Goal: Task Accomplishment & Management: Complete application form

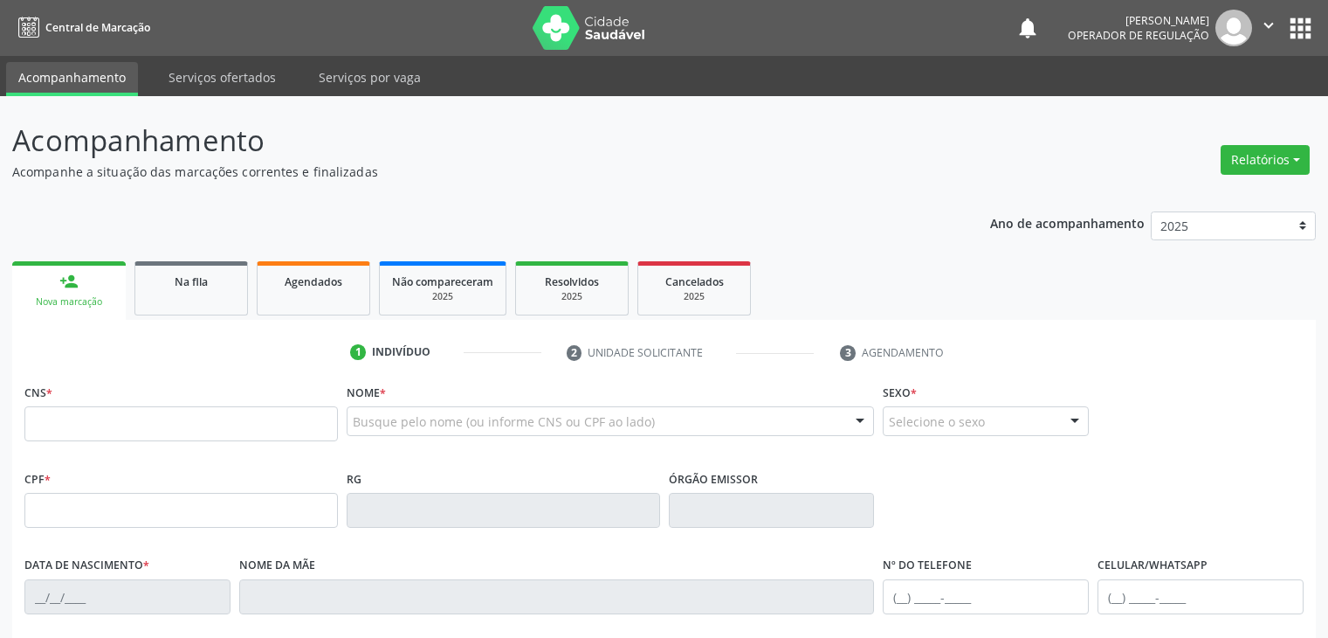
click at [177, 244] on div "Ano de acompanhamento 2025 2024 2023 2022 2021 2020 2019 person_add Nova marcaç…" at bounding box center [664, 567] width 1304 height 736
click at [179, 274] on span "Na fila" at bounding box center [191, 281] width 33 height 15
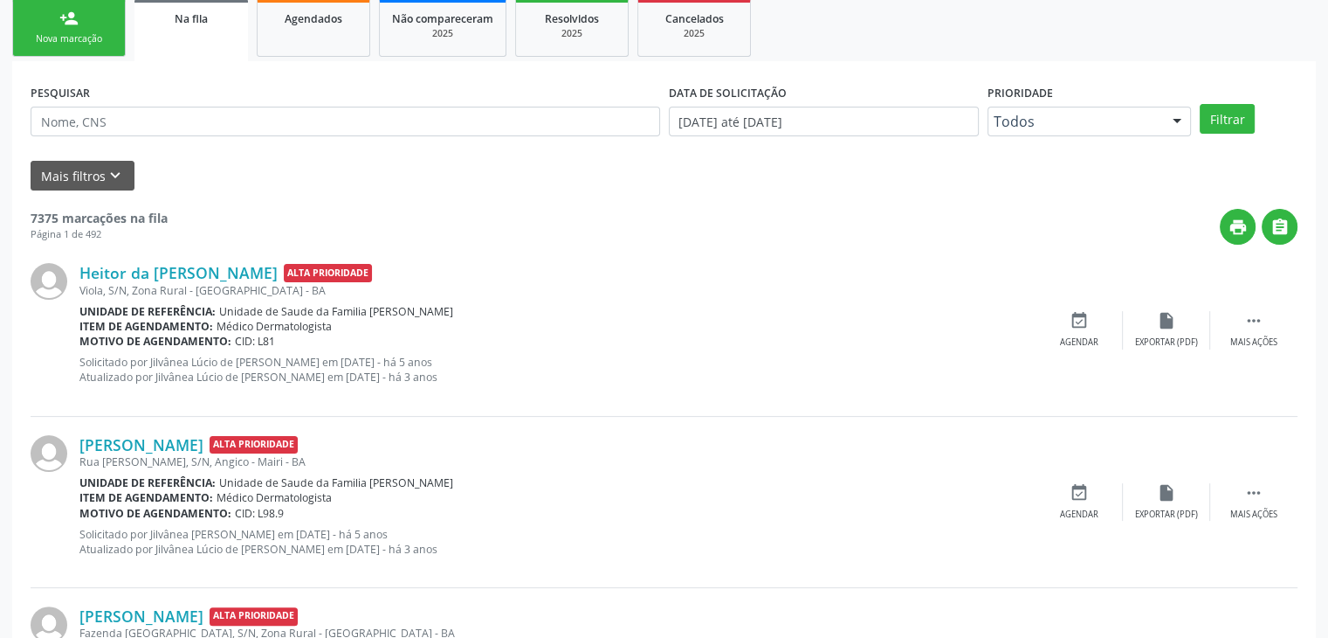
scroll to position [262, 0]
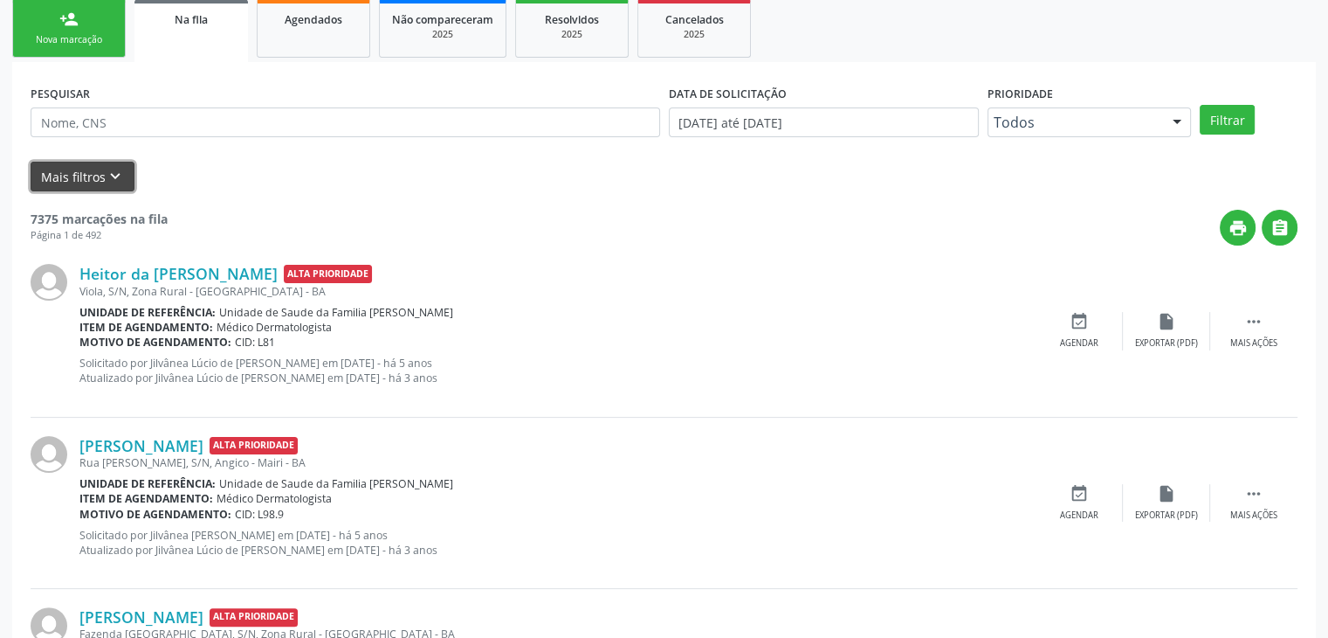
click at [100, 169] on button "Mais filtros keyboard_arrow_down" at bounding box center [83, 177] width 104 height 31
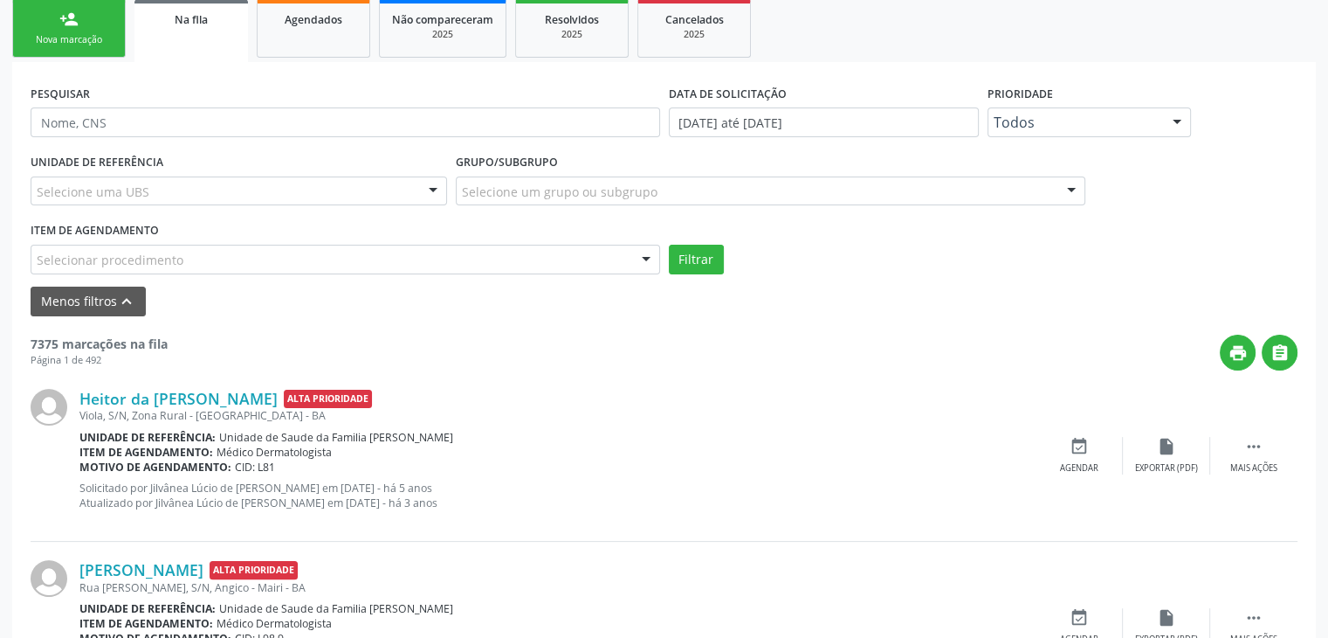
click at [305, 201] on div "Selecione uma UBS" at bounding box center [239, 191] width 417 height 30
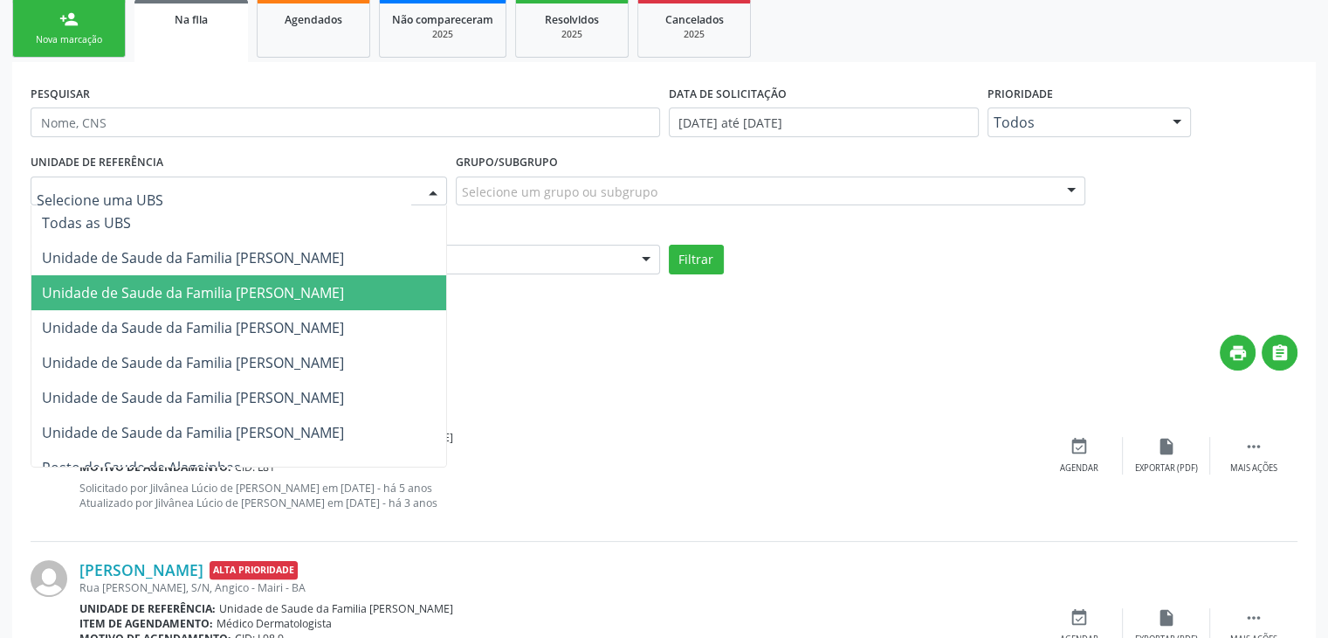
click at [294, 295] on span "Unidade de Saude da Familia [PERSON_NAME]" at bounding box center [193, 292] width 302 height 19
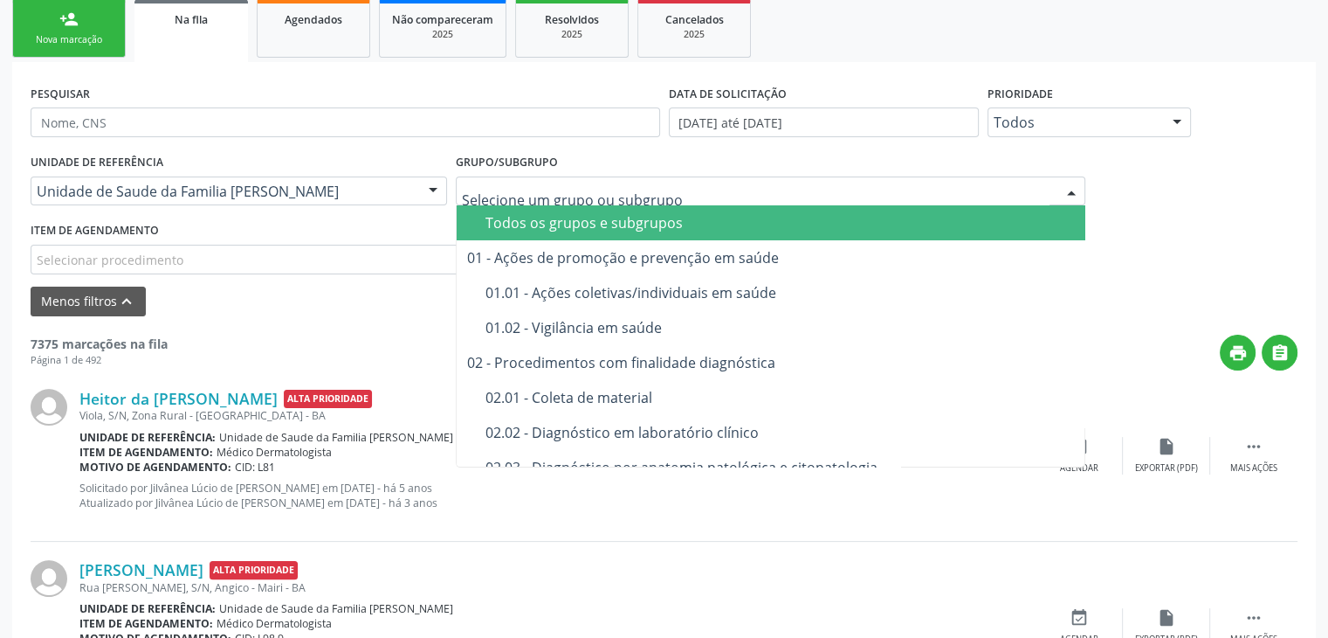
click at [735, 189] on div at bounding box center [771, 191] width 630 height 30
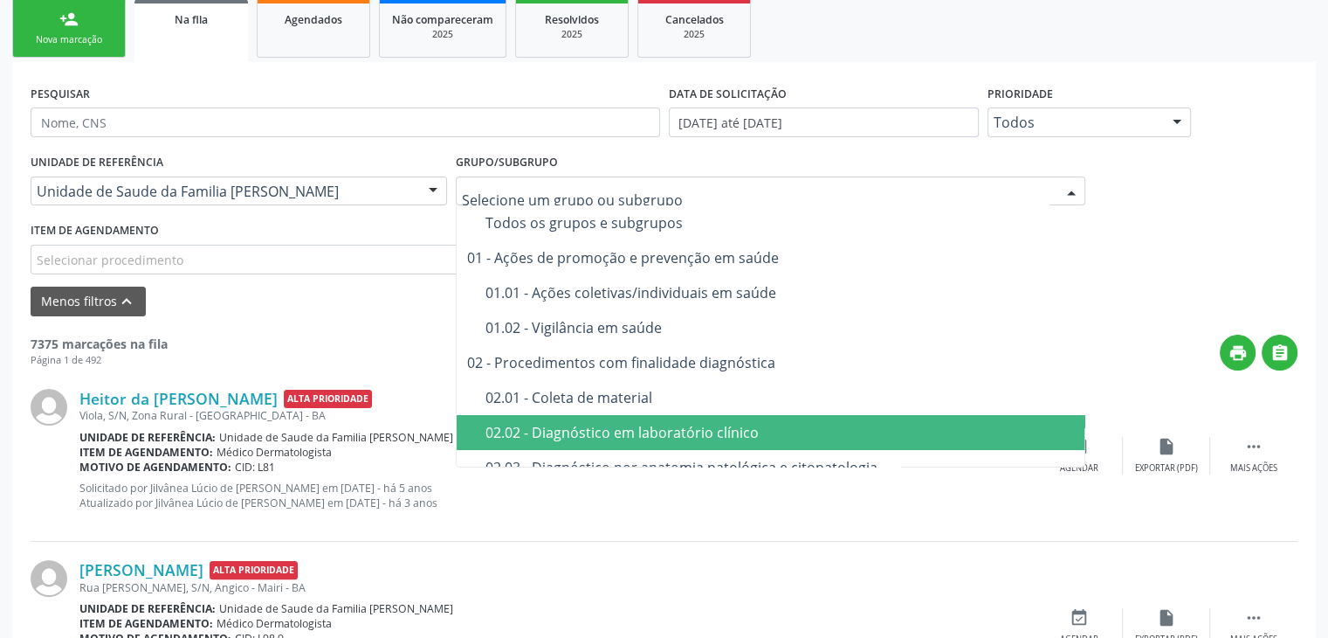
click at [686, 425] on div "02.02 - Diagnóstico em laboratório clínico" at bounding box center [781, 432] width 590 height 14
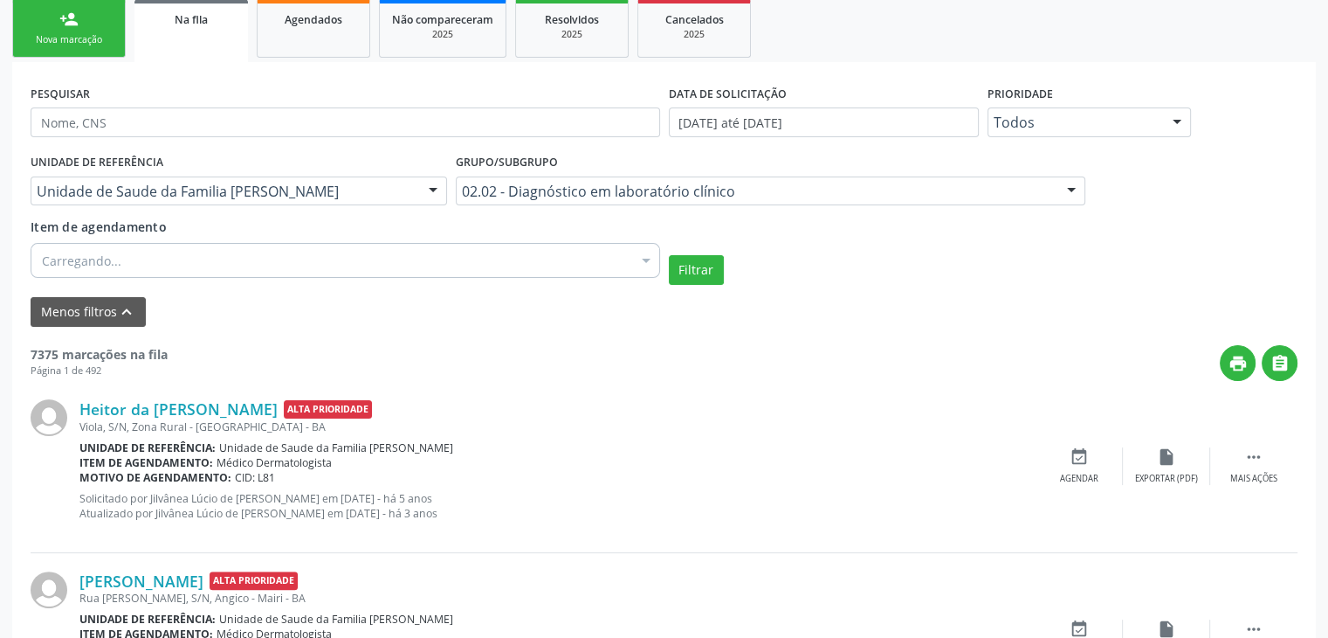
click at [274, 238] on div "Item de agendamento [GEOGRAPHIC_DATA]... Selecionar todos Nenhum resultado enco…" at bounding box center [346, 244] width 630 height 55
click at [195, 259] on div "Selecionar procedimentos" at bounding box center [346, 260] width 630 height 35
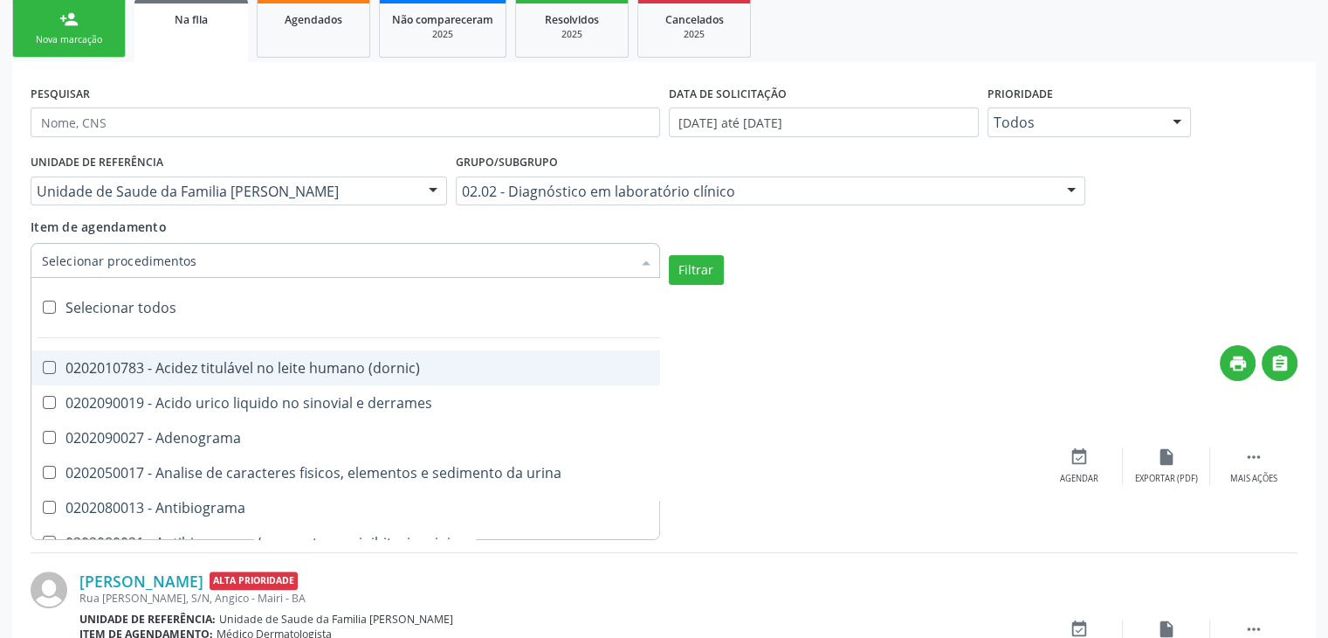
click at [128, 316] on div "Selecionar todos" at bounding box center [506, 307] width 951 height 35
checkbox input "true"
checkbox \(dornic\) "true"
checkbox derrames "true"
checkbox Adenograma "true"
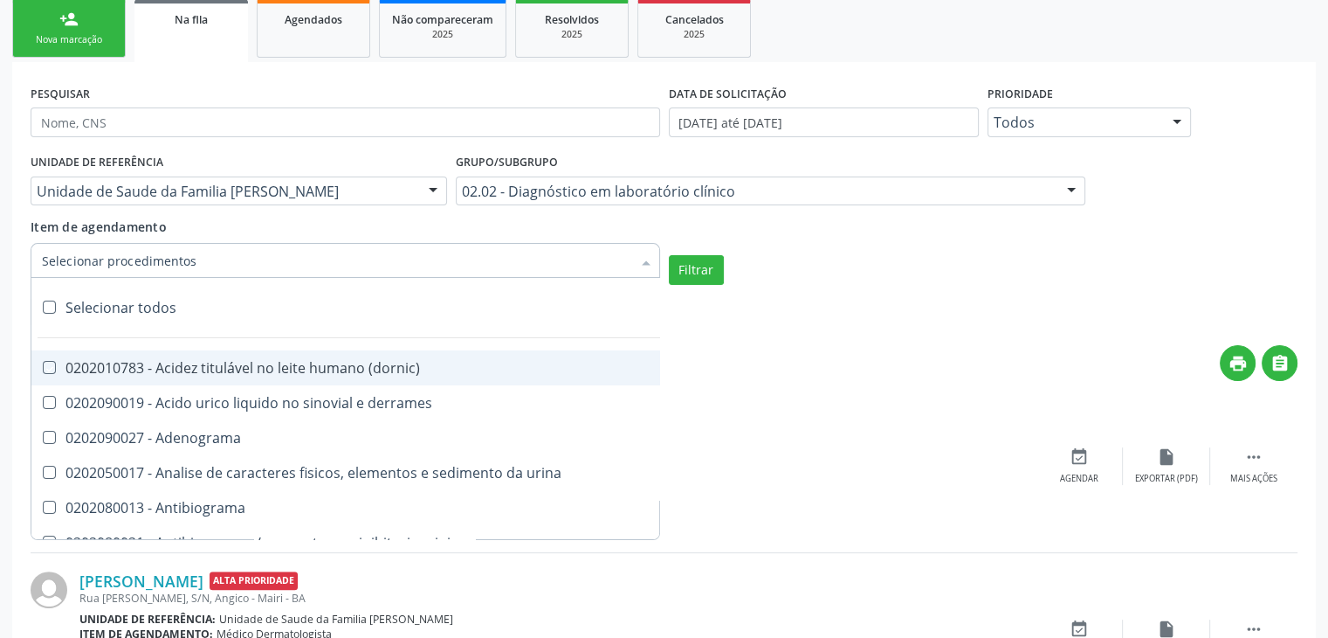
checkbox urina "true"
checkbox Antibiograma "true"
checkbox minima "true"
checkbox micobacterias "true"
checkbox blot "true"
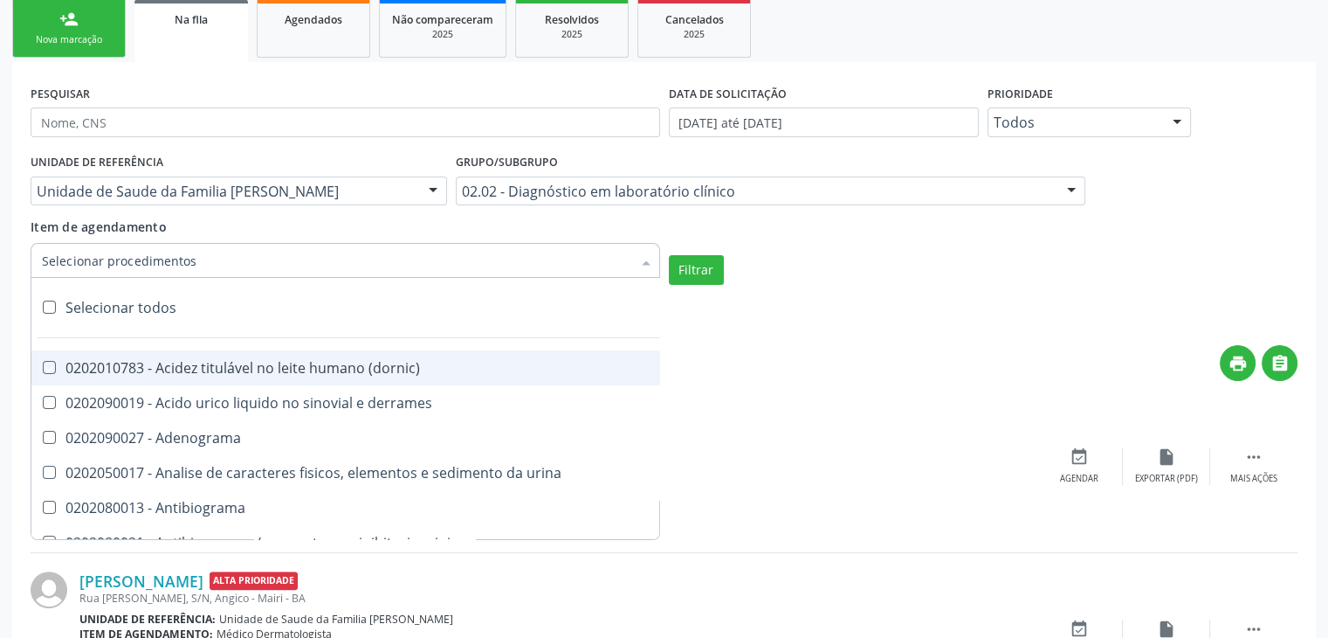
checkbox mlpa "true"
checkbox \(hanseniase\) "true"
checkbox \(controle\) "true"
checkbox \(diagnóstica\) "true"
checkbox \(gram\) "true"
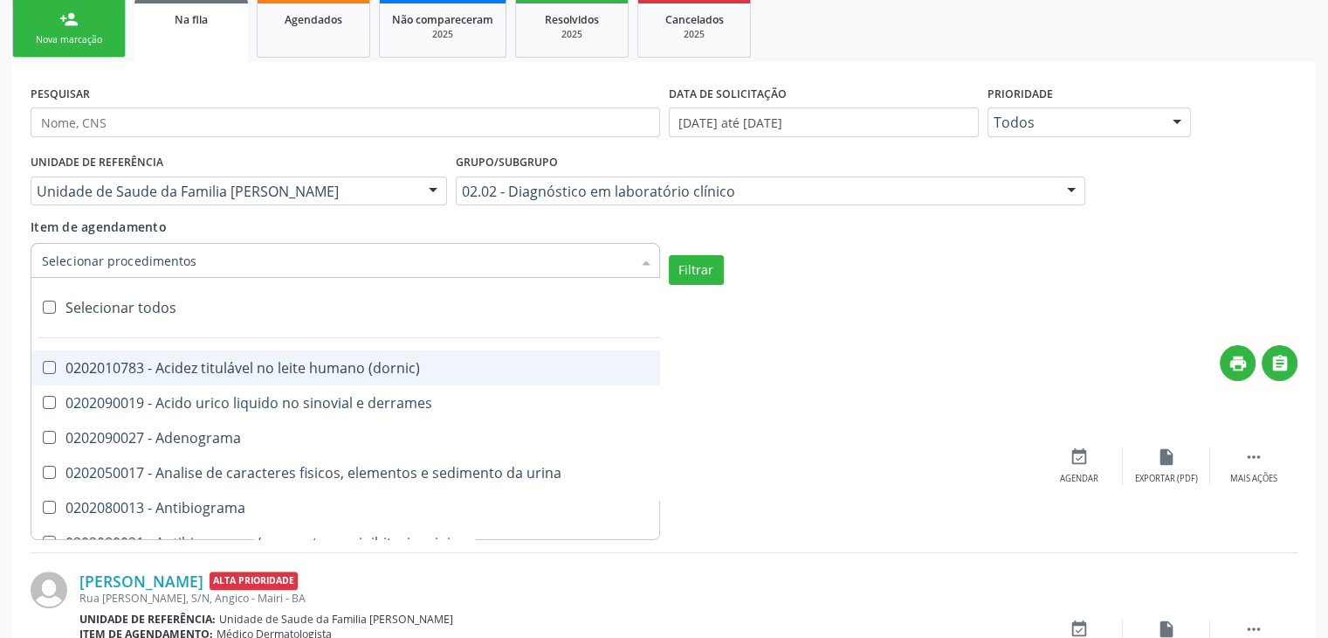
checkbox clamidia "true"
checkbox herpesvirus "true"
checkbox hematologica "true"
checkbox creatinina "true"
checkbox fosfato "true"
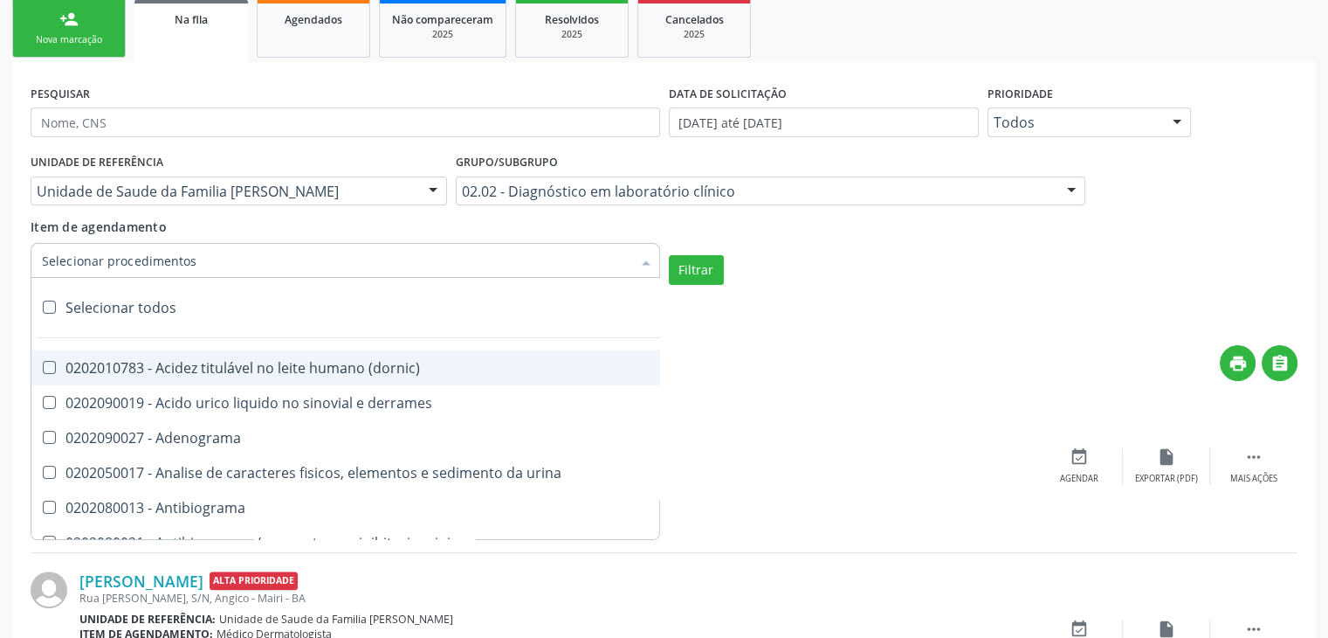
checkbox ureia "true"
checkbox osmolar "true"
checkbox addis "true"
checkbox b "true"
checkbox cd4\/cd8 "true"
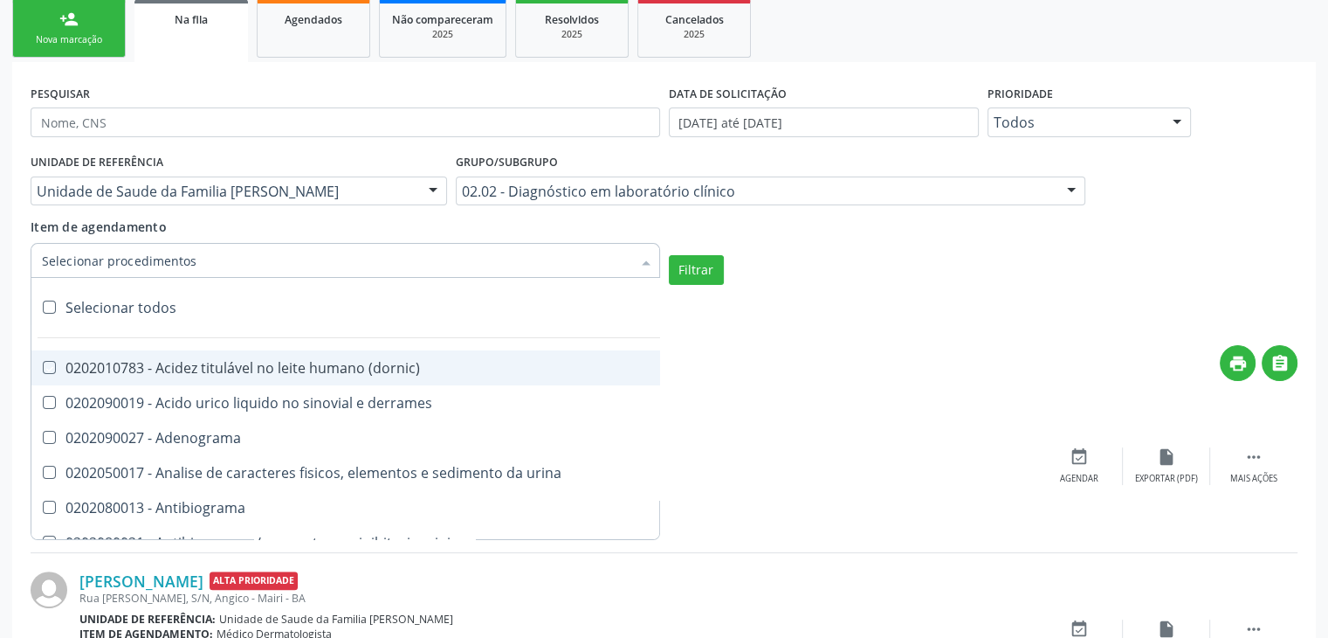
checkbox totais "true"
checkbox plaquetas "true"
checkbox reticulocitos "true"
checkbox liquor "true"
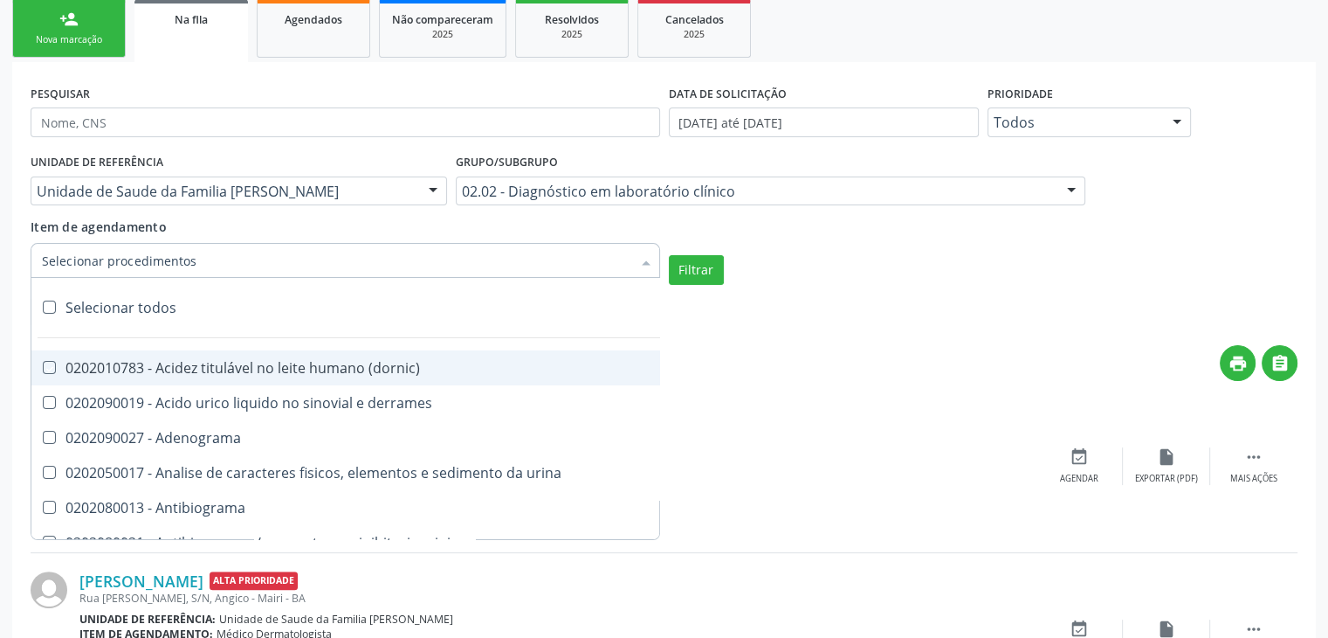
checkbox identificacao "true"
checkbox \(pos-pasteurização\) "true"
checkbox herpesvirus "true"
checkbox baar "true"
checkbox anaerobicas "true"
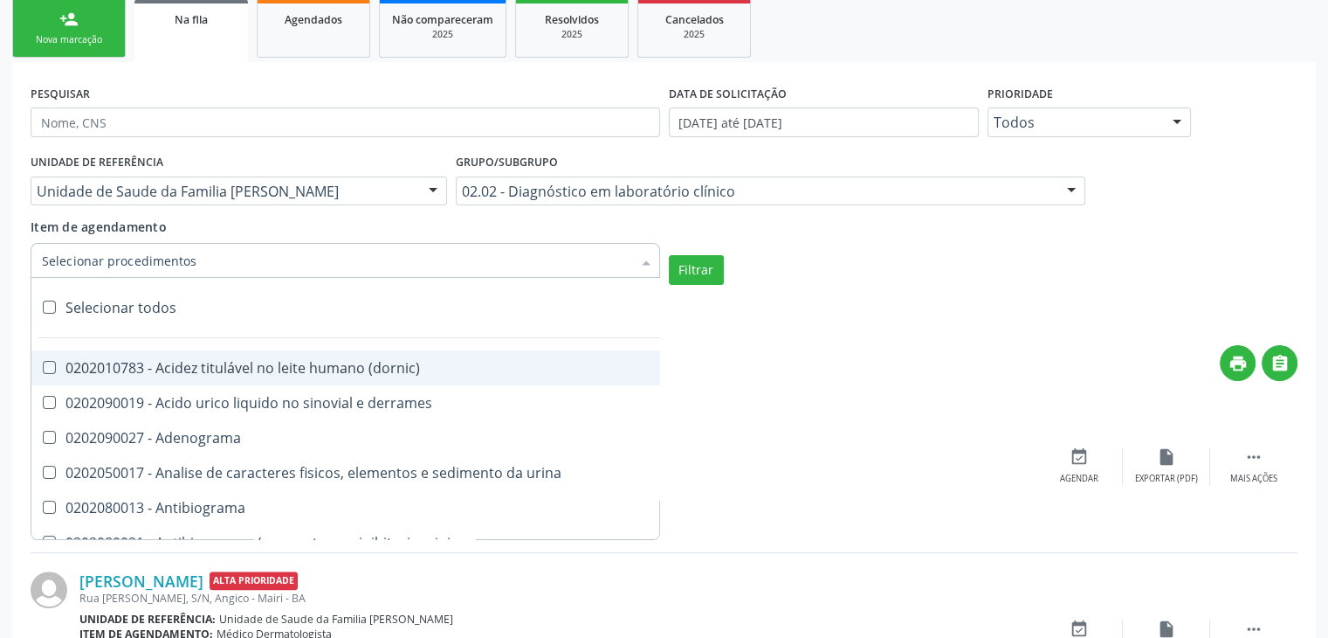
checkbox fungos "true"
checkbox \(qualitativo\) "true"
checkbox tardio\) "true"
checkbox \(qualitativo\) "true"
checkbox \(confirmatorio\) "true"
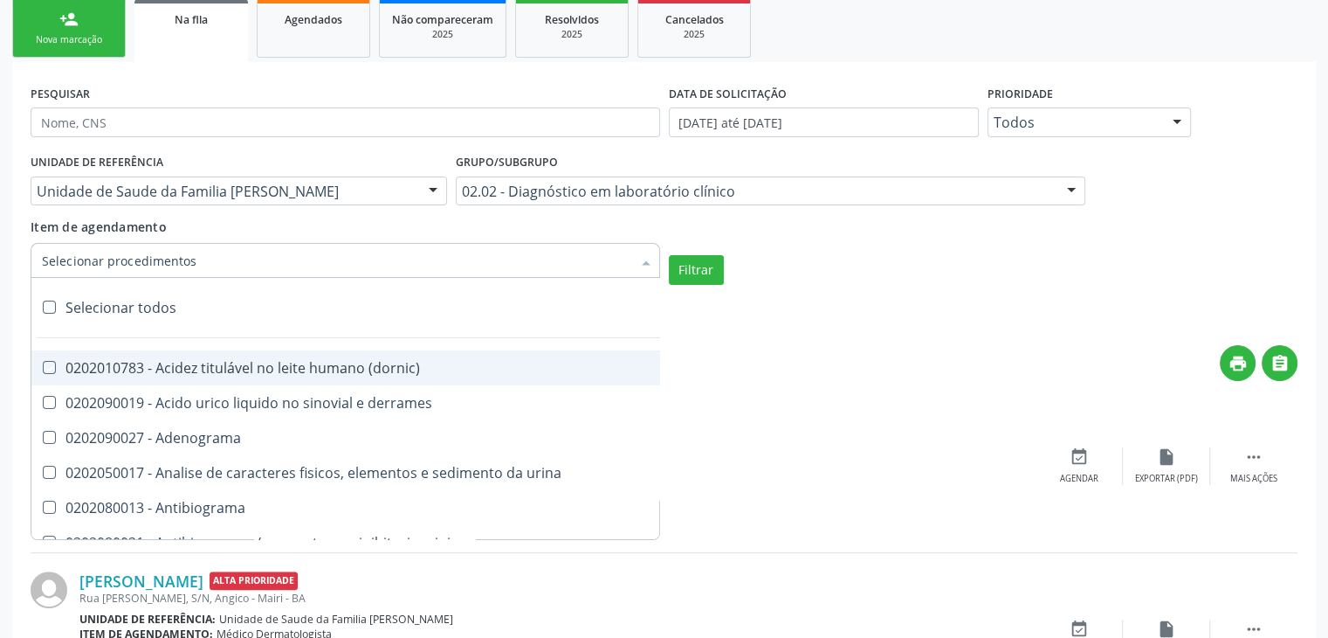
checkbox \(confirmatorio\) "true"
checkbox molecular "true"
checkbox htlv-1 "true"
checkbox biotinidase "true"
checkbox congênita "true"
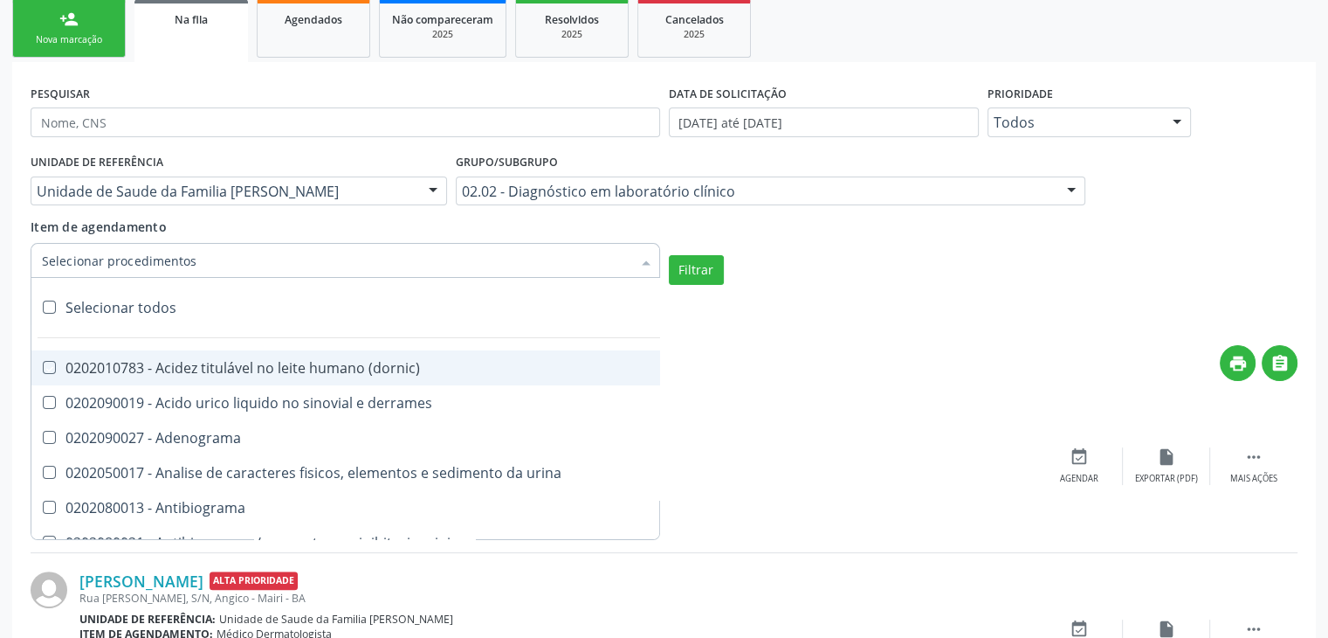
checkbox antiplaquetarios "true"
checkbox ferro "true"
checkbox bandas\) "true"
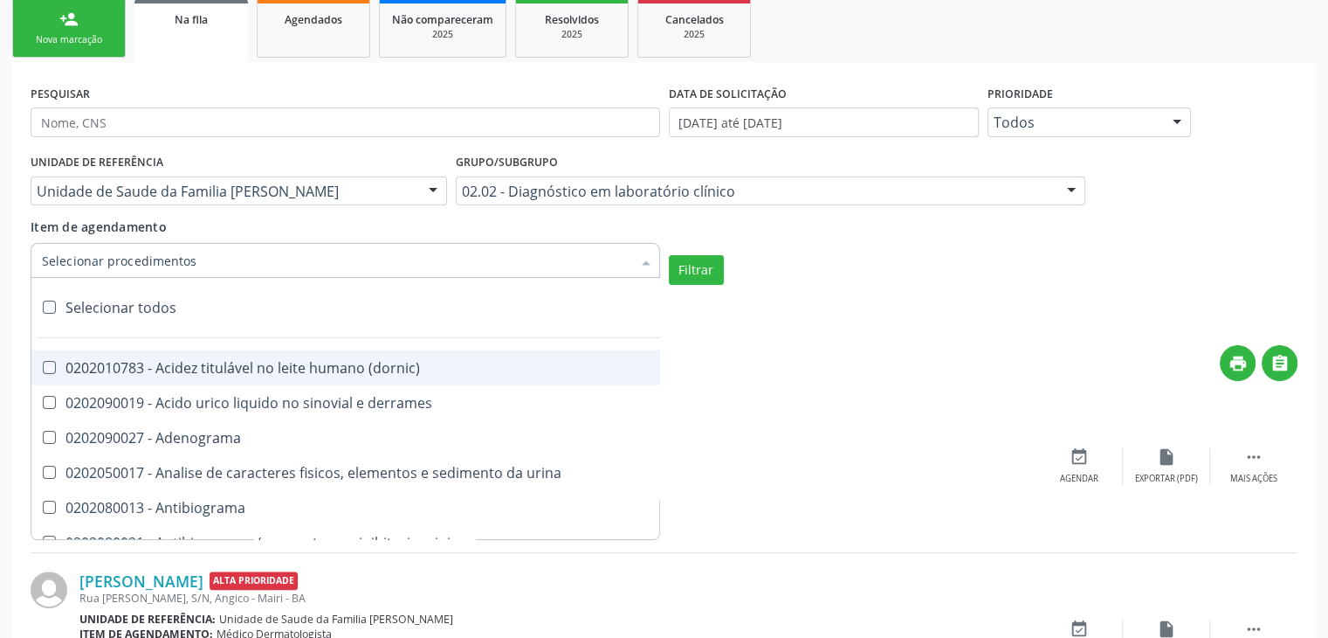
checkbox \(ch50\) "true"
checkbox aminoacidos "true"
checkbox globular "true"
checkbox dosagens\) "true"
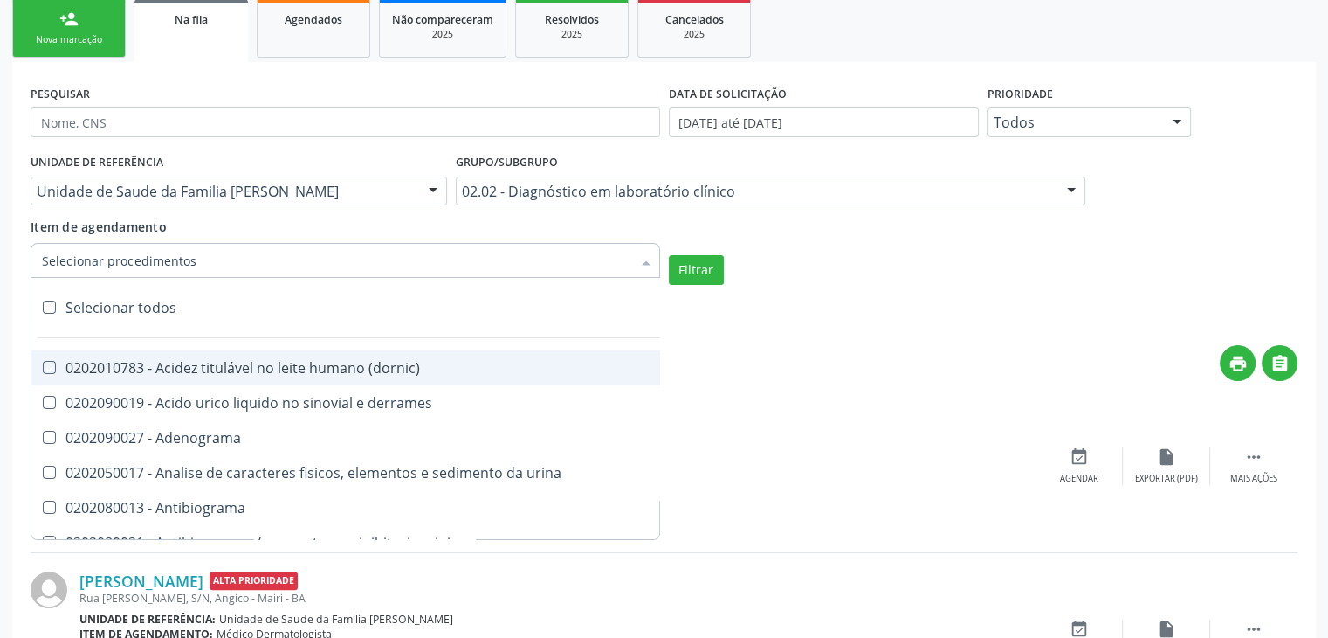
checkbox dosagens\) "true"
checkbox \(cada\) "true"
checkbox reumatoide "true"
checkbox amniotico "true"
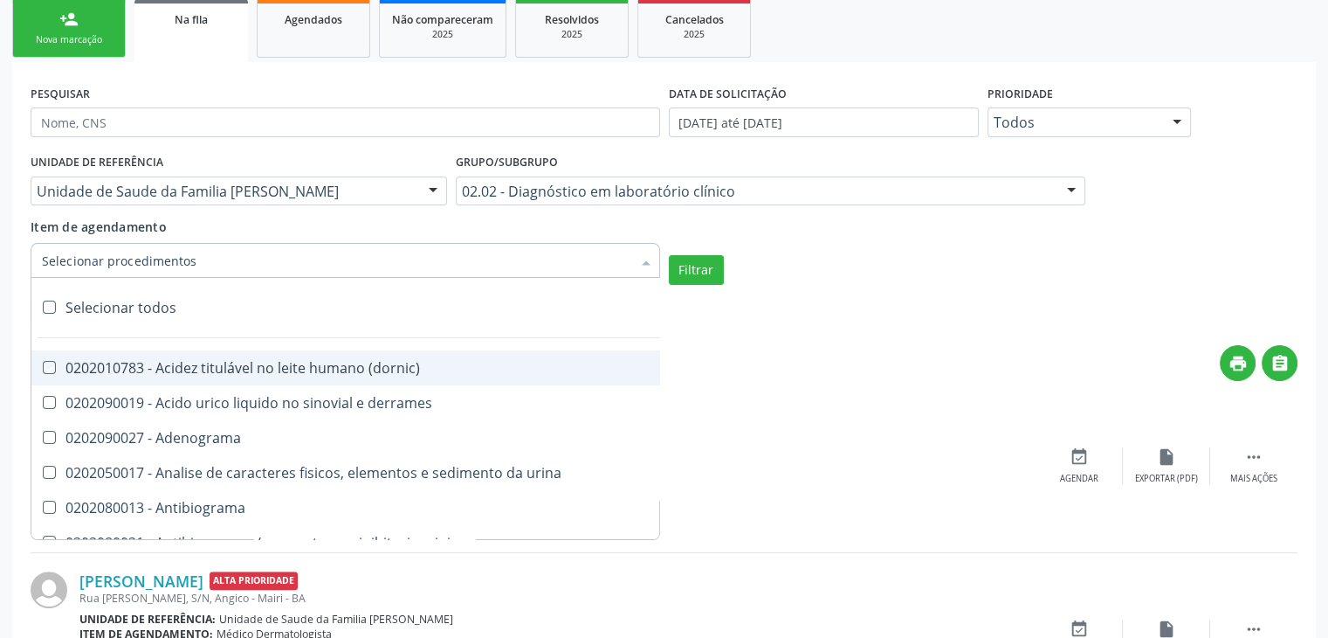
checkbox livre "true"
checkbox osmolalidade "true"
checkbox osmolaridade "true"
checkbox t3 "true"
checkbox sulfo-hemoglobina "true"
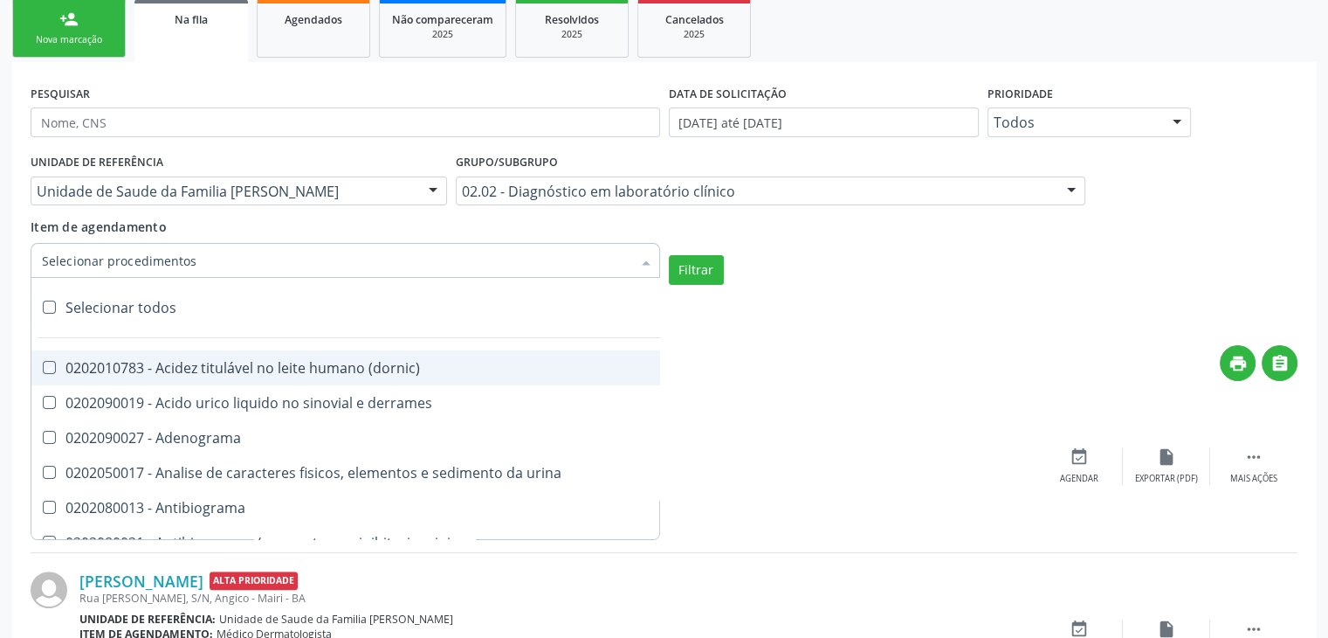
checkbox reverso "true"
checkbox coagulacao "true"
checkbox euglobulina "true"
checkbox -duke "true"
checkbox ivy "true"
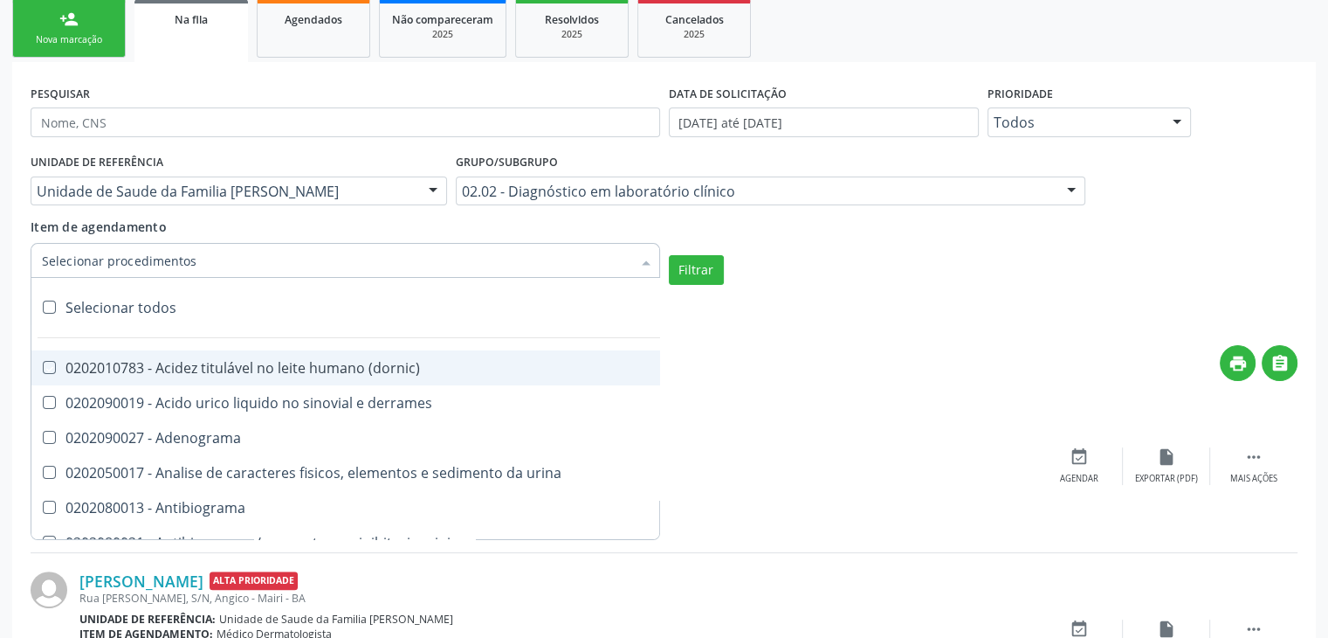
checkbox hemacias "true"
checkbox trombina "true"
checkbox ativada\) "true"
checkbox \(tap\) "true"
checkbox \(vhs\) "true"
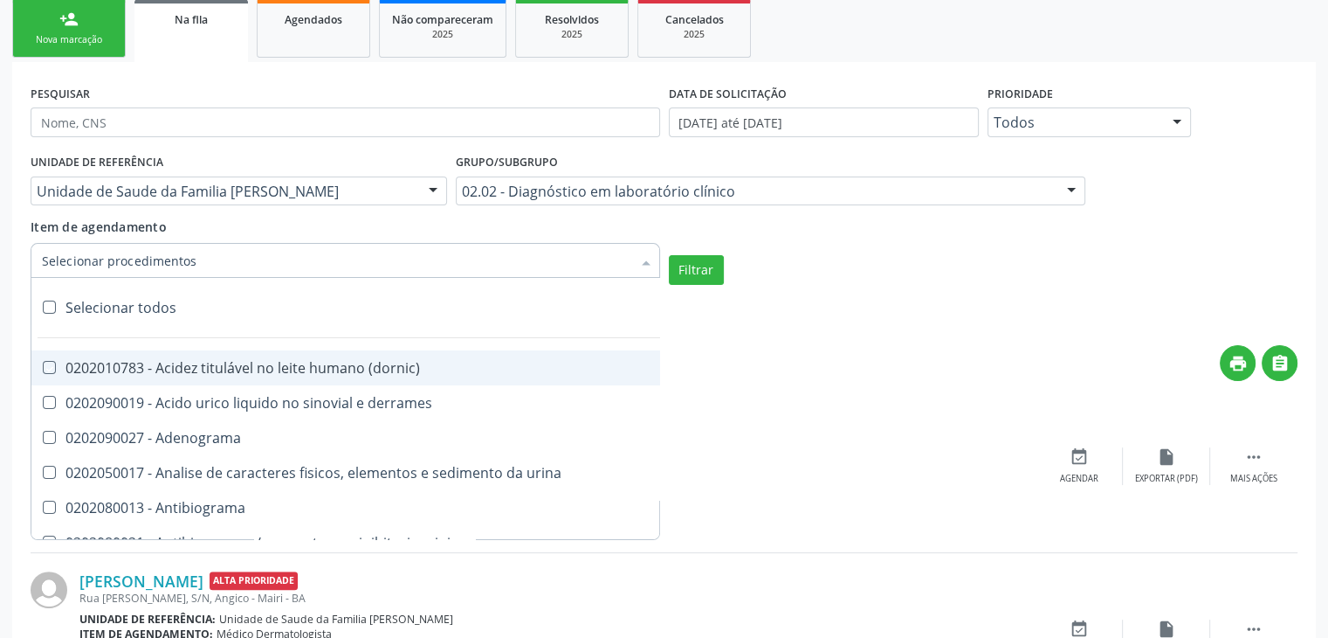
checkbox abo "true"
checkbox reativa "true"
checkbox ordenhado "true"
checkbox pezinho\) "true"
checkbox complemento "true"
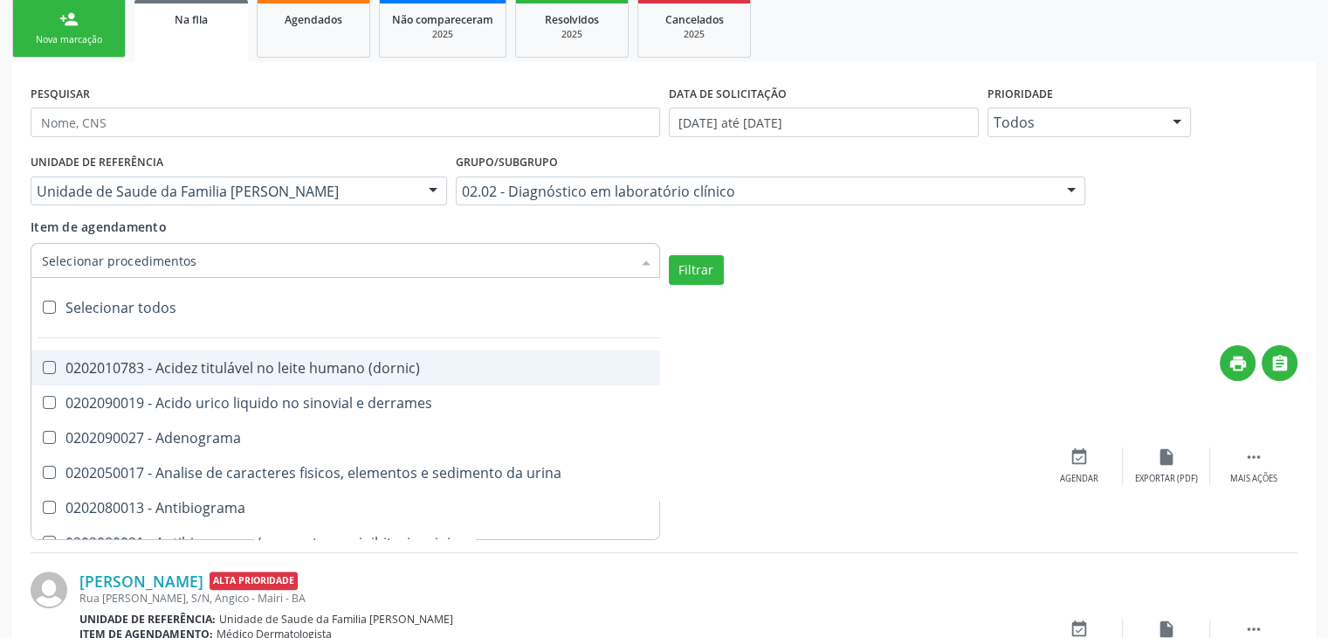
checkbox pezinho\) "true"
checkbox 17-alfa-hidroxiprogesterona "true"
checkbox totais "true"
checkbox 17-hidroxicorticosteroides "true"
checkbox d "true"
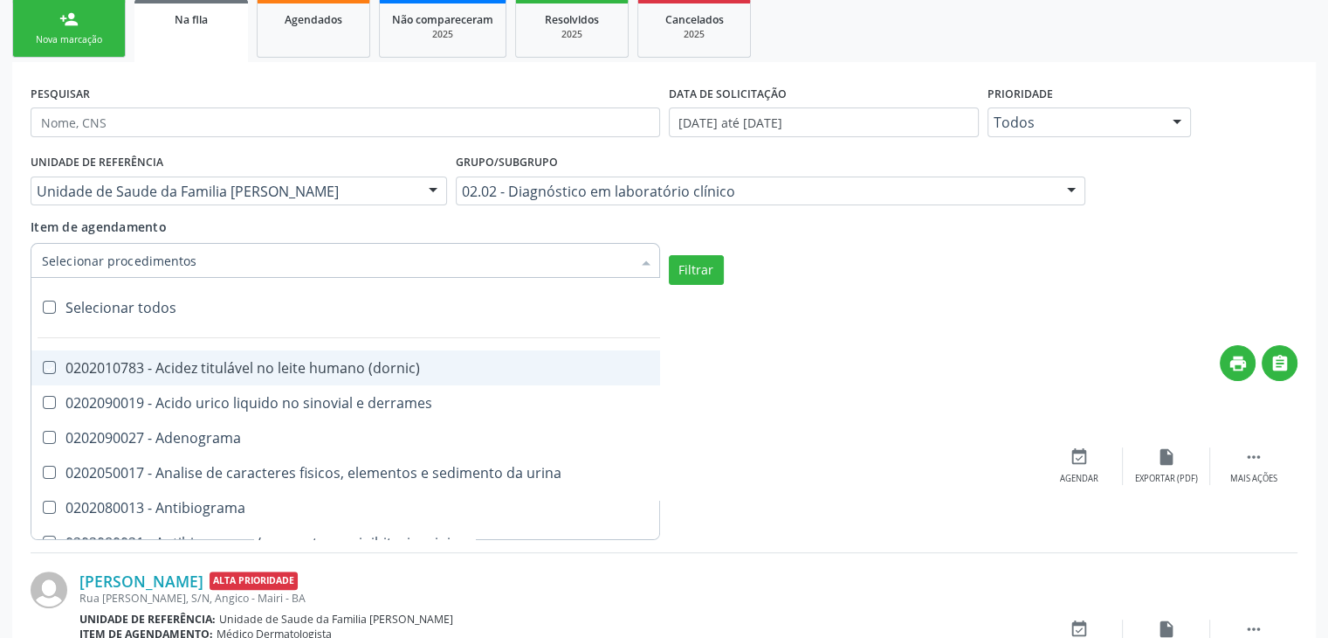
checkbox 5-nucleotidase "true"
checkbox acetona "true"
checkbox \(serotonina\) "true"
checkbox ascorbico "true"
checkbox delta-aminolevulinico "true"
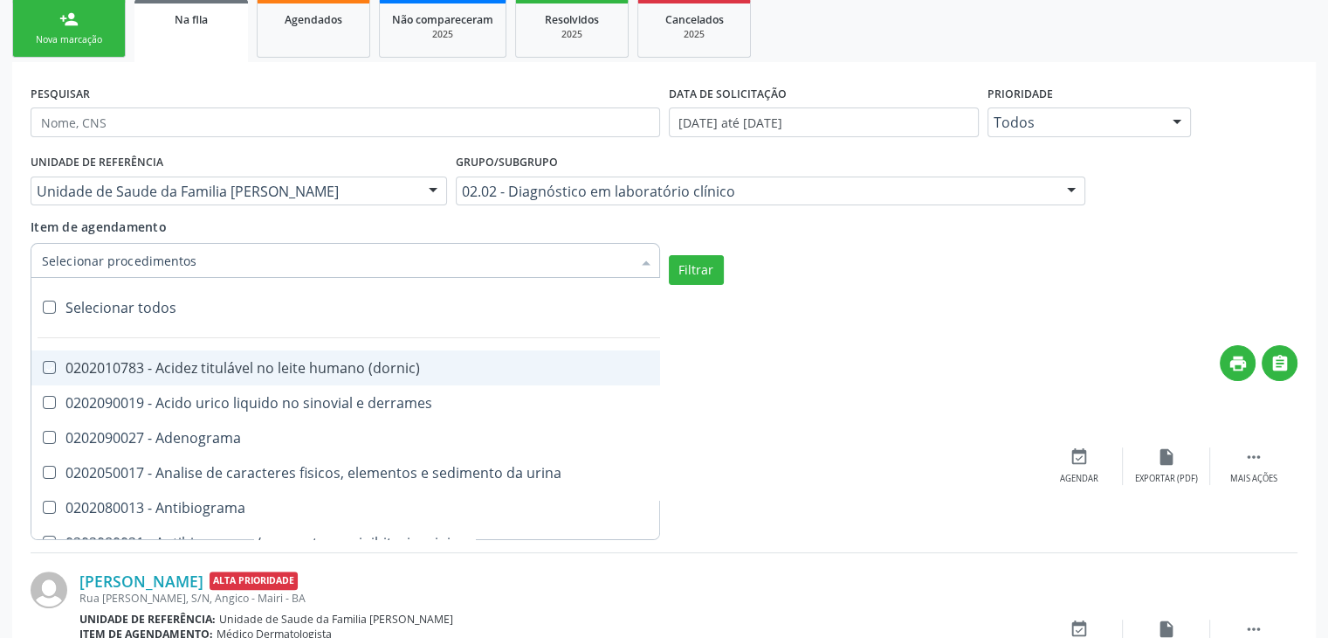
checkbox hipurico "true"
checkbox mandelico "true"
checkbox metil-hipurico "true"
checkbox urico "true"
checkbox valproico "true"
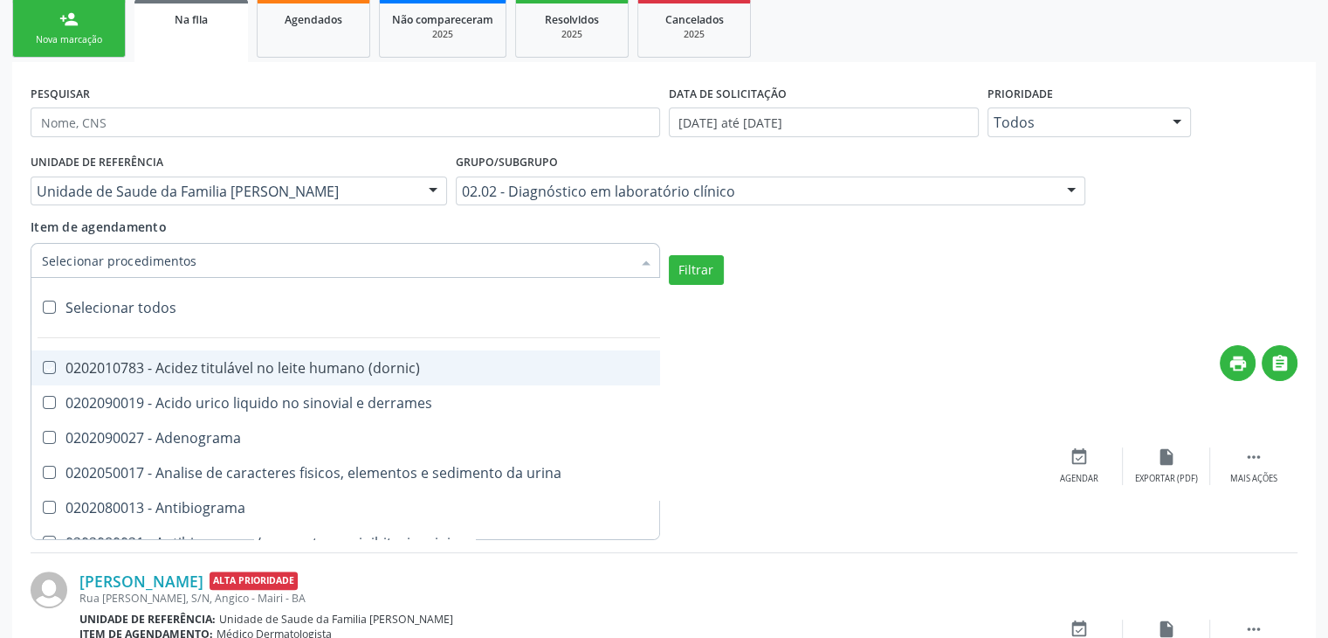
checkbox vanilmandelico "true"
checkbox \(acth\) "true"
checkbox ala-desidratase "true"
checkbox etilico "true"
checkbox aldolase "true"
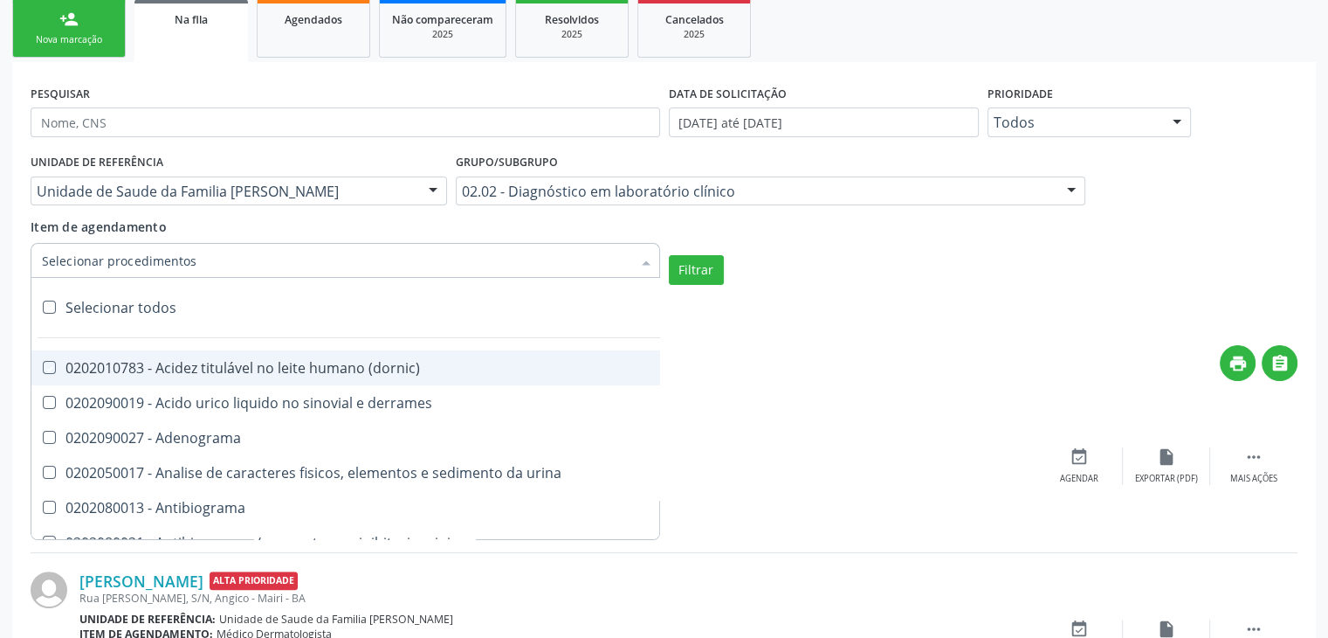
checkbox aldosterona "true"
checkbox alfa-1-antitripsina "true"
checkbox acida "true"
checkbox alfa-2-macroglobulina "true"
checkbox alfa-fetoproteina "true"
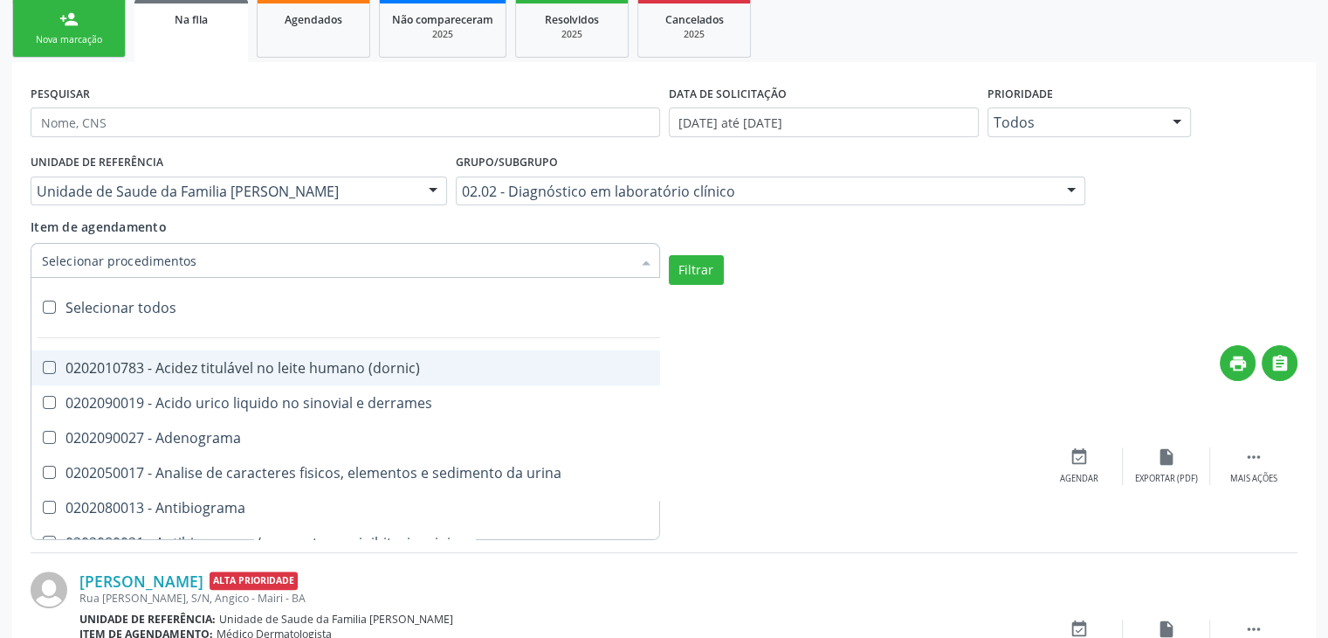
checkbox aluminio "true"
checkbox amilase "true"
checkbox aminoglicosideos "true"
checkbox amonia "true"
checkbox ciclico "true"
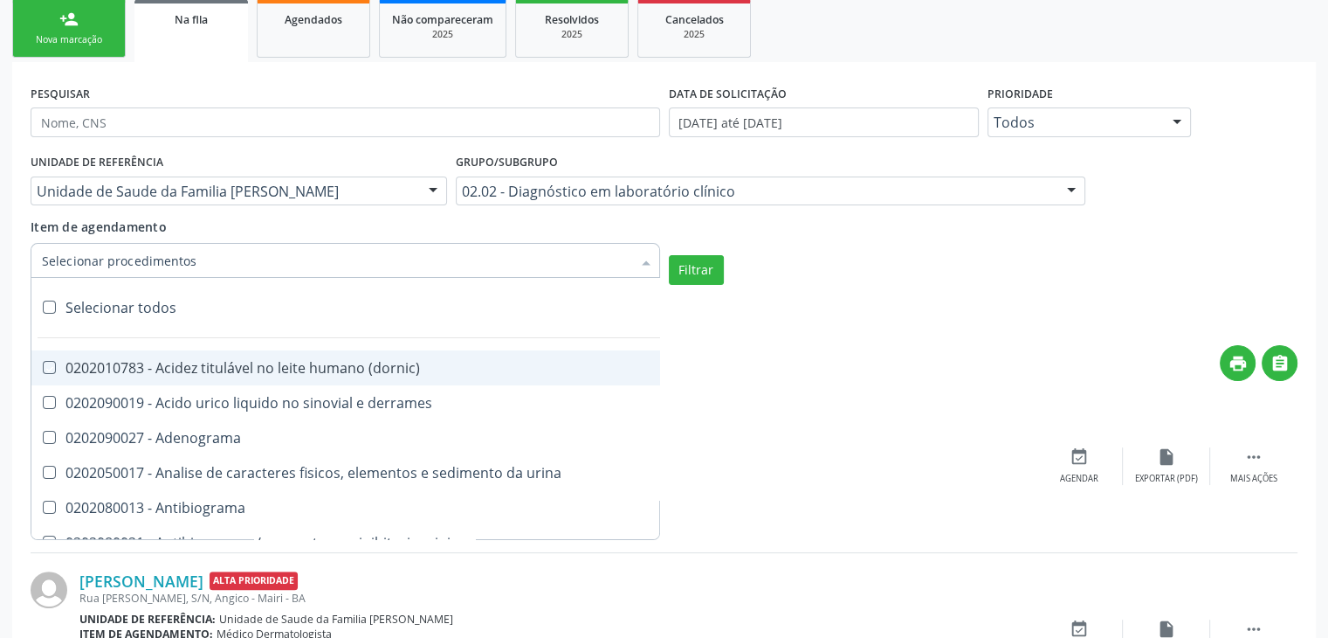
checkbox androstenediona "true"
checkbox anfetaminas "true"
checkbox circulante "true"
checkbox iga "true"
checkbox triciclicos "true"
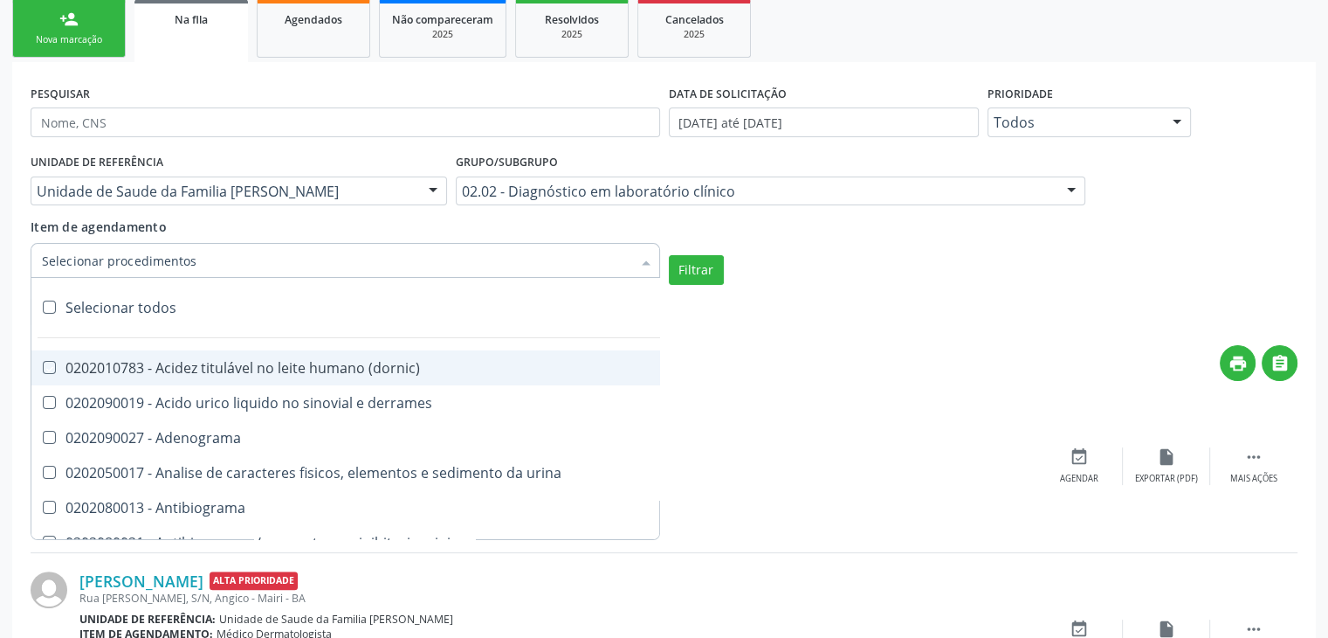
checkbox \(psa\) "true"
checkbox iii "true"
checkbox barbituratos "true"
checkbox benzodiazepinicos "true"
checkbox beta-2-microglobulina "true"
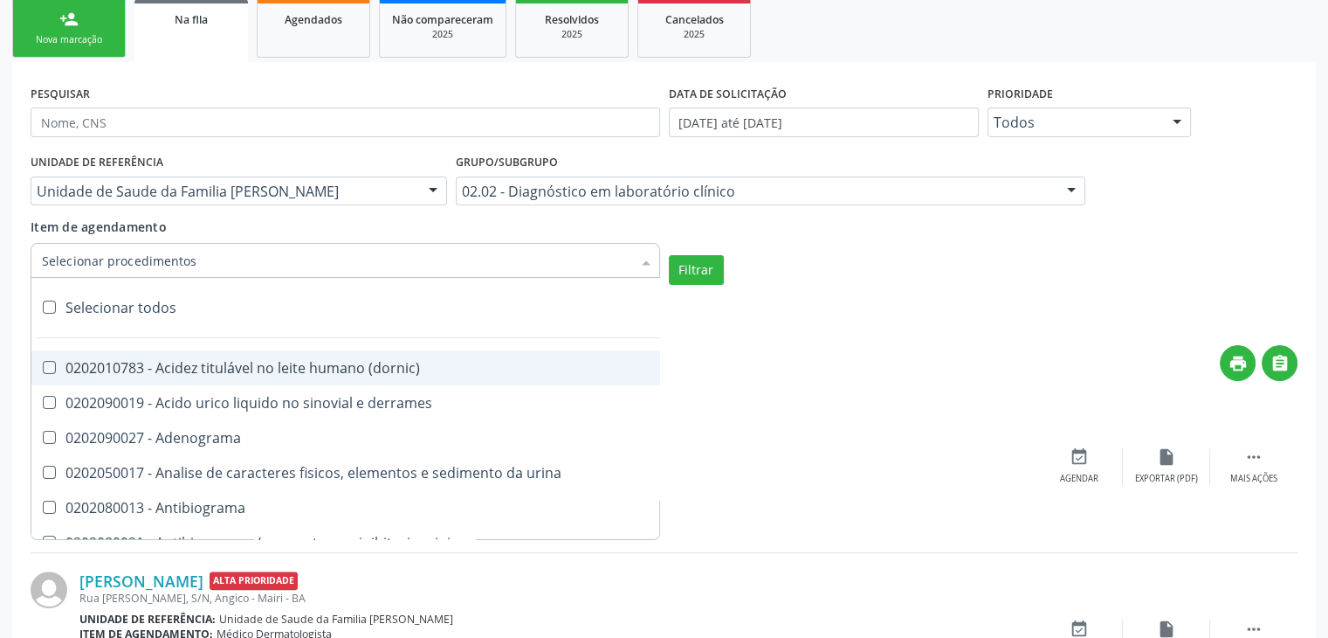
checkbox fracoes "true"
checkbox cadmio "true"
checkbox calcio "true"
checkbox ionizavel "true"
checkbox calcitonina "true"
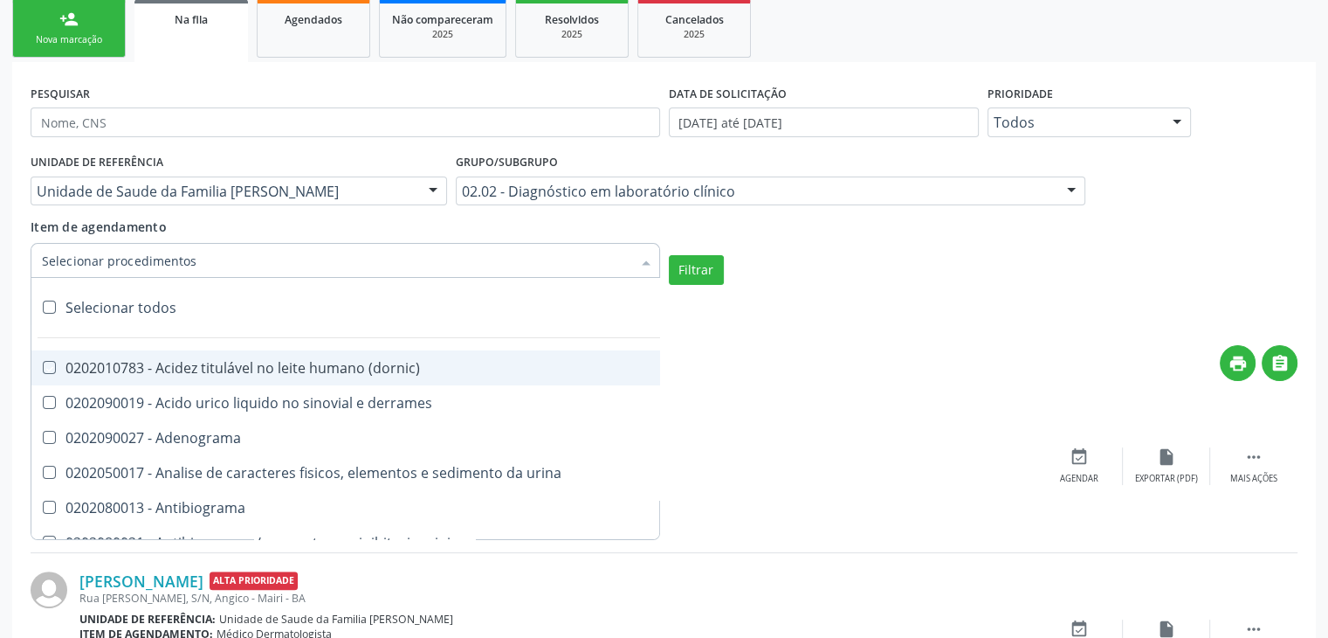
checkbox carbamazepina "true"
checkbox carboxi-hemoglobina "true"
checkbox caroteno "true"
checkbox catecolaminas "true"
checkbox chumbo "true"
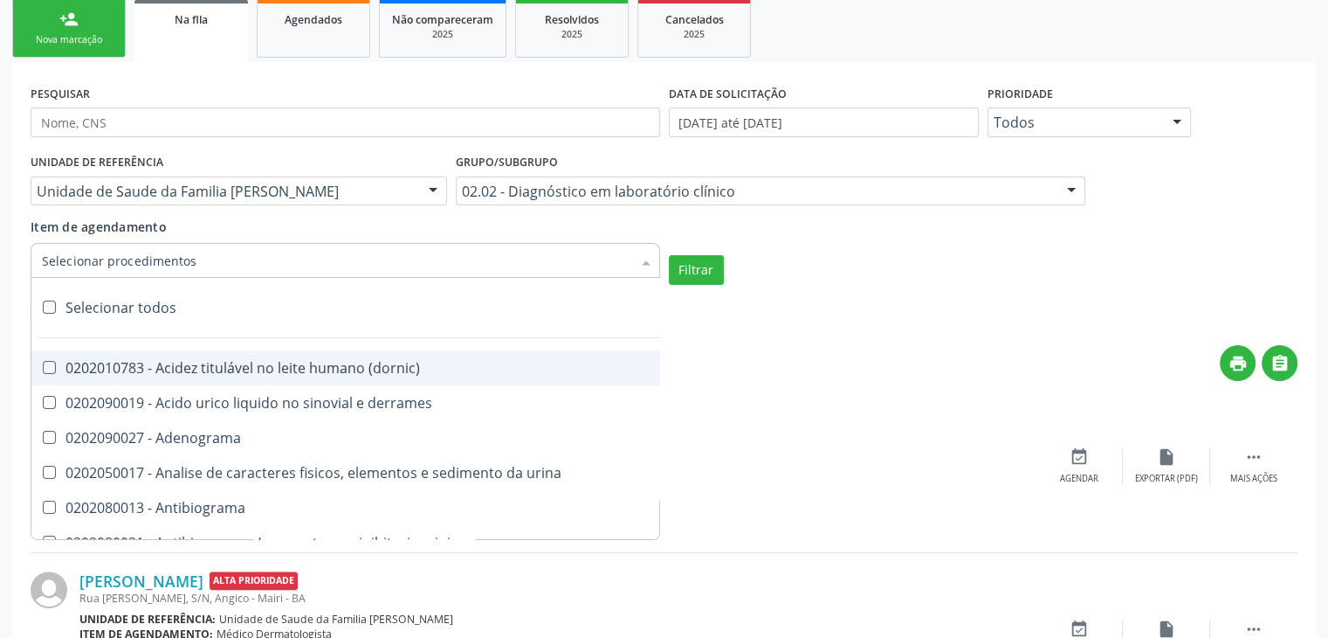
checkbox ciclosporina "true"
checkbox citrato "true"
checkbox cloreto "true"
checkbox suor "true"
checkbox cobre "true"
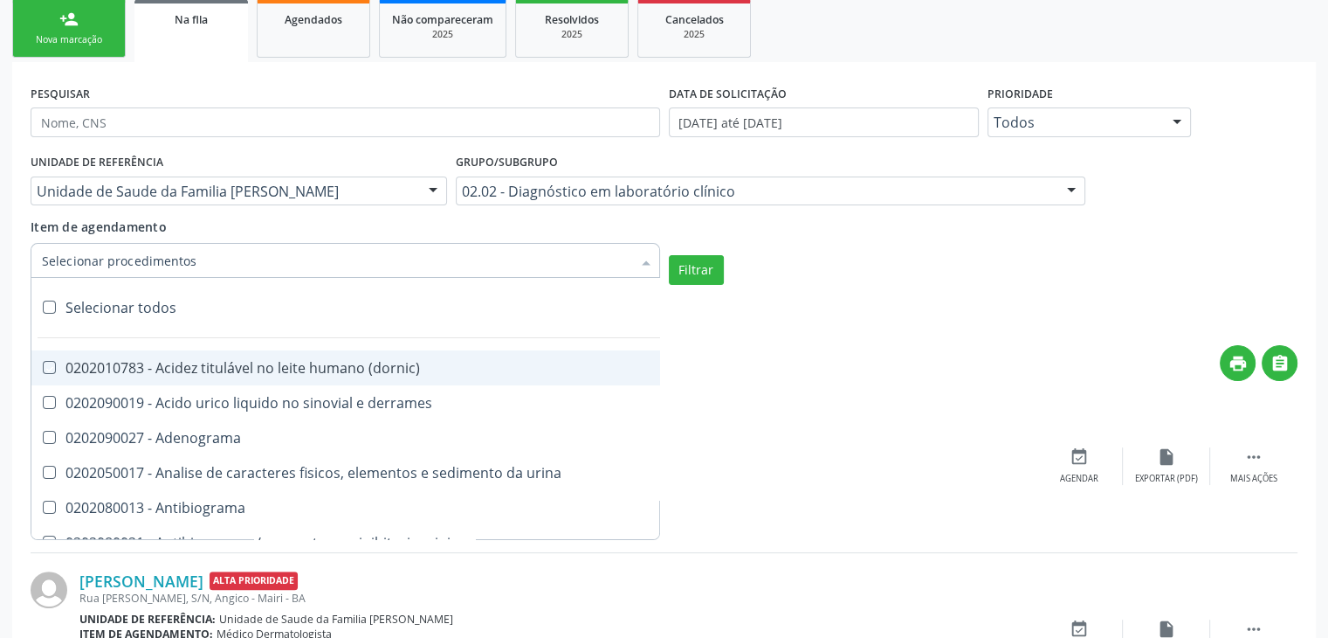
checkbox hdl "true"
checkbox ldl "true"
checkbox colinesterase "true"
checkbox c3 "true"
checkbox c4 "true"
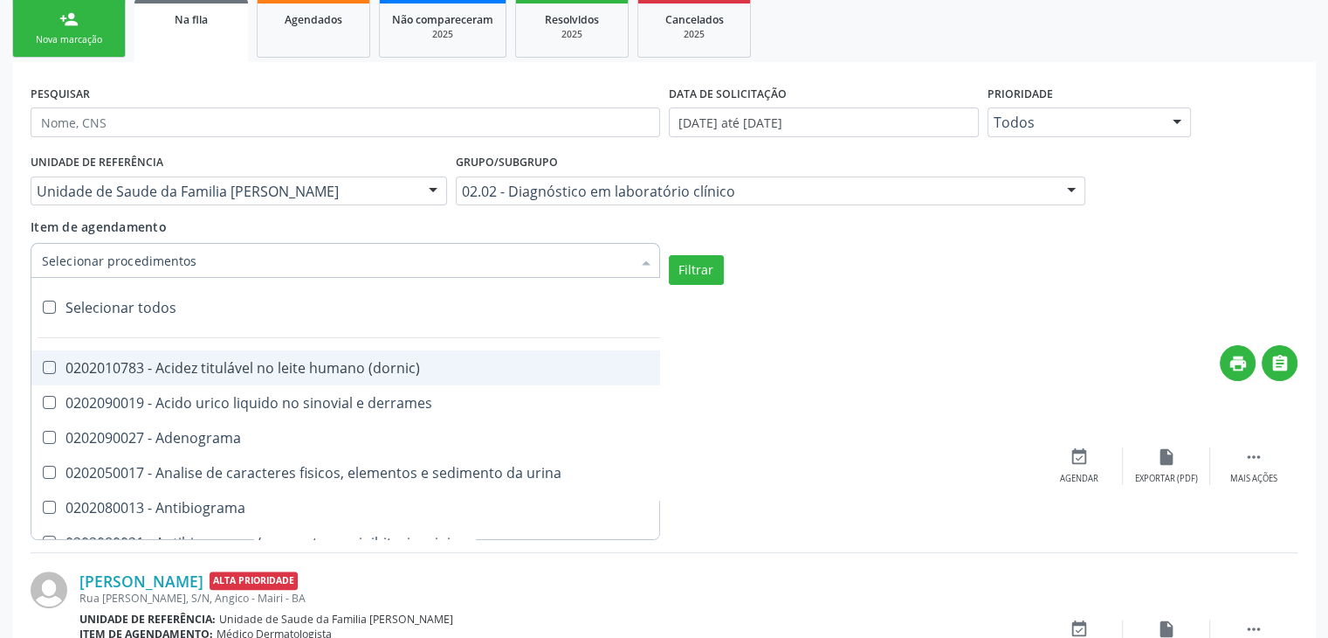
checkbox cortisol "true"
checkbox creatinina "true"
checkbox amniotico "true"
checkbox \(cpk\) "true"
checkbox crioaglutinina "true"
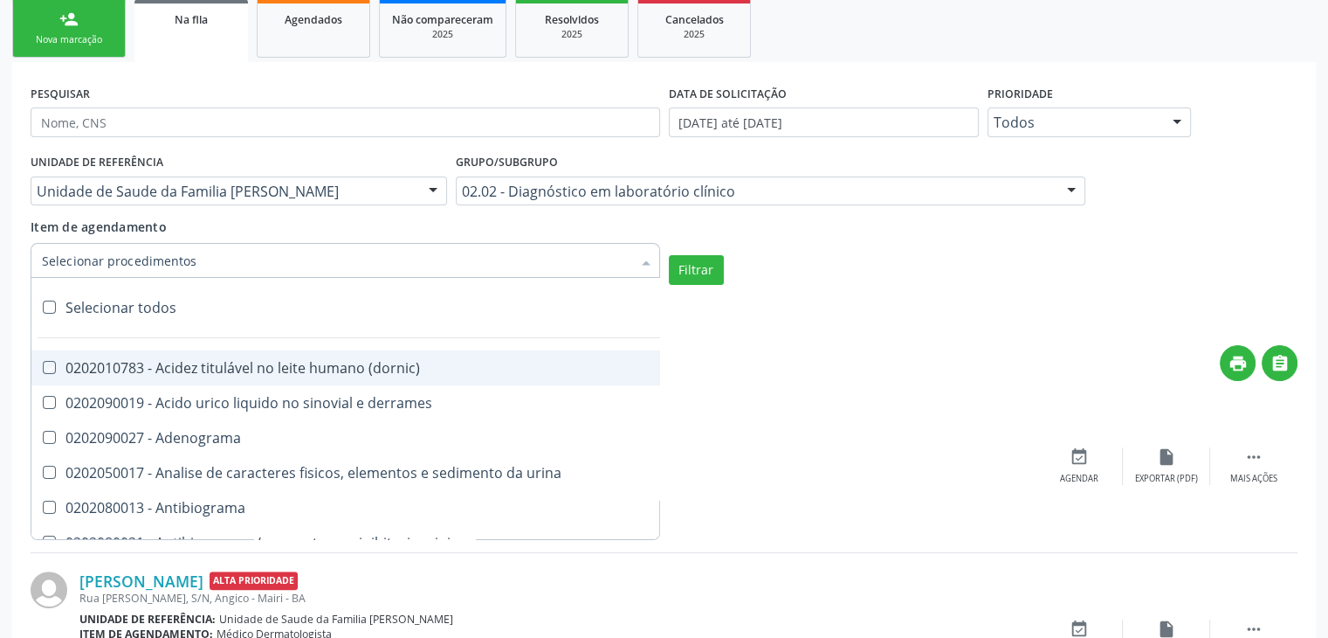
checkbox \(dhea\) "true"
checkbox alfa-hidroxibutirica "true"
checkbox glutamica "true"
checkbox latica "true"
checkbox fracionadas\) "true"
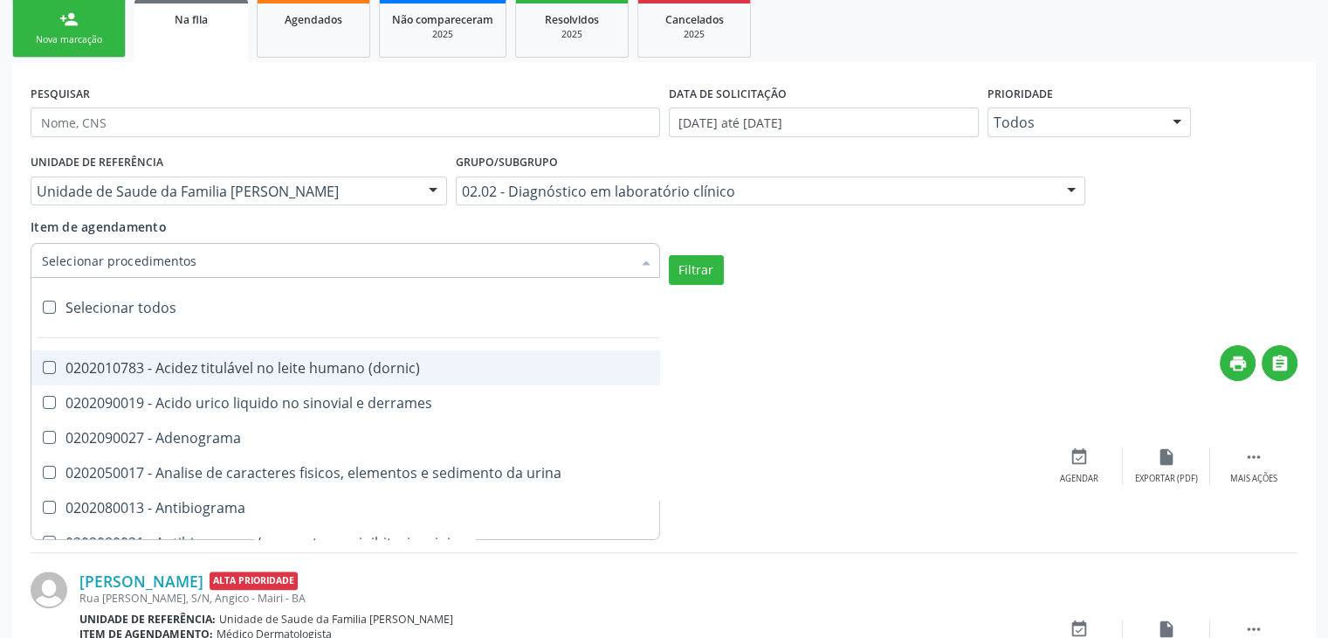
checkbox digitoxina\) "true"
checkbox \(dht\) "true"
checkbox fecal "true"
checkbox estradiol "true"
checkbox estriol "true"
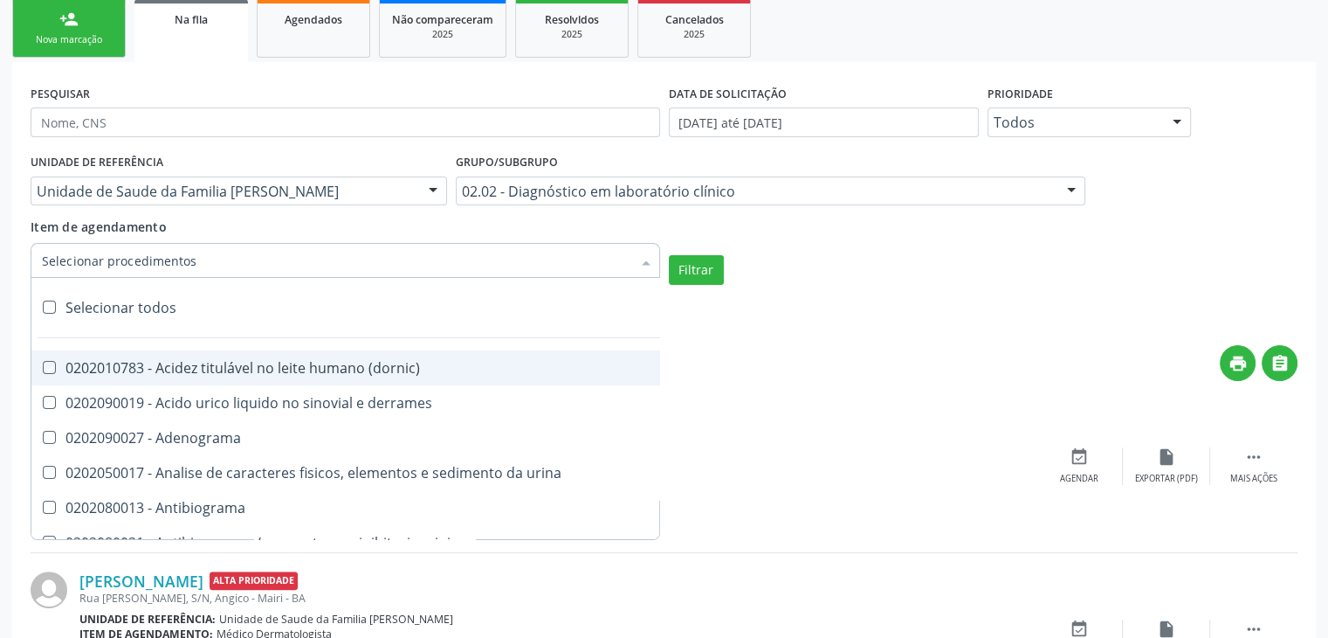
checkbox estrona "true"
checkbox etossuximida "true"
checkbox ii "true"
checkbox ix "true"
checkbox v "true"
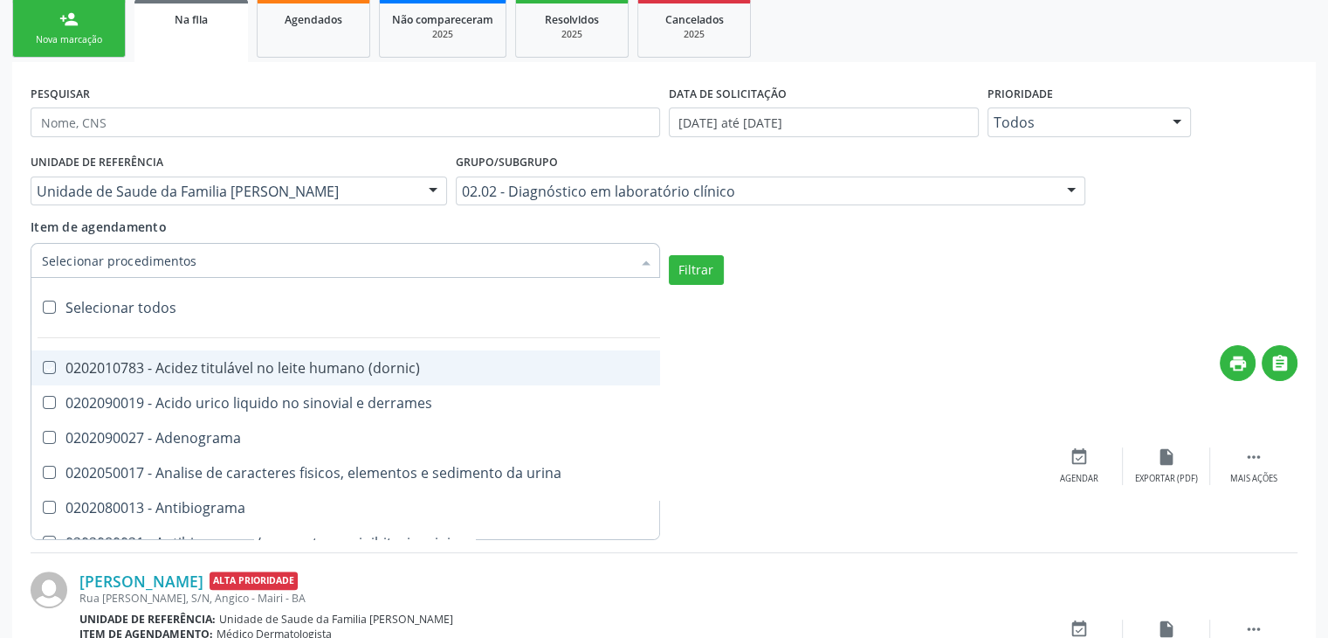
checkbox vii "true"
checkbox viii "true"
checkbox \(inibidor\) "true"
checkbox \(antigeno\) "true"
checkbox x "true"
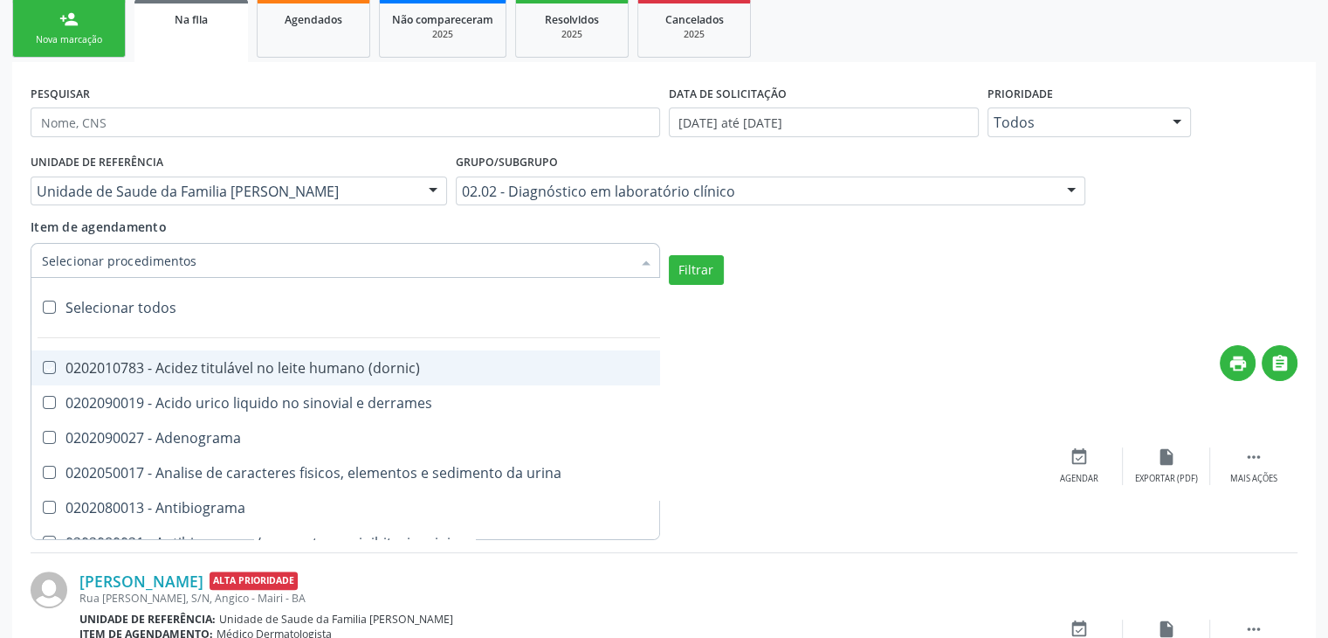
checkbox xi "true"
checkbox xii "true"
checkbox xiii "true"
checkbox tardio\) "true"
checkbox t4 "true"
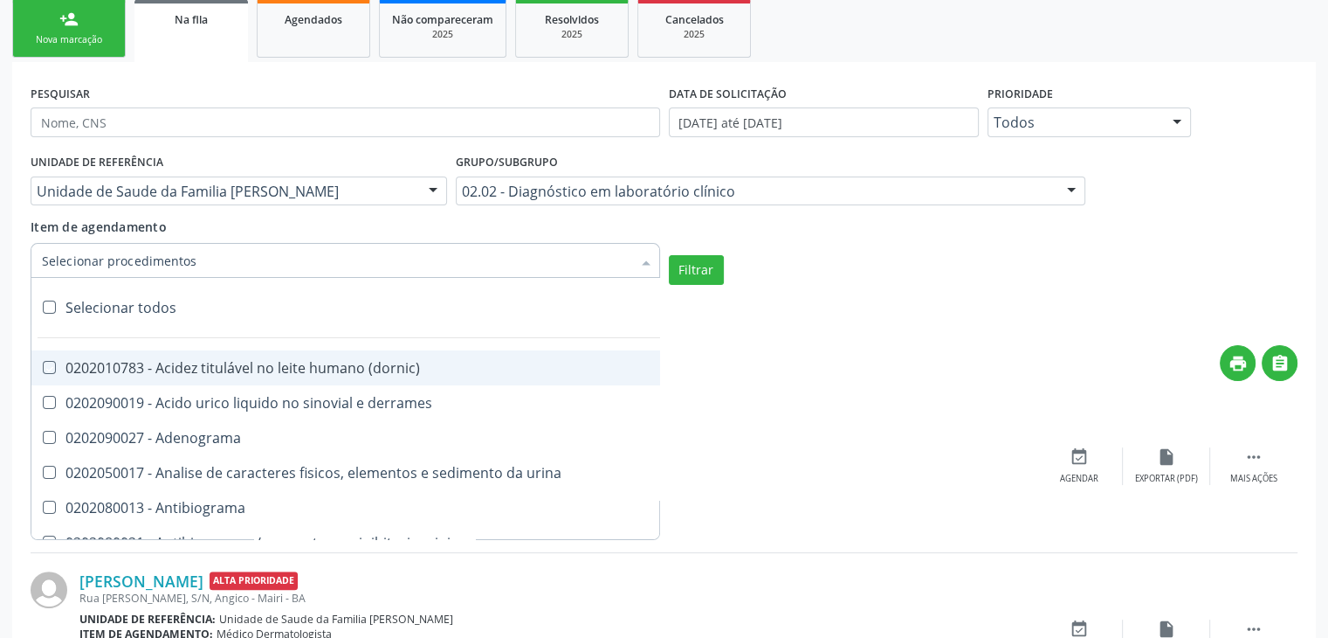
checkbox pezinho\) "true"
checkbox fenitoina "true"
checkbox fenol "true"
checkbox ferritina "true"
checkbox serico "true"
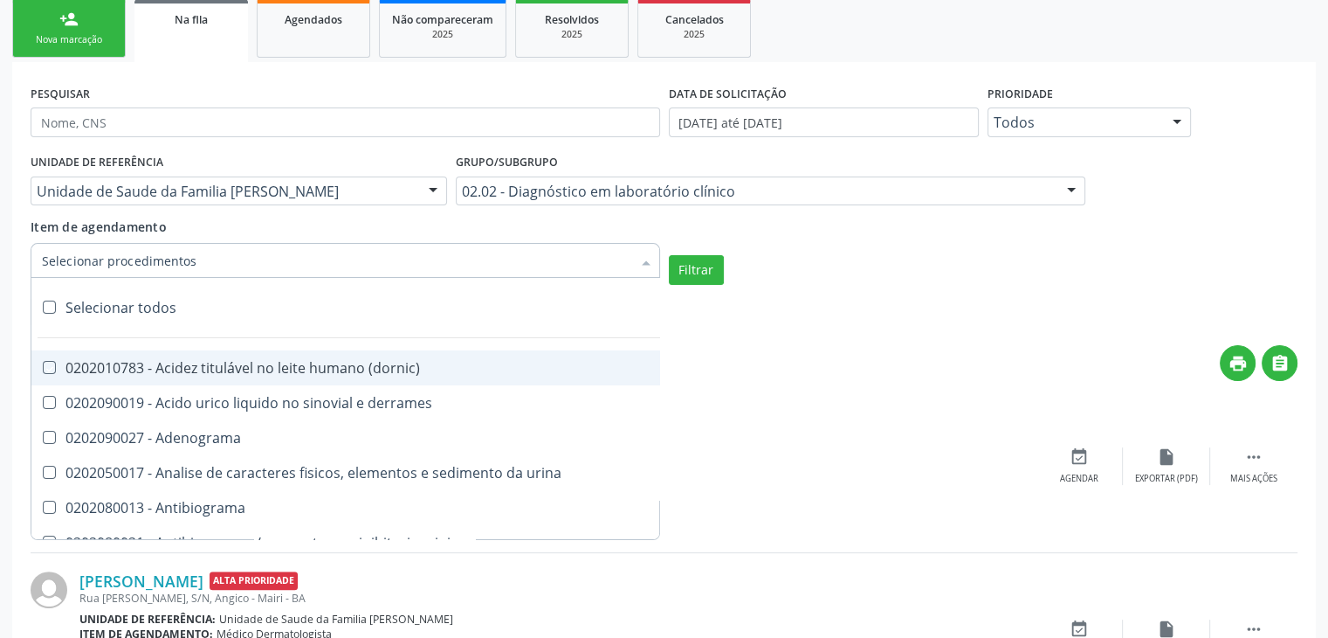
checkbox fibrinogenio "true"
checkbox folato "true"
checkbox formaldeido "true"
checkbox total "true"
checkbox alcalina "true"
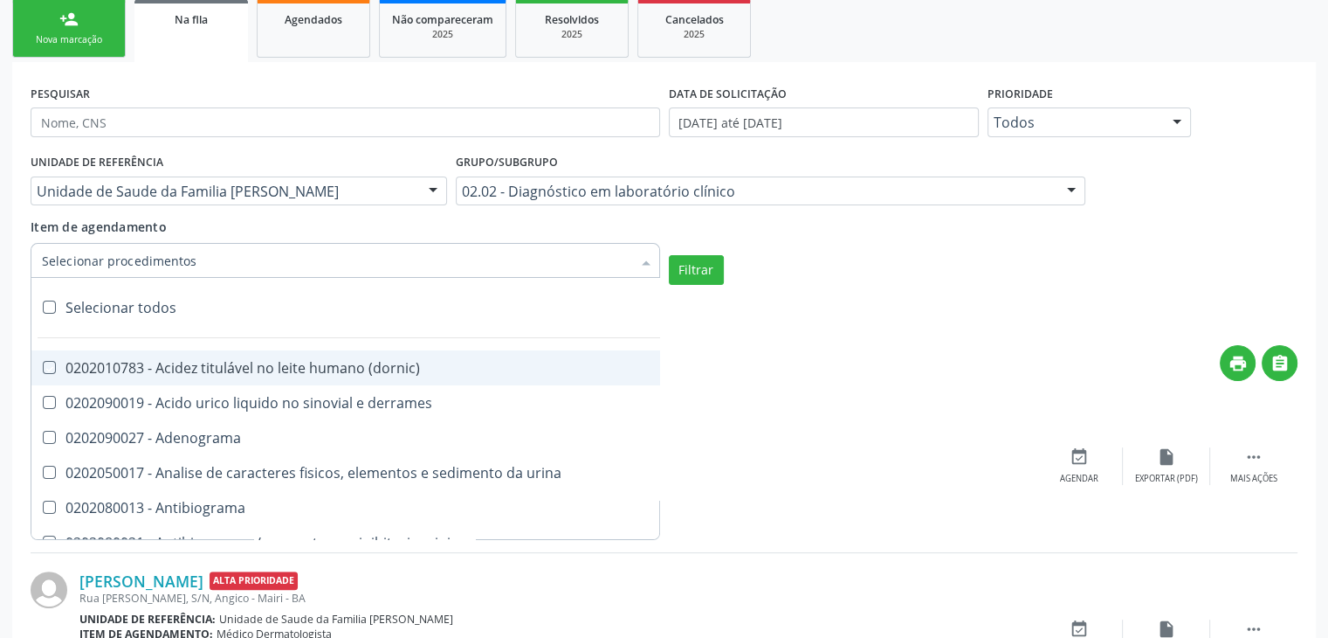
checkbox esperma "true"
checkbox fosforo "true"
checkbox acida "true"
checkbox frutose "true"
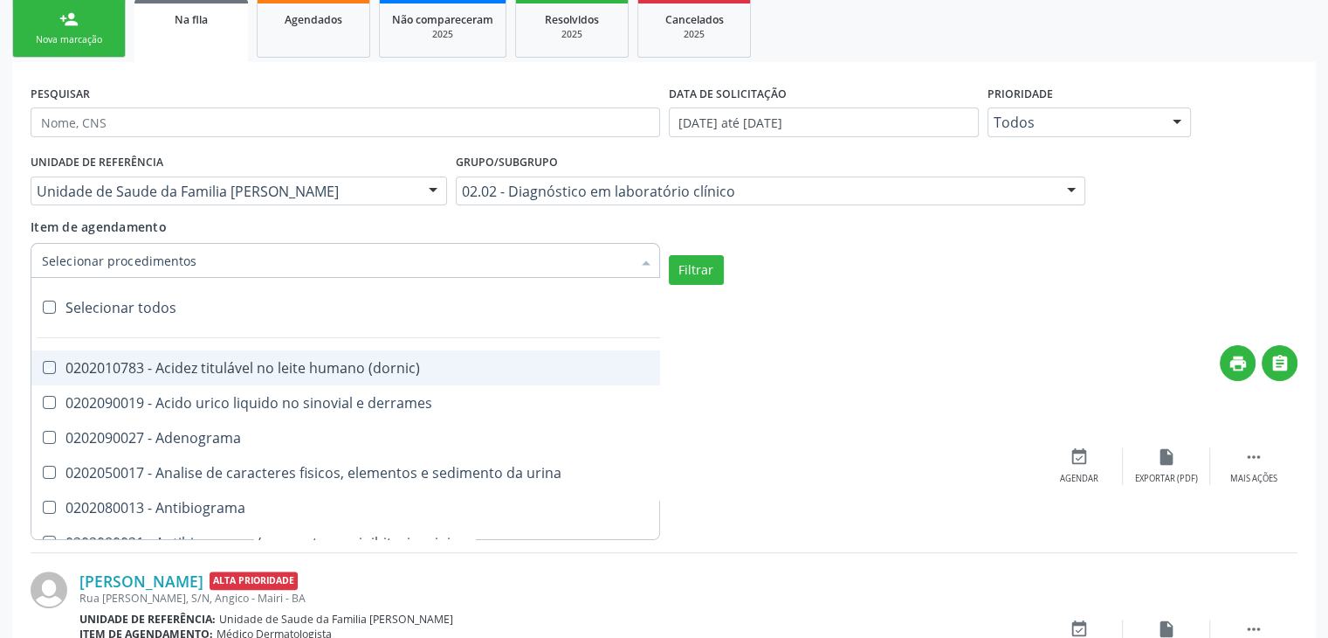
checkbox esperma "true"
checkbox galactose "true"
checkbox gt\) "true"
checkbox gastrina "true"
checkbox glicose "true"
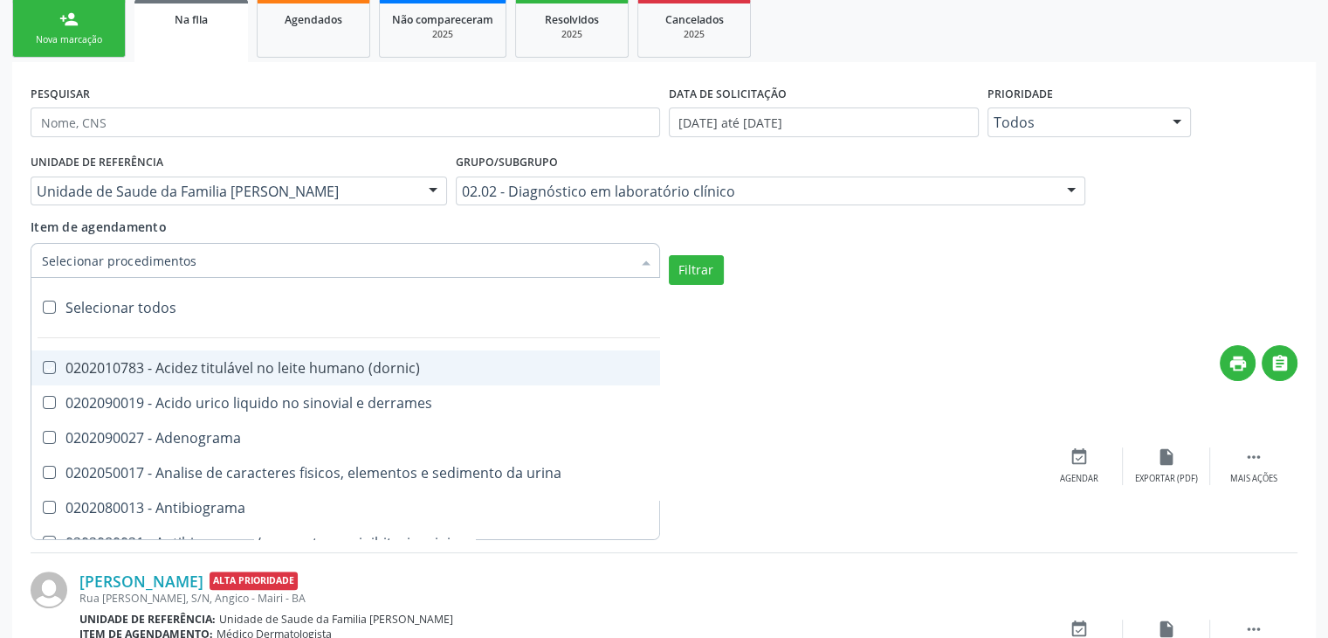
checkbox derrames "true"
checkbox desidrogenase "true"
checkbox tiroxina "true"
checkbox hcg\) "true"
checkbox fecal "true"
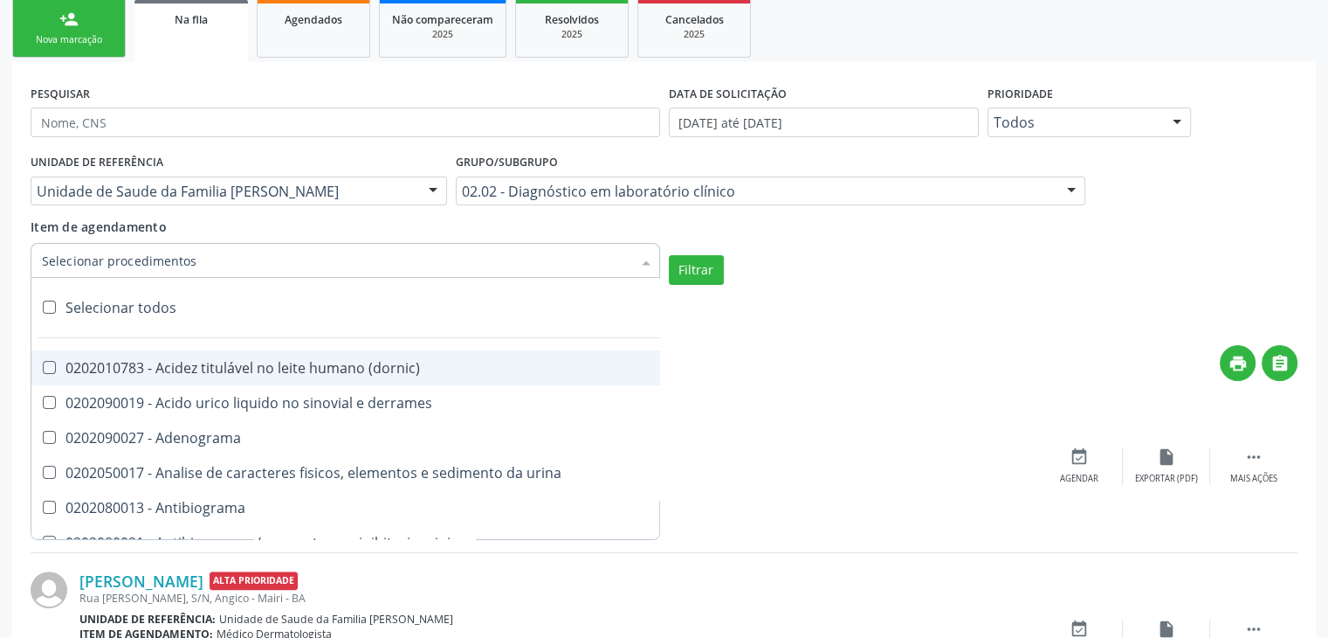
checkbox haptoglobina "true"
checkbox hemoglobina "true"
checkbox 37oc "true"
checkbox fetal "true"
checkbox glicosilada "true"
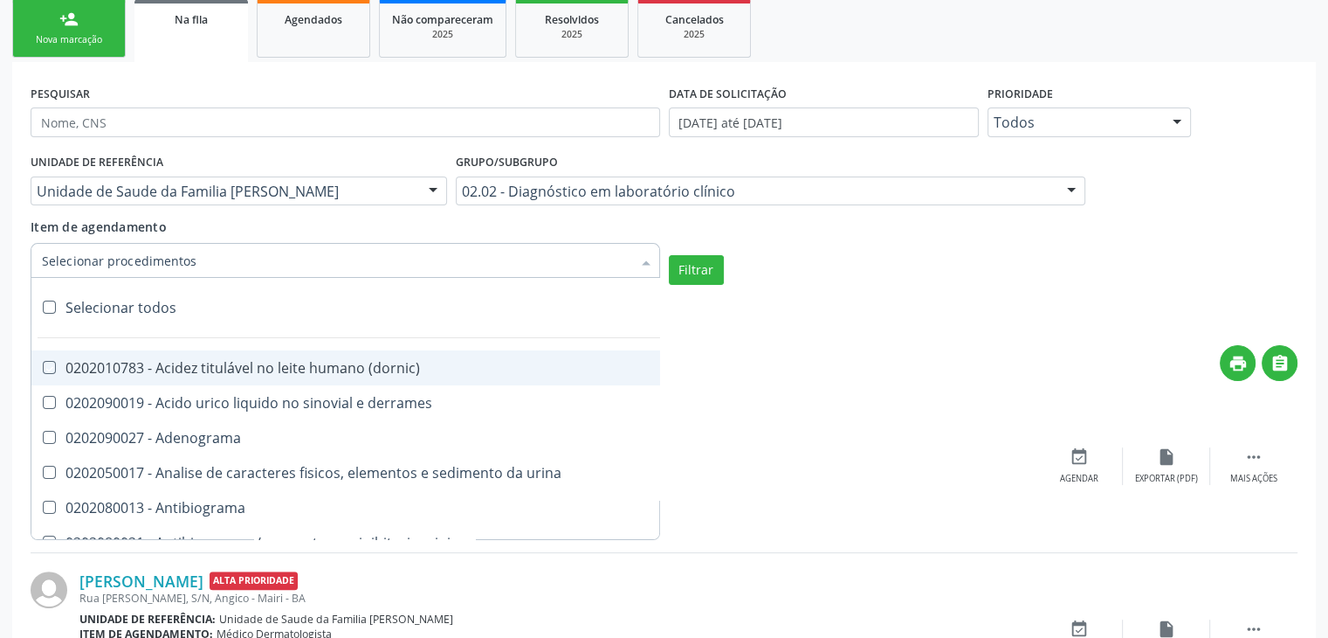
checkbox hemossiderina "true"
click at [693, 268] on button "Filtrar" at bounding box center [696, 270] width 55 height 30
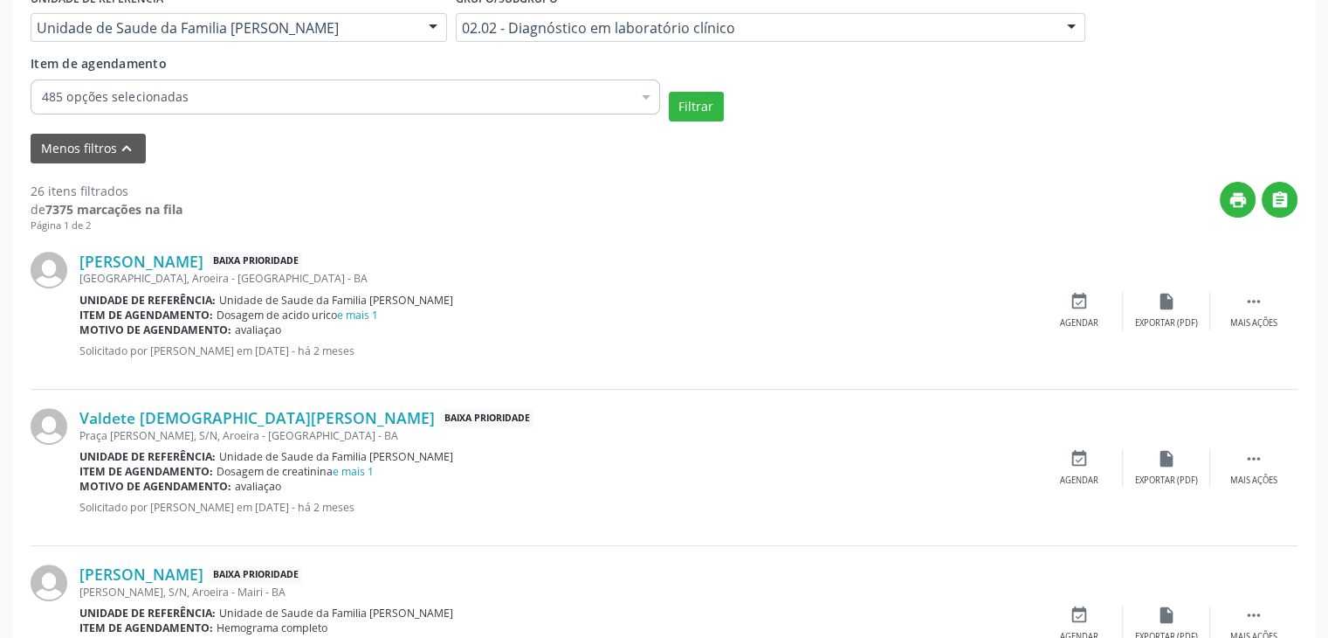
scroll to position [437, 0]
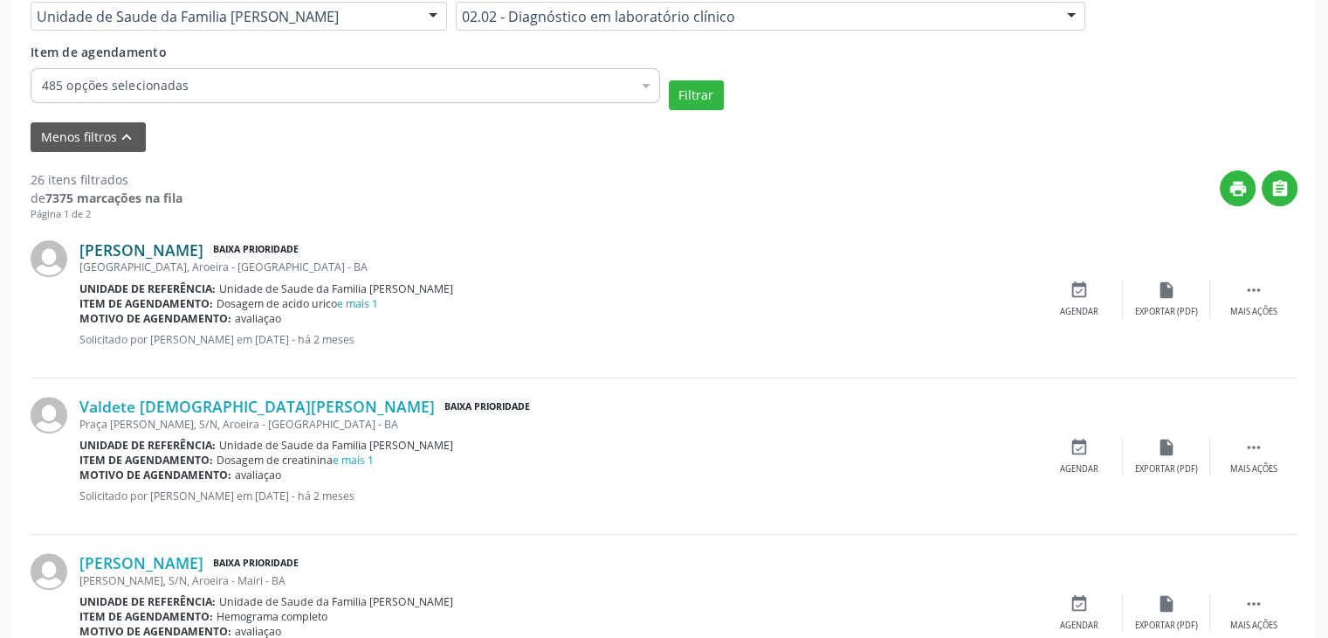
click at [154, 252] on link "[PERSON_NAME]" at bounding box center [141, 249] width 124 height 19
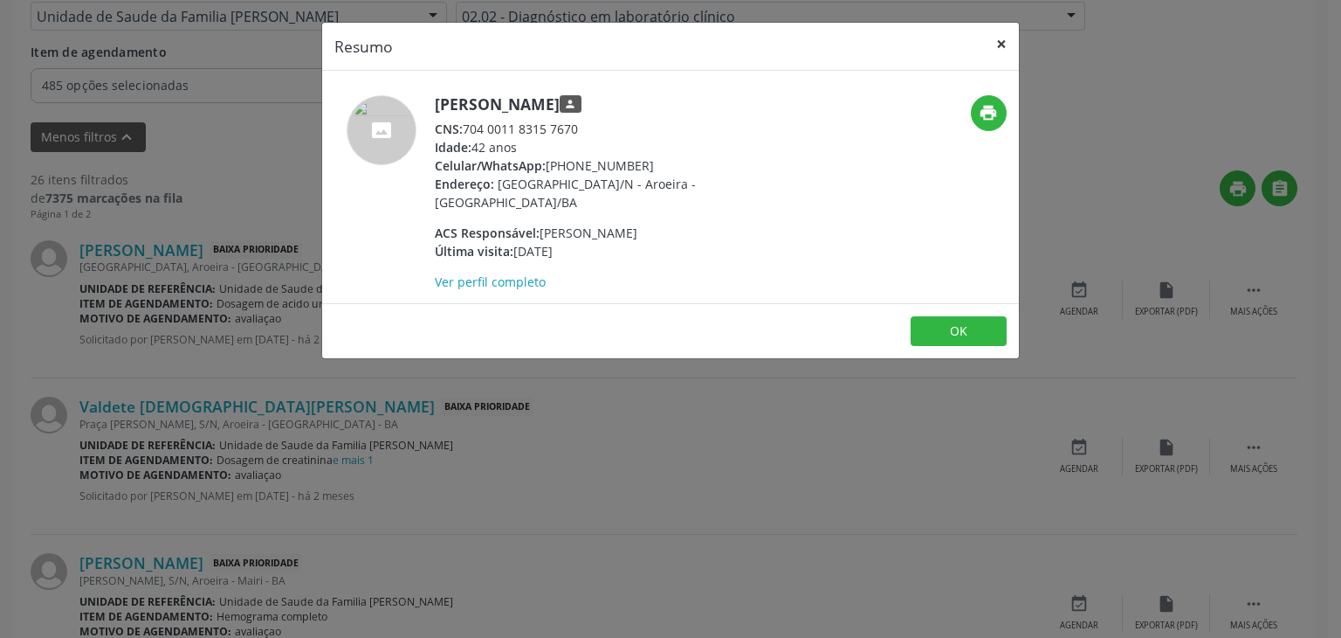
click at [993, 34] on button "×" at bounding box center [1001, 44] width 35 height 43
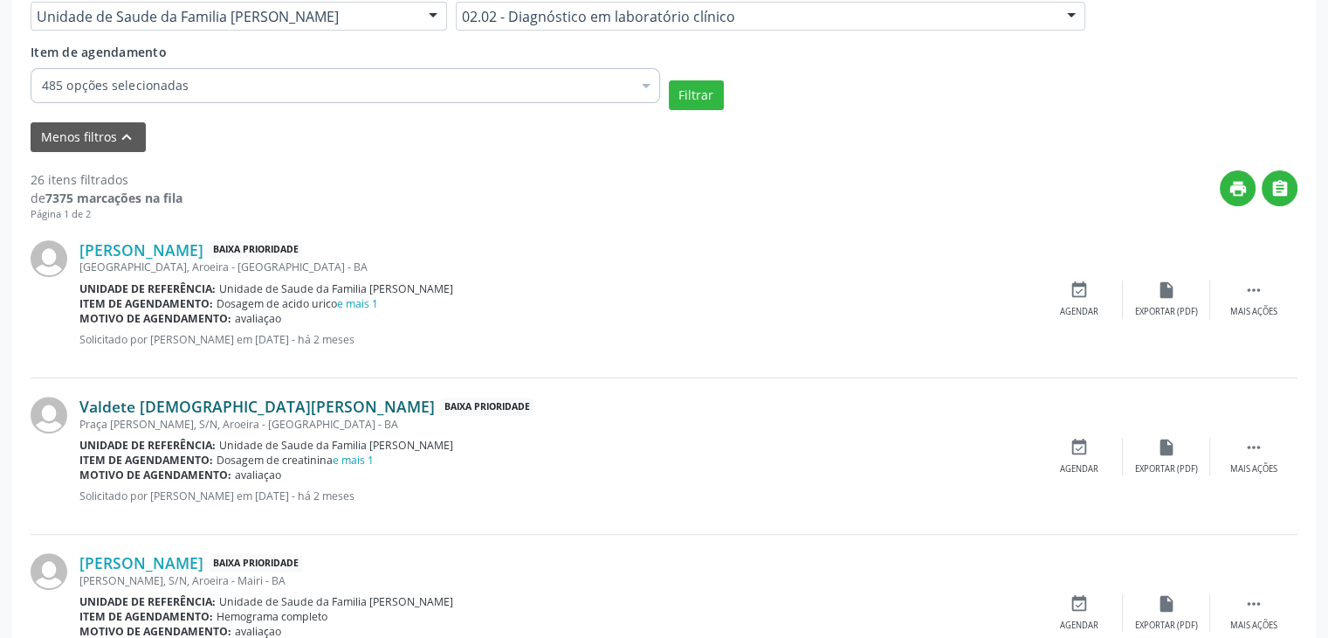
click at [203, 410] on link "Valdete [DEMOGRAPHIC_DATA][PERSON_NAME]" at bounding box center [256, 406] width 355 height 19
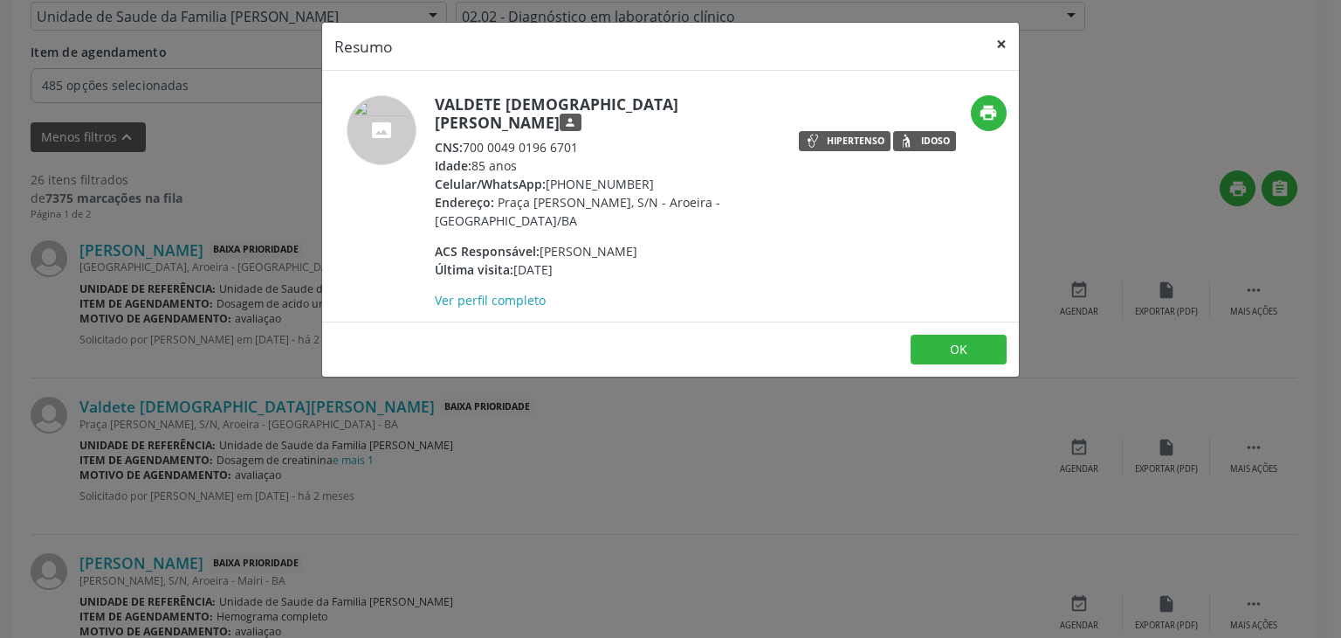
click at [1006, 31] on button "×" at bounding box center [1001, 44] width 35 height 43
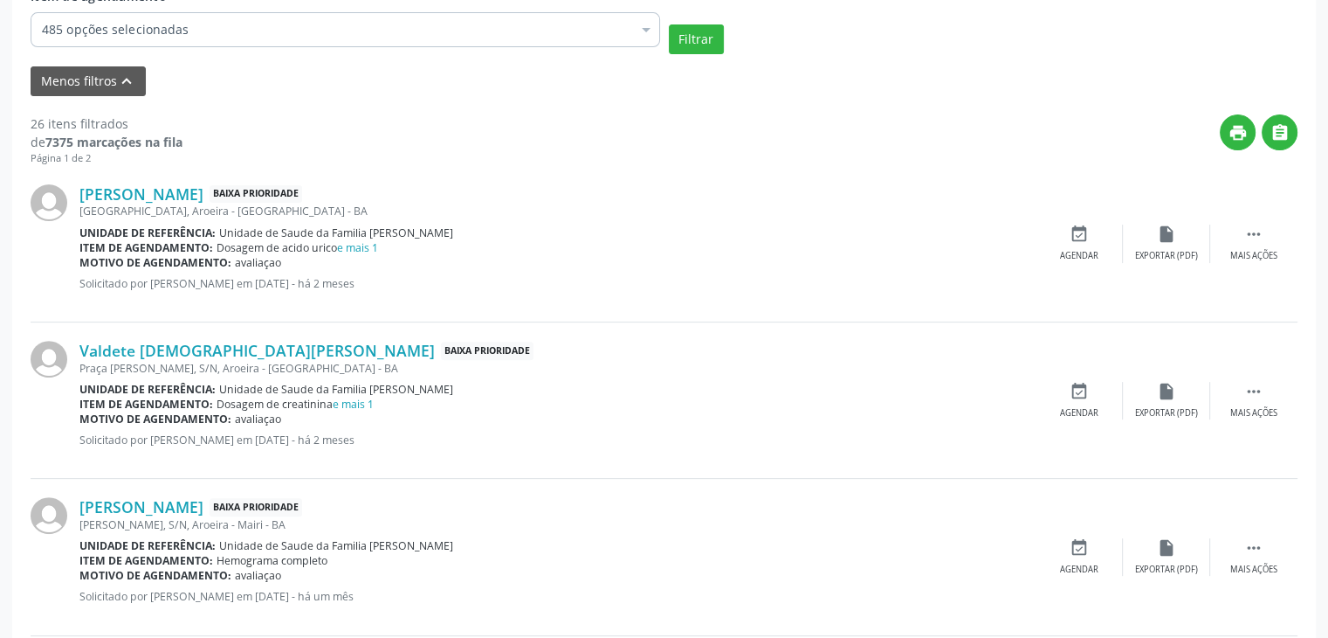
scroll to position [524, 0]
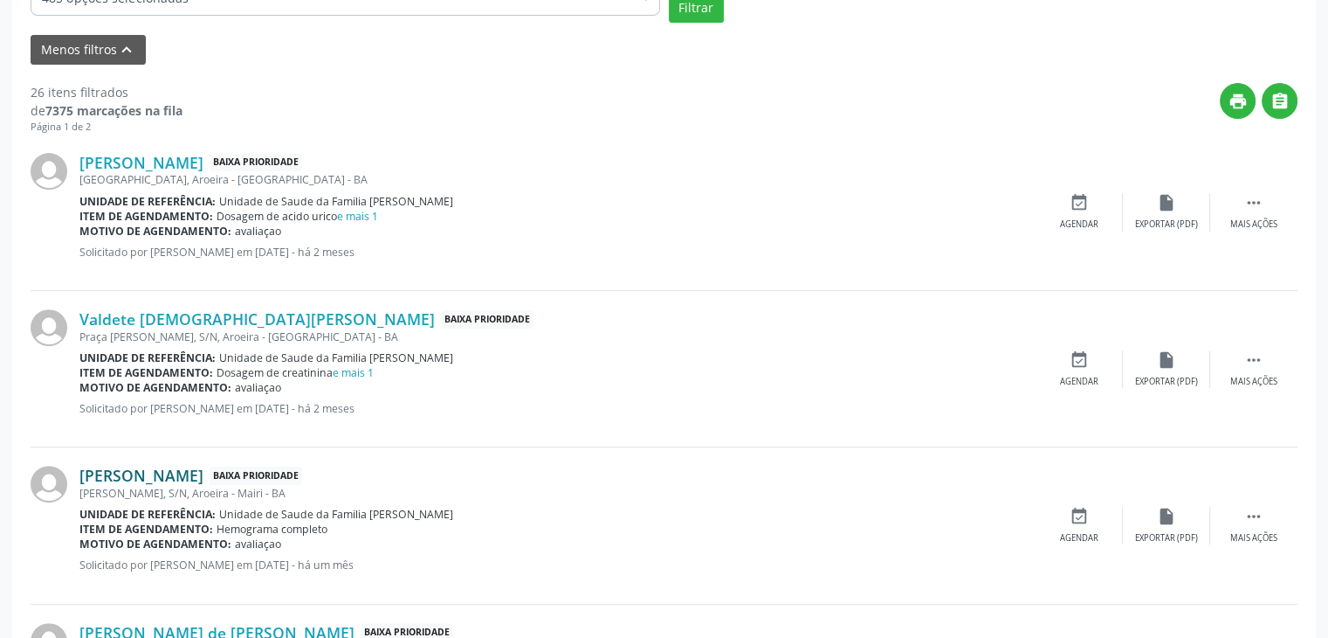
click at [134, 479] on link "[PERSON_NAME]" at bounding box center [141, 475] width 124 height 19
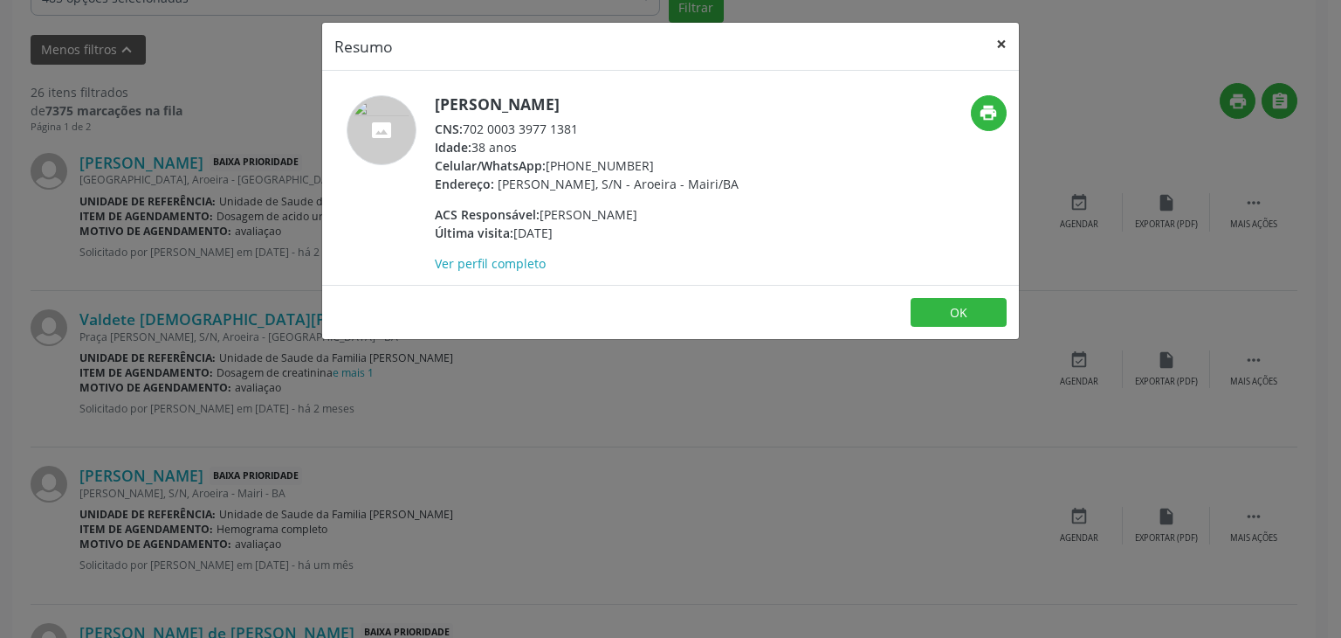
click at [1010, 43] on button "×" at bounding box center [1001, 44] width 35 height 43
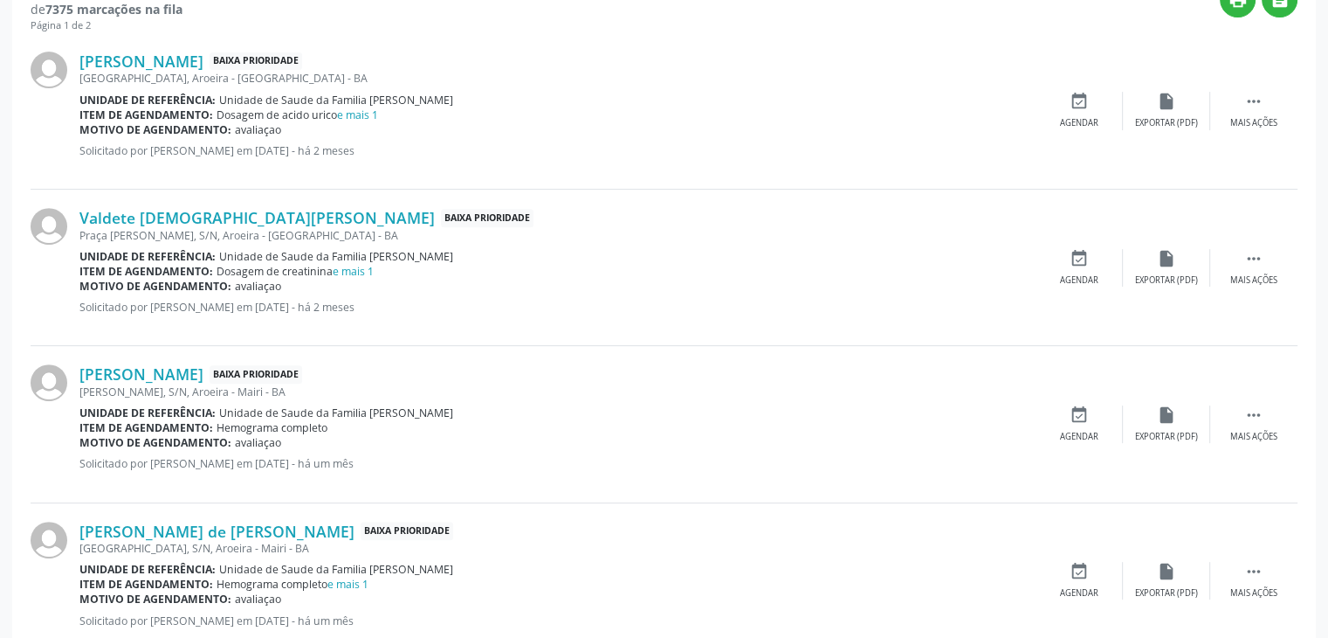
scroll to position [699, 0]
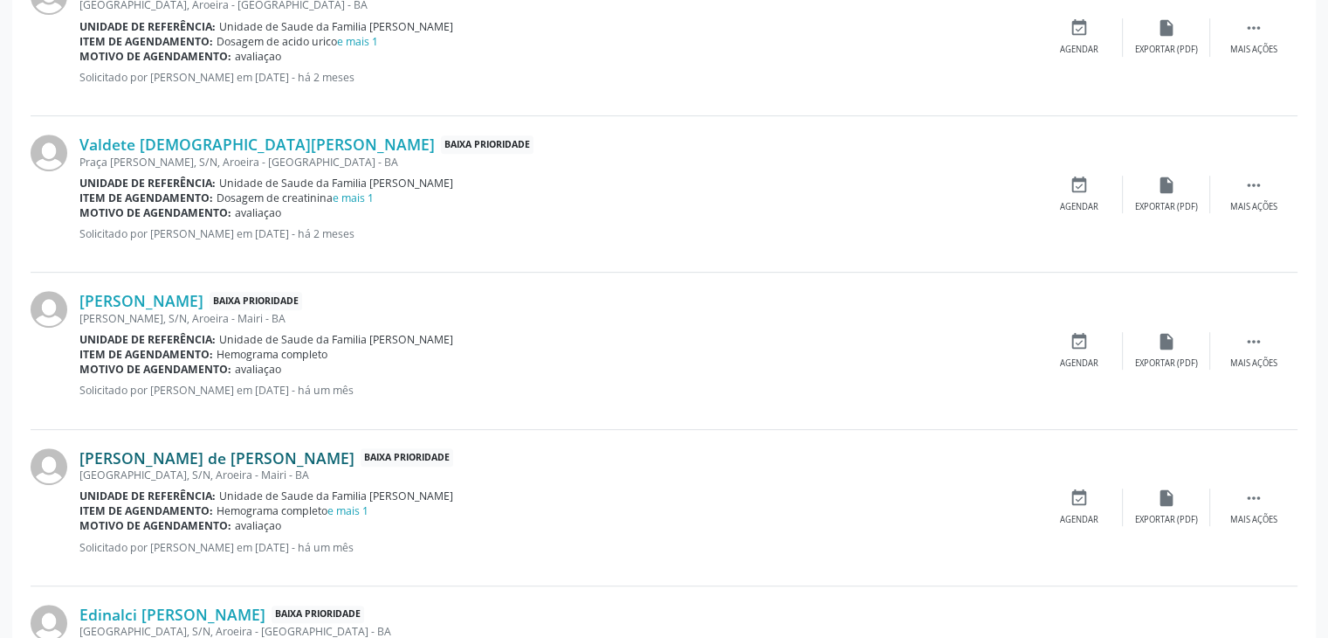
click at [203, 456] on link "[PERSON_NAME] de [PERSON_NAME]" at bounding box center [216, 457] width 275 height 19
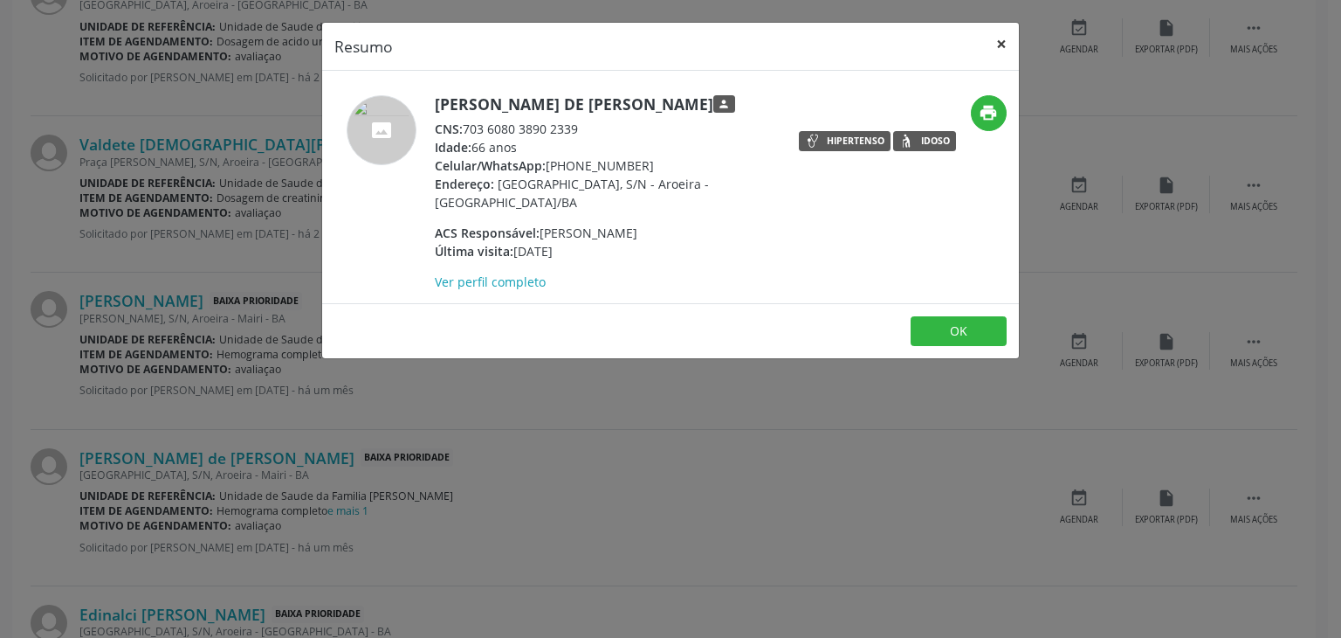
click at [1008, 38] on button "×" at bounding box center [1001, 44] width 35 height 43
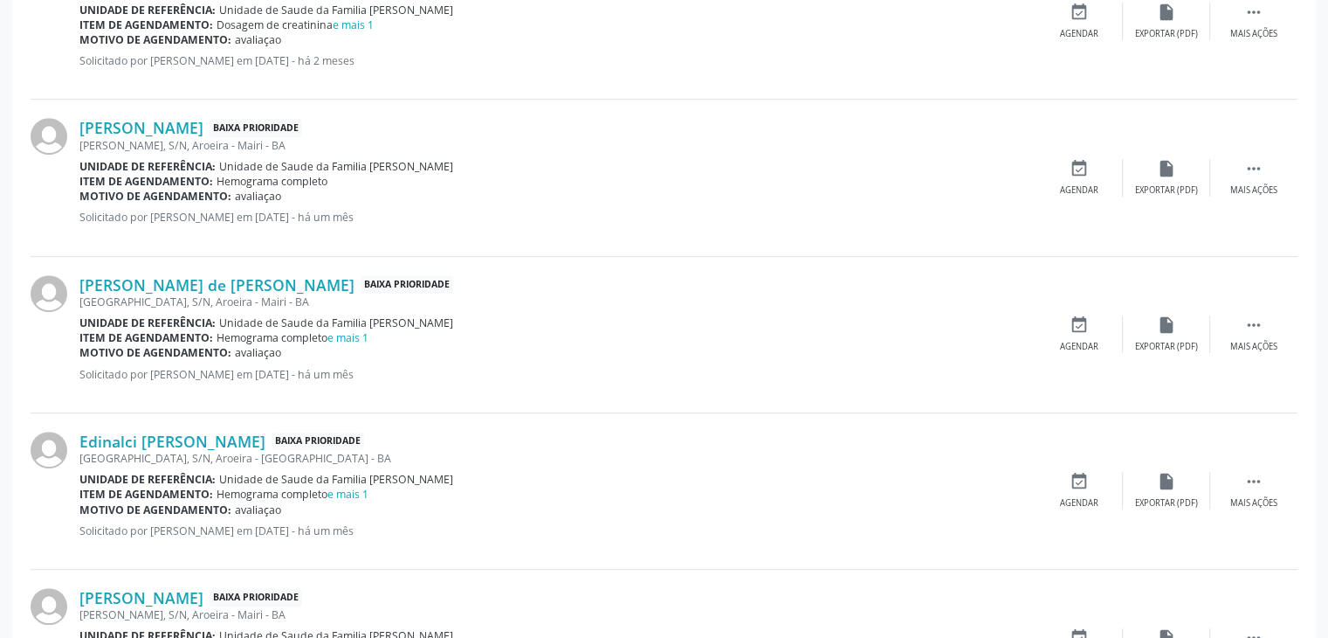
scroll to position [873, 0]
click at [120, 430] on link "Edinalci [PERSON_NAME]" at bounding box center [172, 439] width 186 height 19
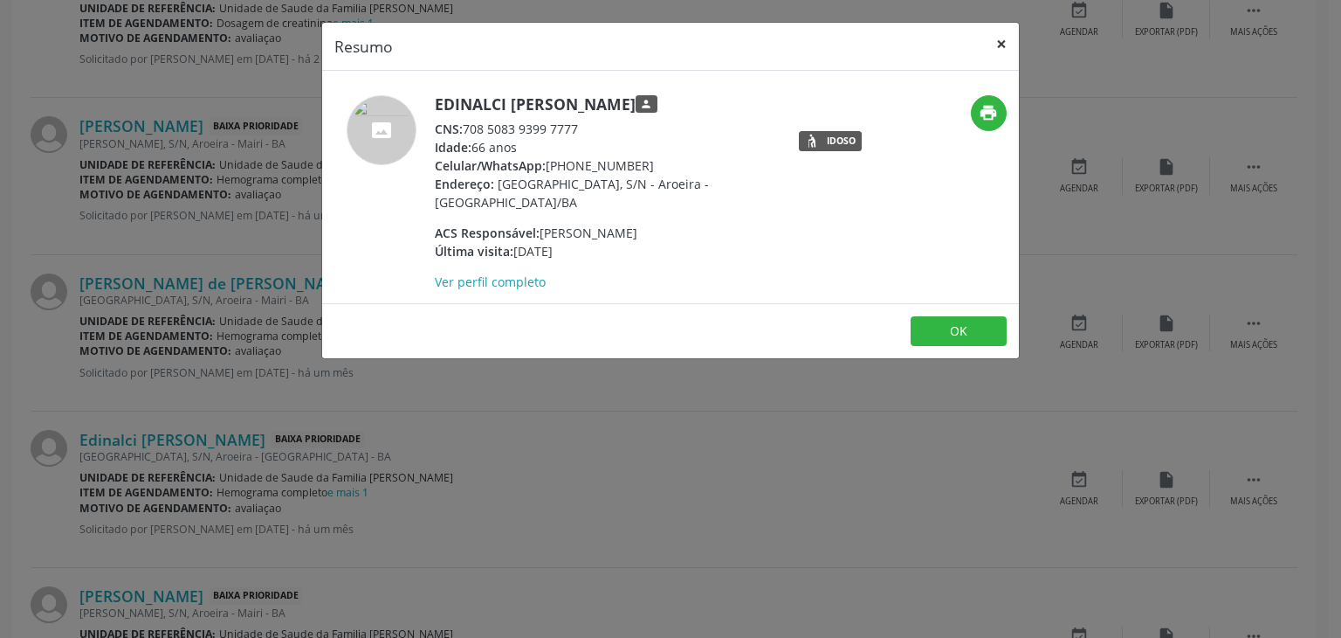
click at [1010, 39] on button "×" at bounding box center [1001, 44] width 35 height 43
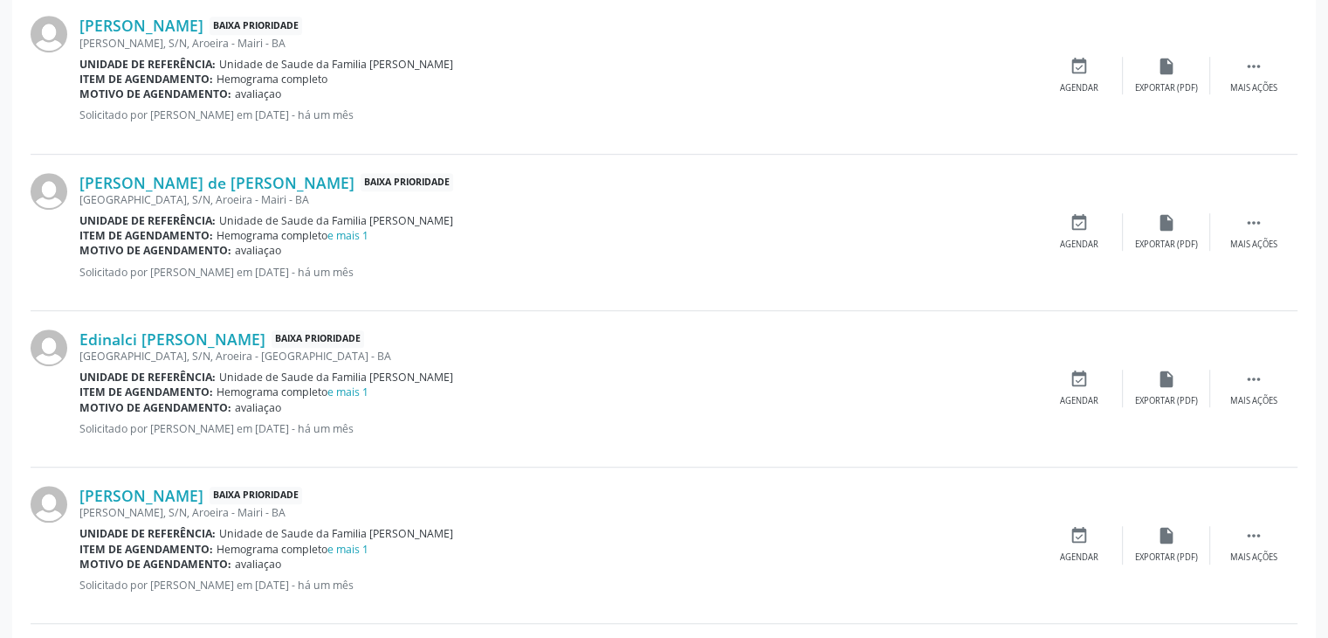
scroll to position [1048, 0]
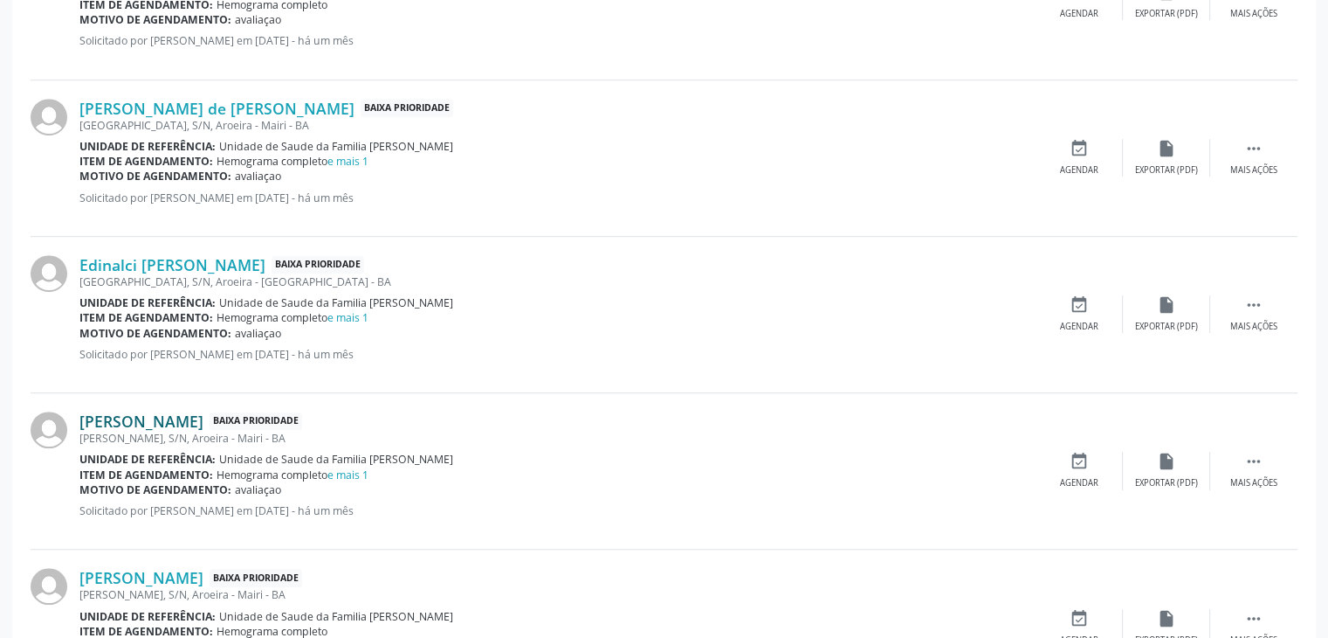
click at [196, 423] on link "[PERSON_NAME]" at bounding box center [141, 420] width 124 height 19
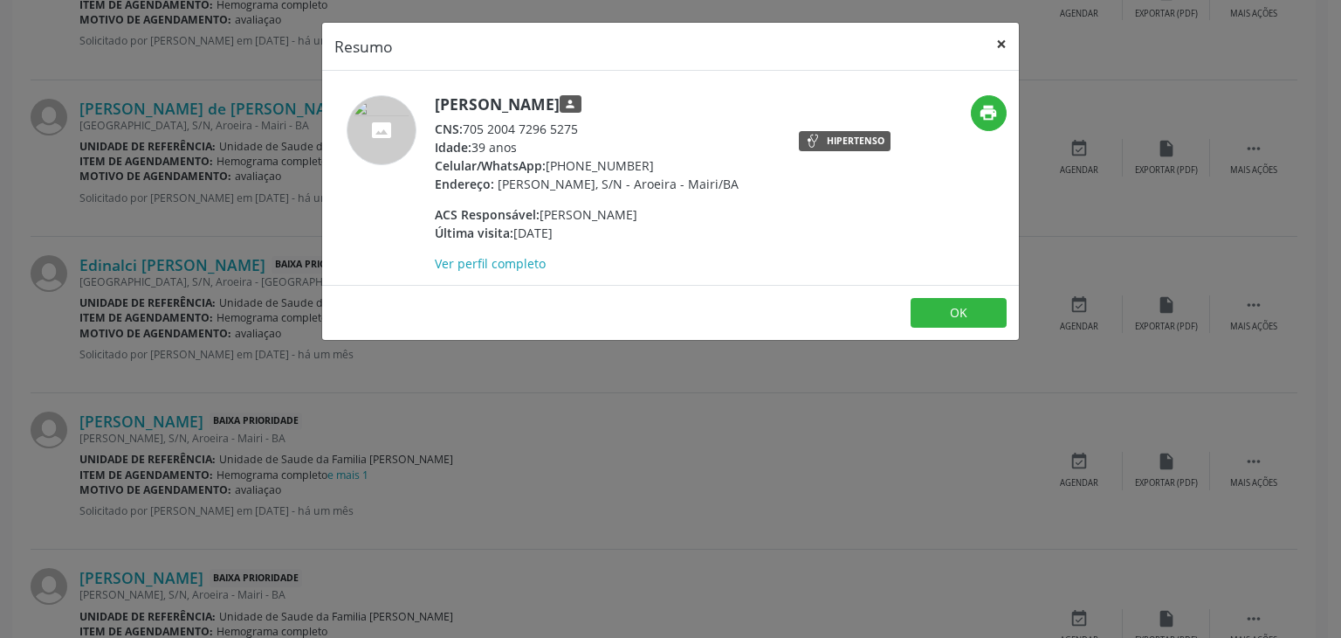
click at [998, 43] on button "×" at bounding box center [1001, 44] width 35 height 43
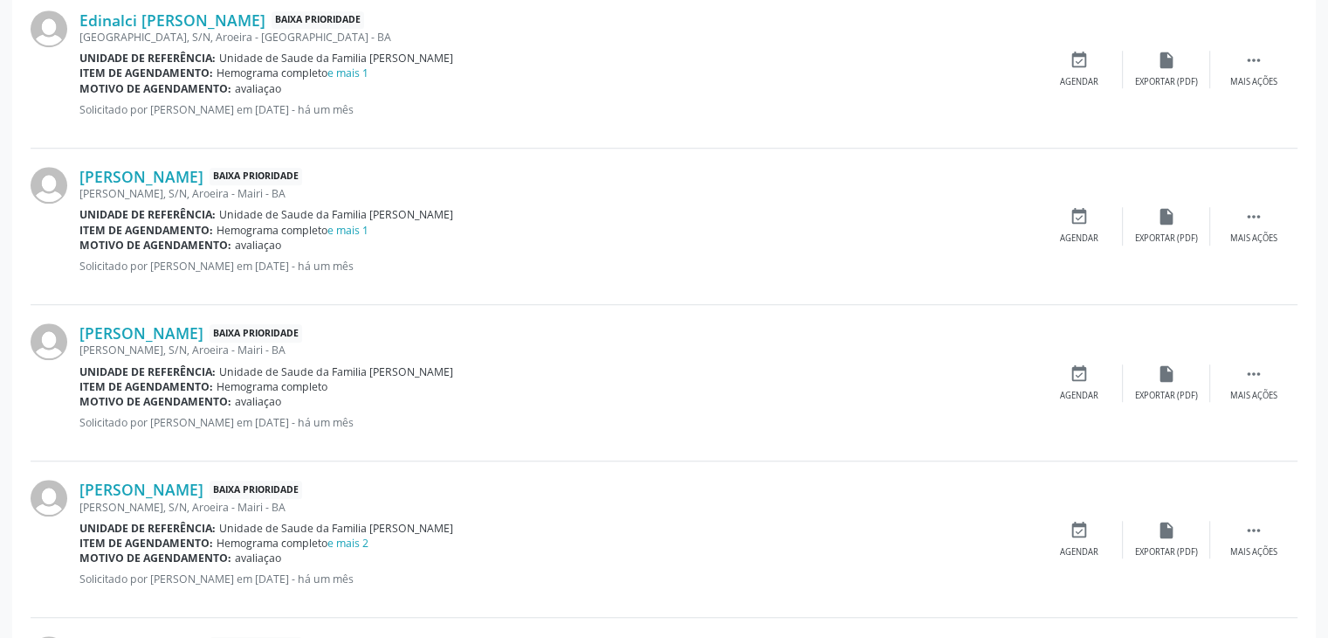
scroll to position [1310, 0]
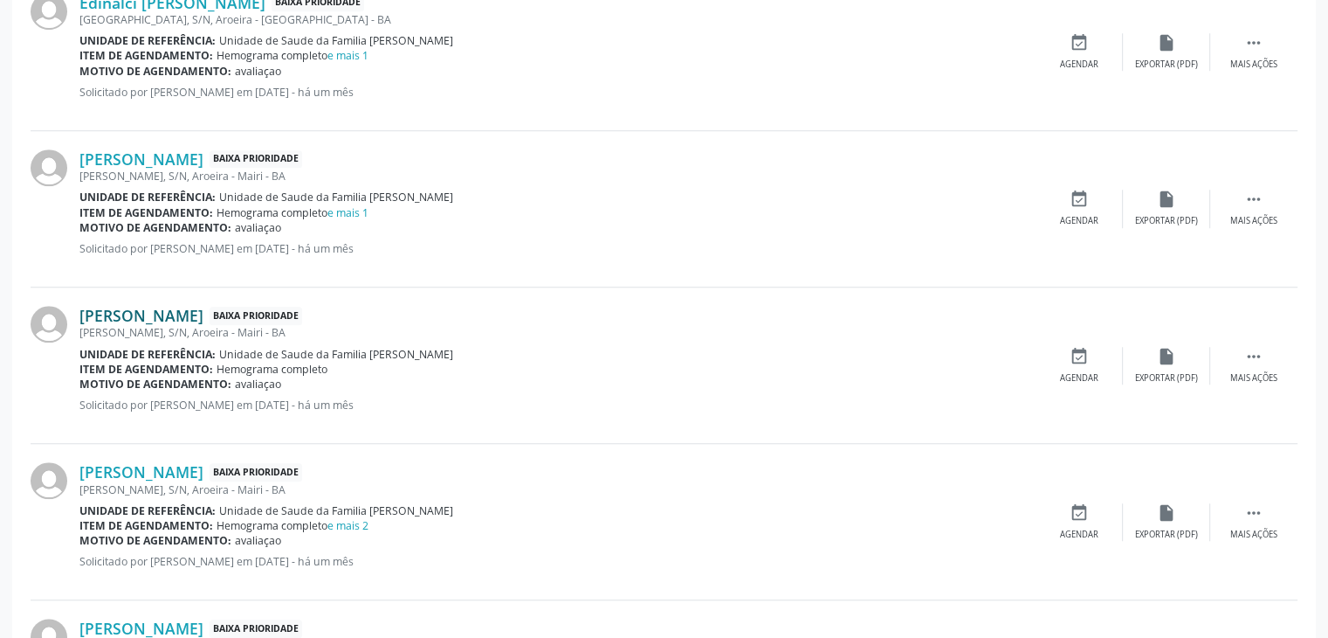
click at [185, 306] on link "[PERSON_NAME]" at bounding box center [141, 315] width 124 height 19
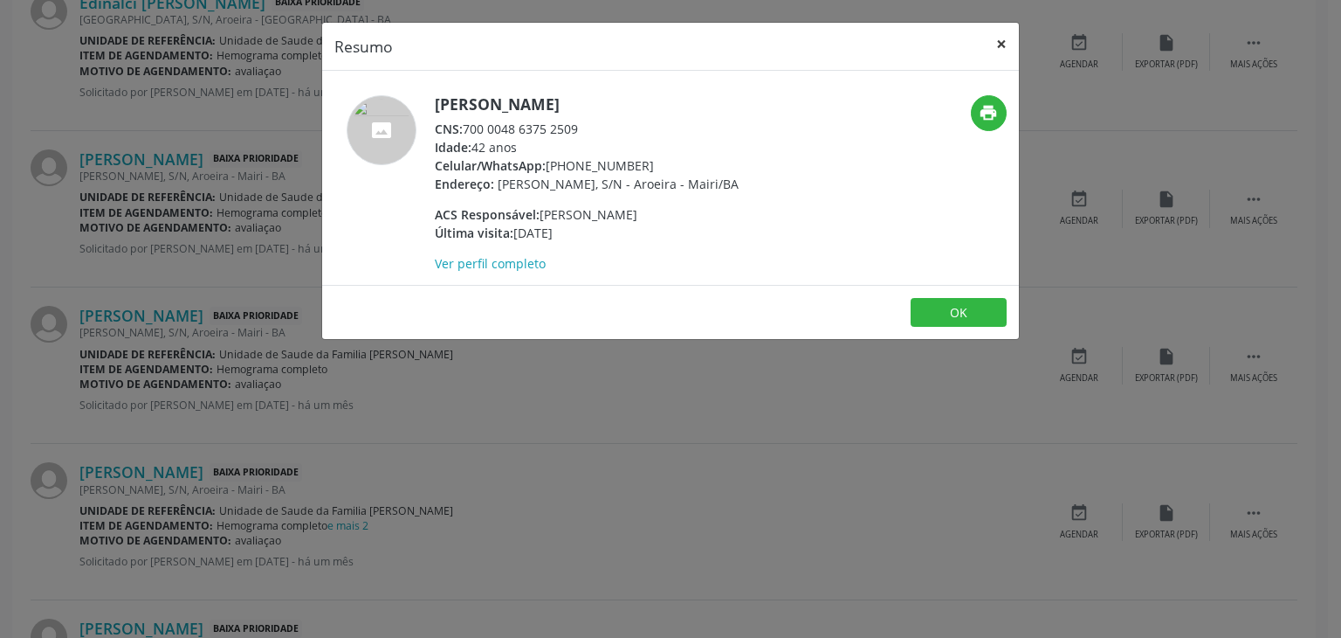
click at [998, 26] on button "×" at bounding box center [1001, 44] width 35 height 43
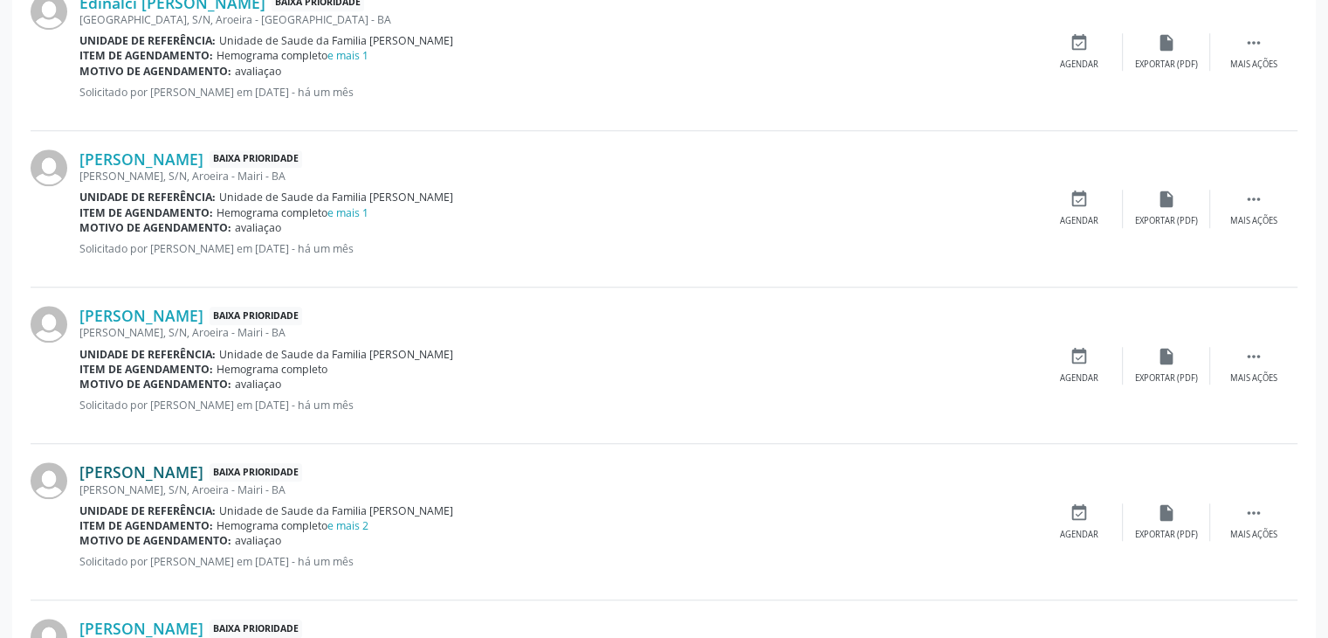
click at [129, 472] on link "[PERSON_NAME]" at bounding box center [141, 471] width 124 height 19
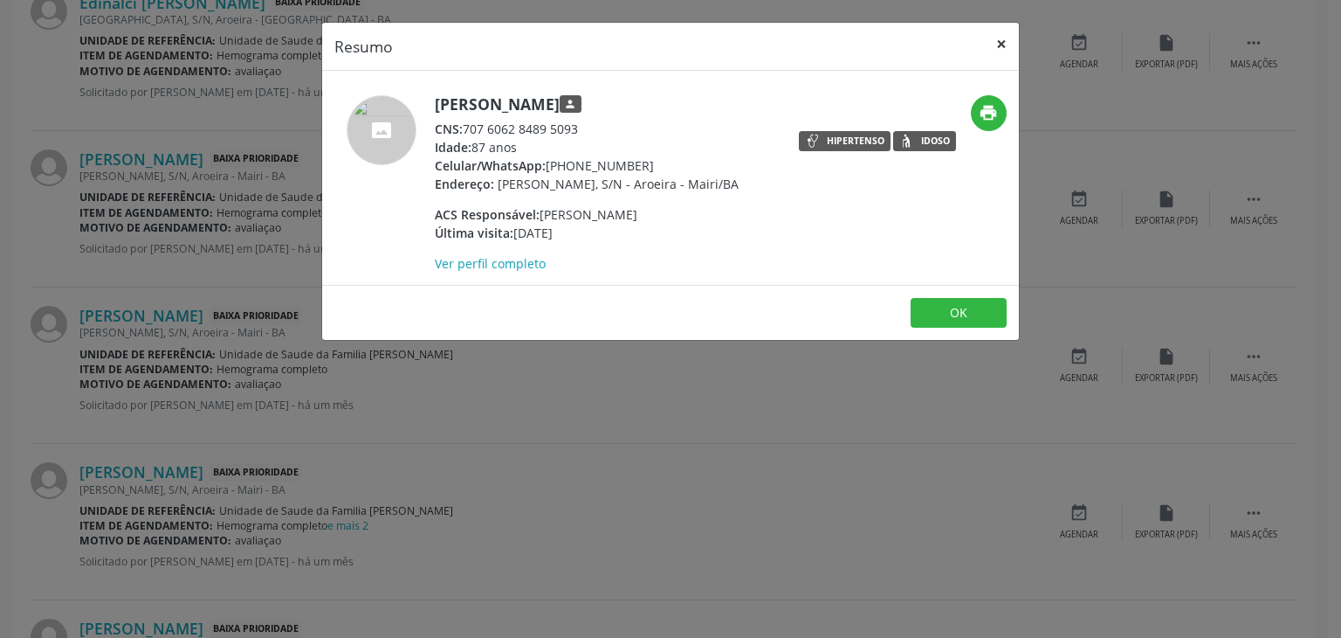
click at [996, 38] on button "×" at bounding box center [1001, 44] width 35 height 43
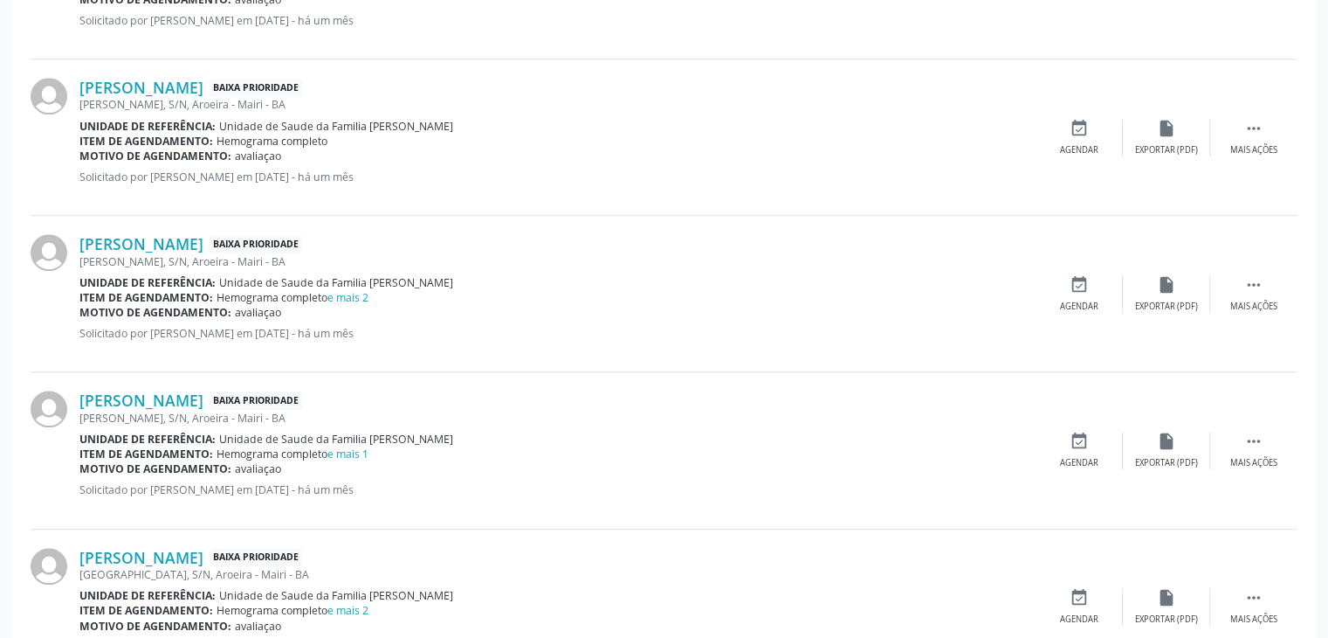
scroll to position [1572, 0]
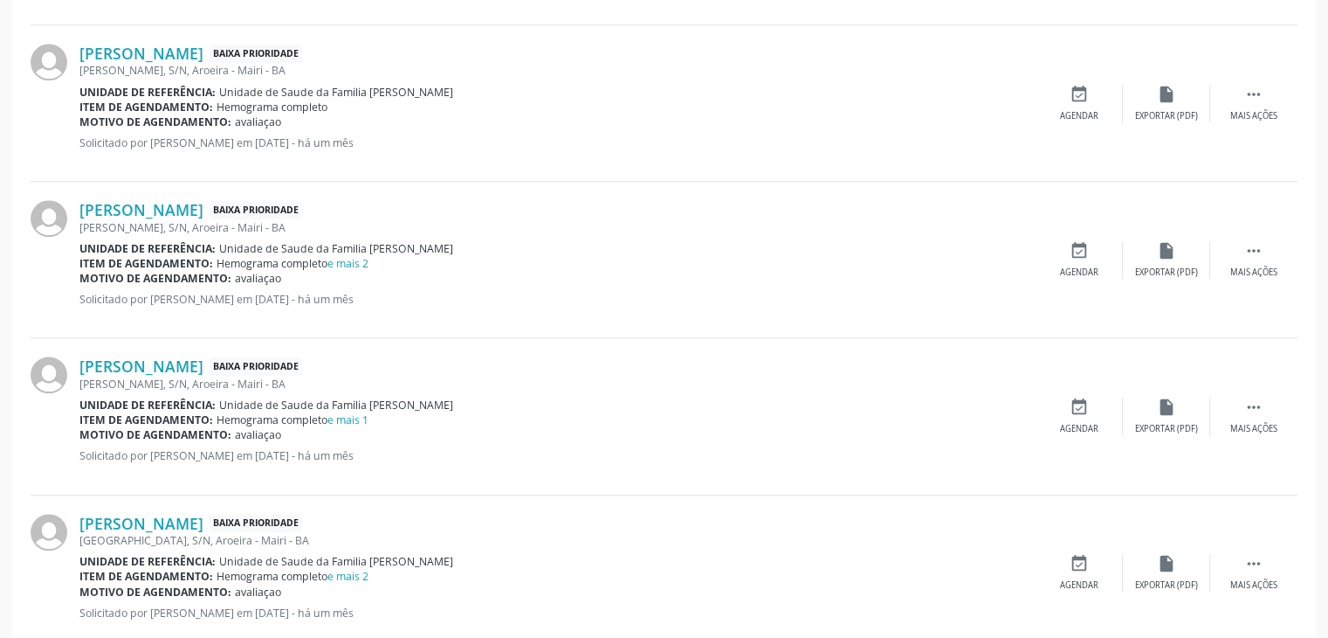
click at [142, 378] on div "[PERSON_NAME], S/N, Aroeira - Mairi - BA" at bounding box center [557, 383] width 956 height 15
click at [142, 379] on div "[PERSON_NAME], S/N, Aroeira - Mairi - BA" at bounding box center [557, 383] width 956 height 15
click at [143, 368] on link "[PERSON_NAME]" at bounding box center [141, 365] width 124 height 19
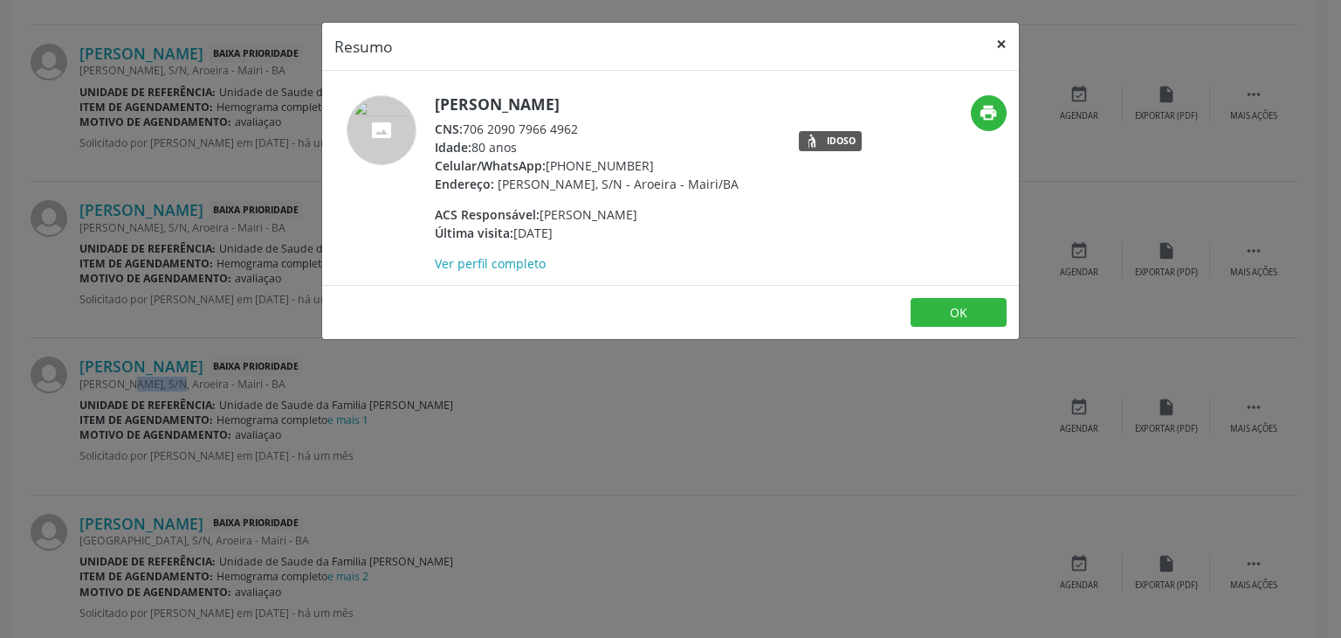
click at [1004, 32] on button "×" at bounding box center [1001, 44] width 35 height 43
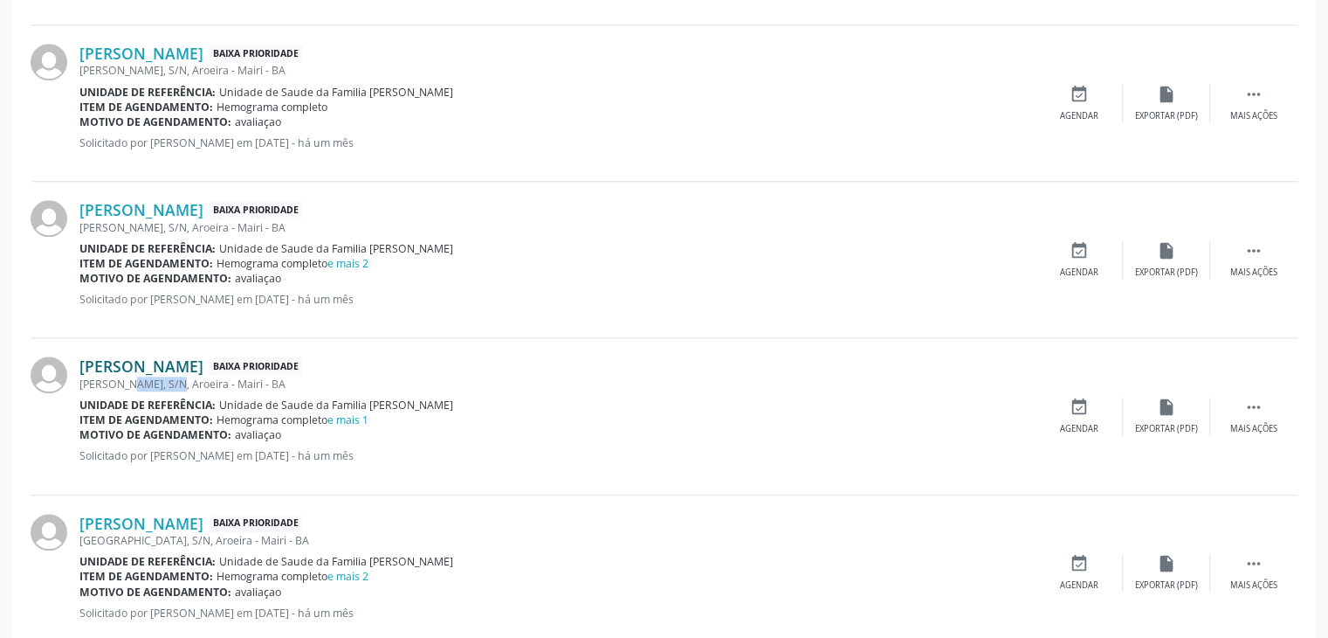
click at [110, 362] on link "[PERSON_NAME]" at bounding box center [141, 365] width 124 height 19
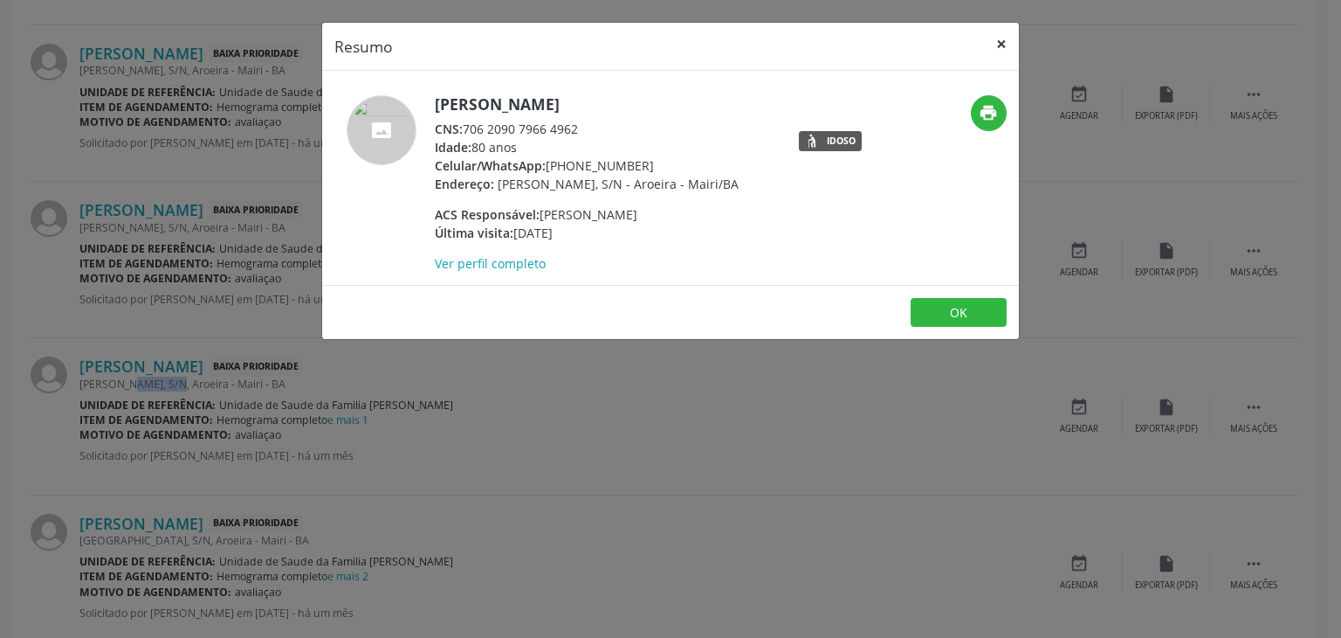
click at [991, 38] on button "×" at bounding box center [1001, 44] width 35 height 43
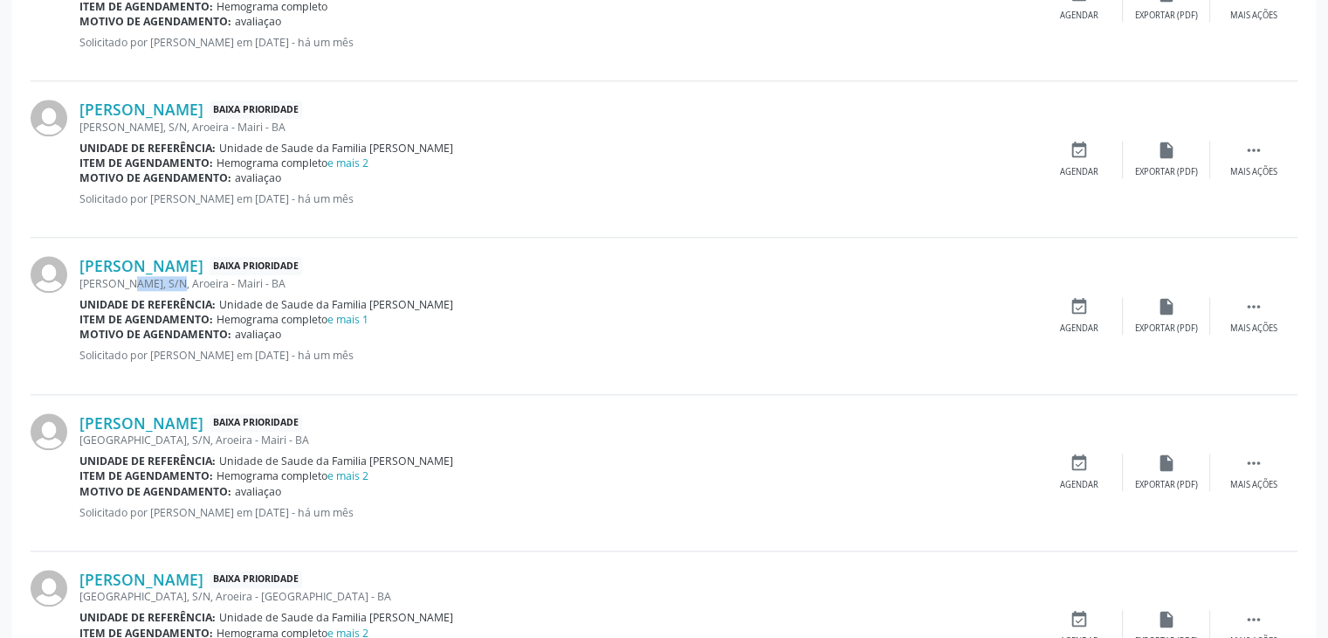
scroll to position [1747, 0]
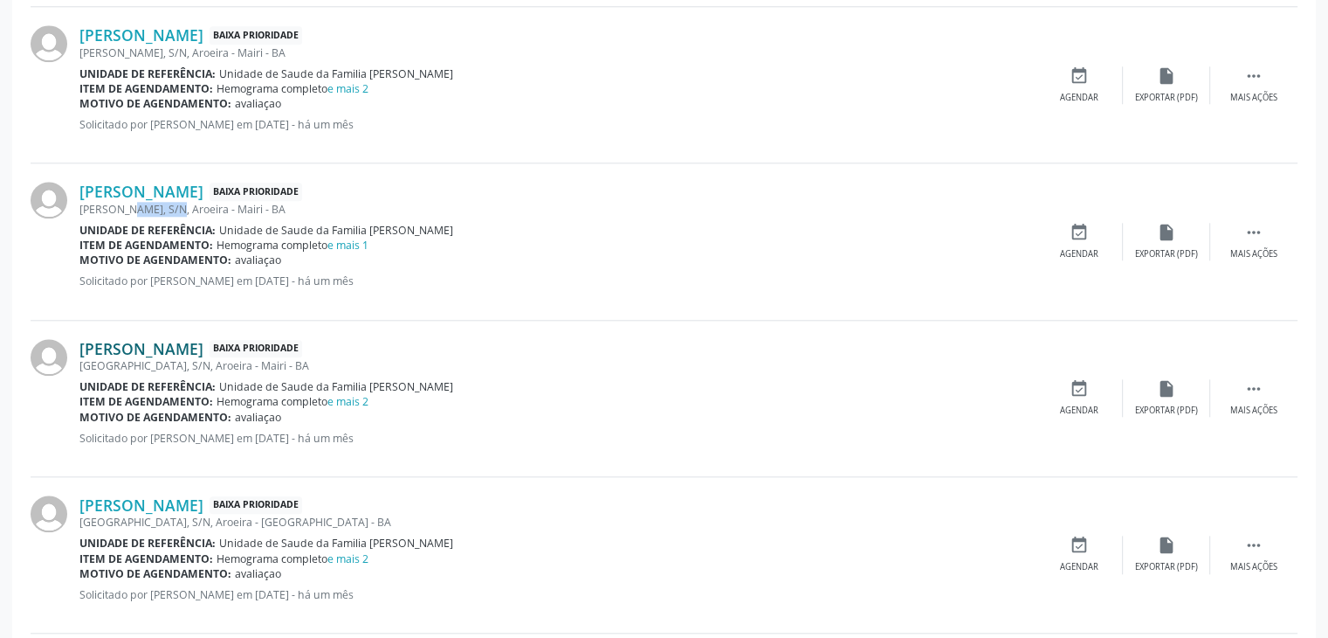
click at [198, 342] on link "[PERSON_NAME]" at bounding box center [141, 348] width 124 height 19
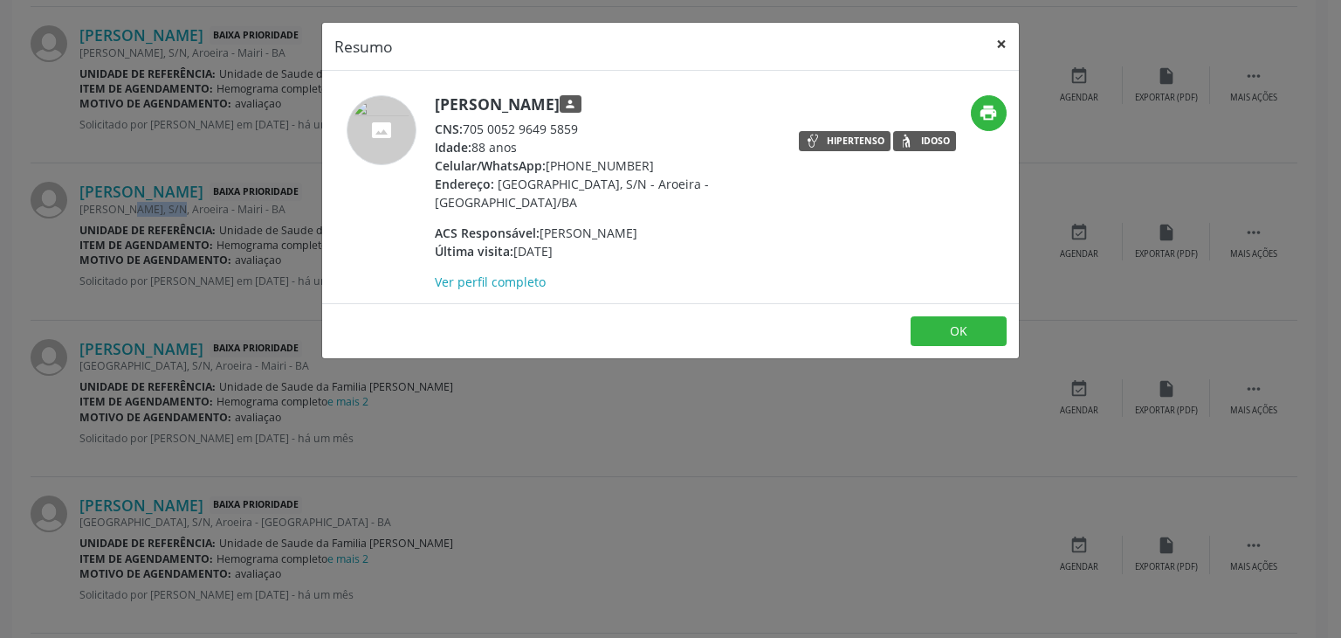
click at [997, 40] on button "×" at bounding box center [1001, 44] width 35 height 43
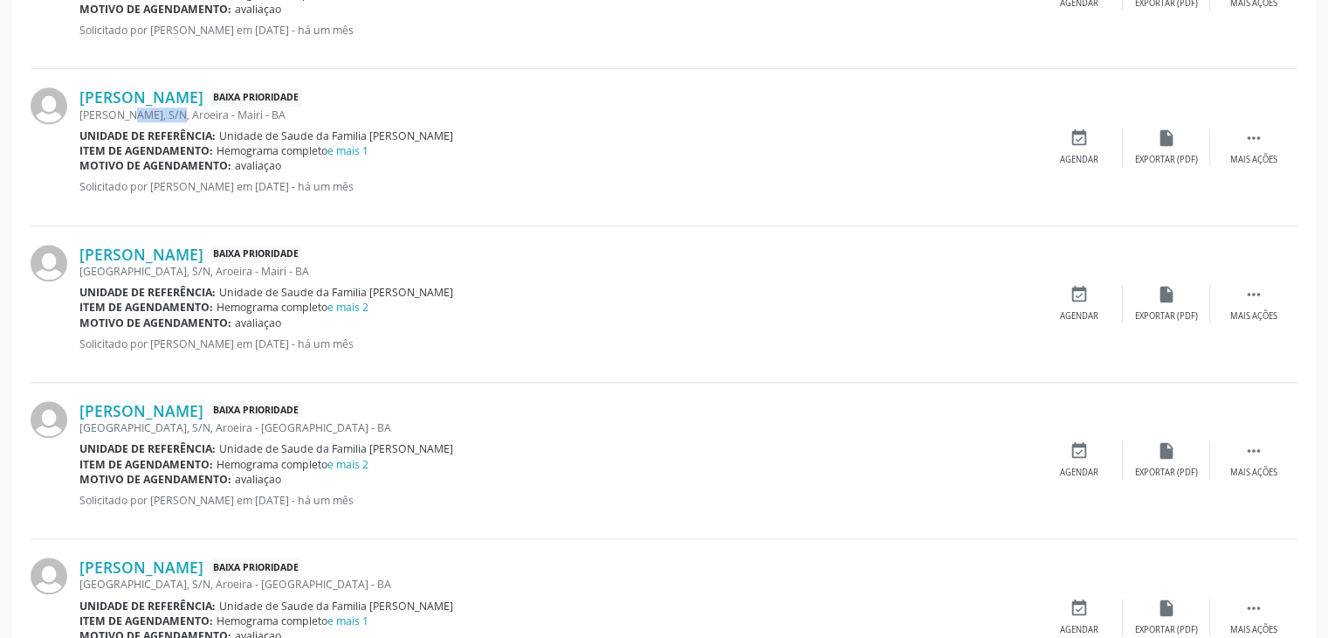
scroll to position [1921, 0]
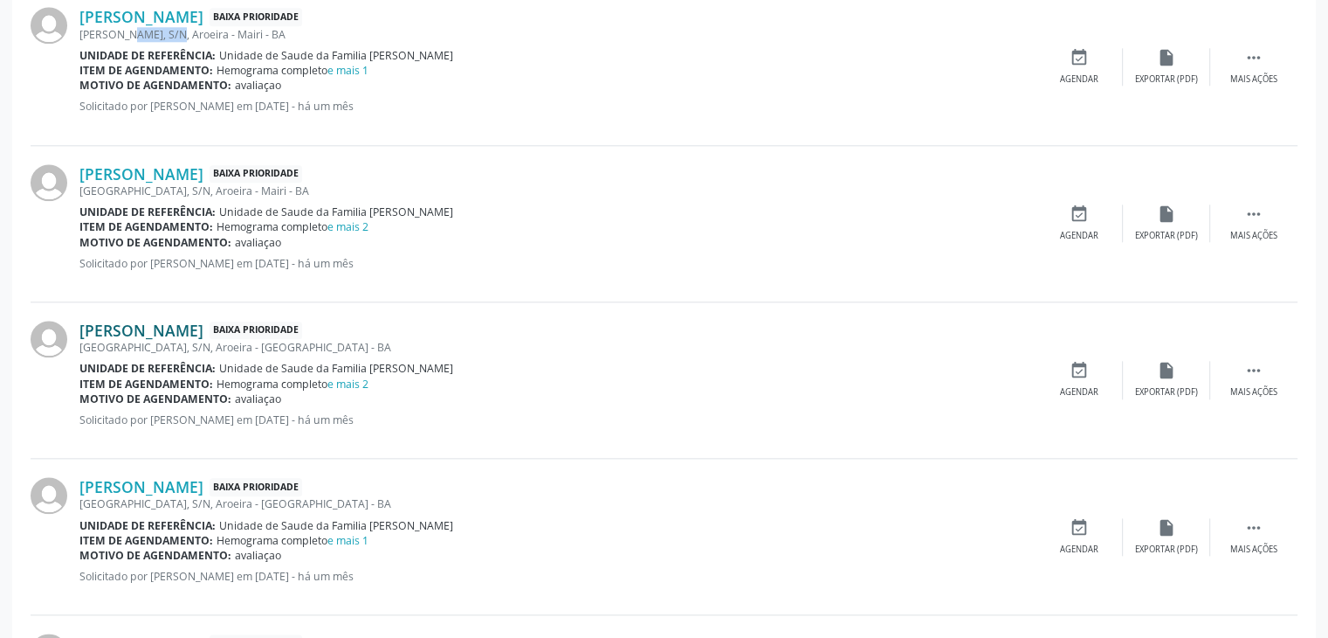
click at [186, 332] on link "[PERSON_NAME]" at bounding box center [141, 330] width 124 height 19
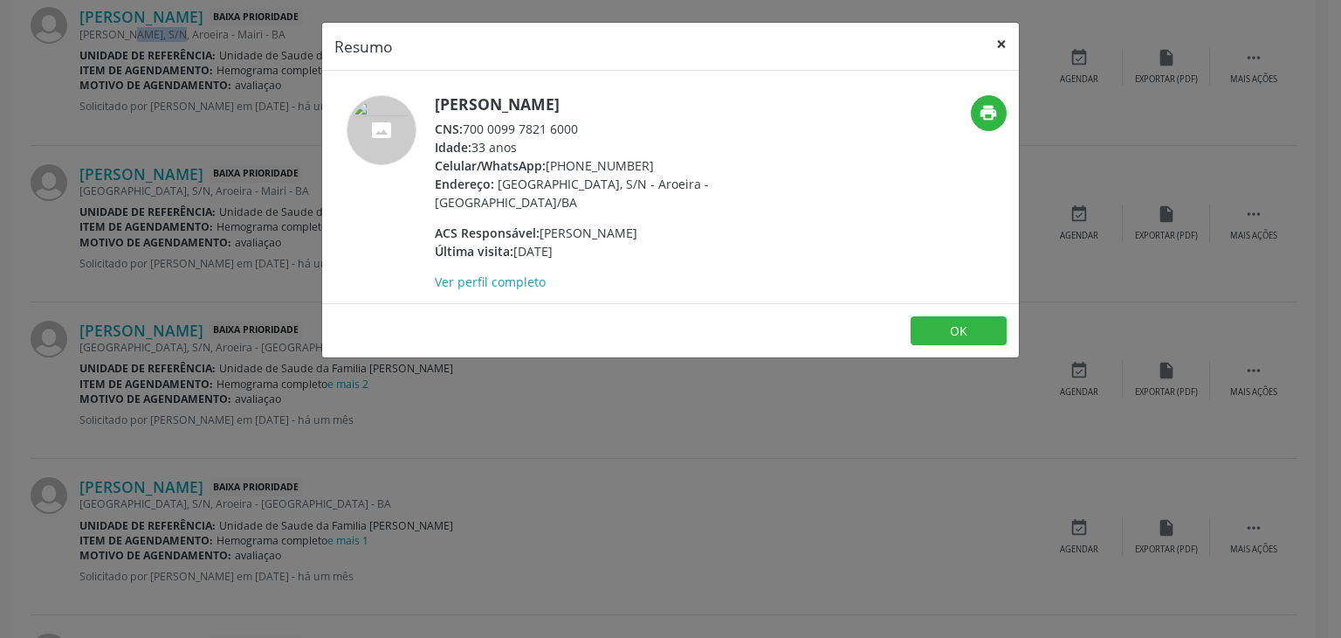
click at [997, 39] on button "×" at bounding box center [1001, 44] width 35 height 43
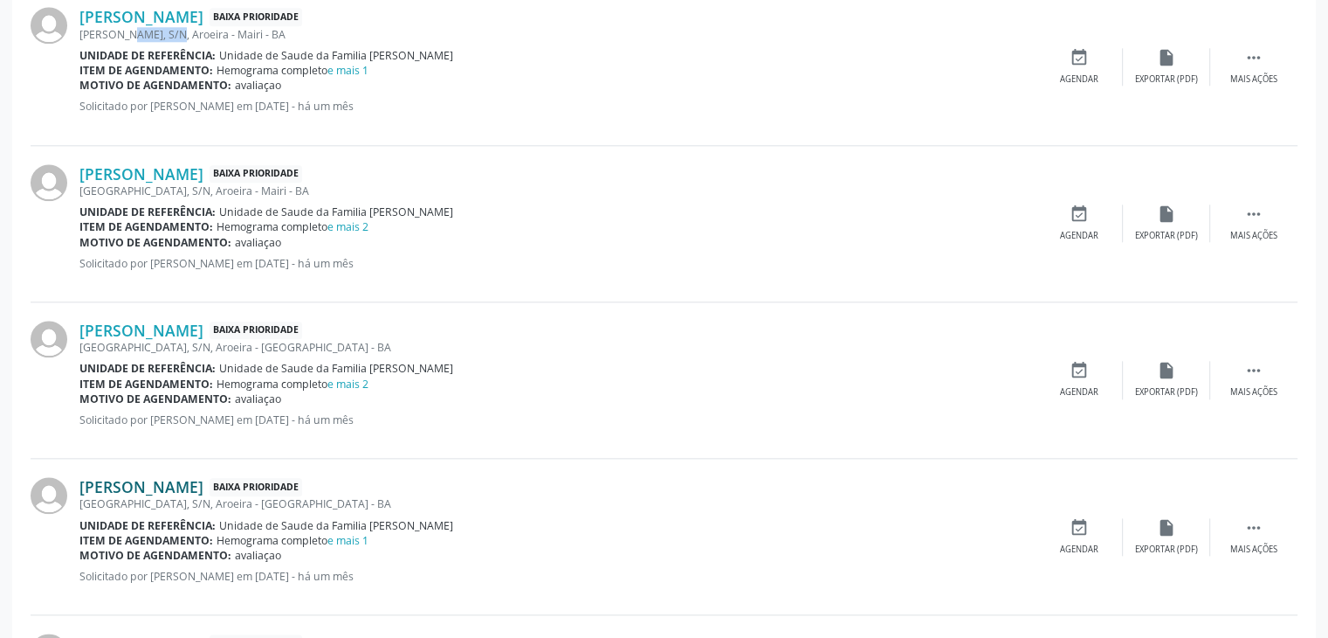
click at [203, 490] on link "[PERSON_NAME]" at bounding box center [141, 486] width 124 height 19
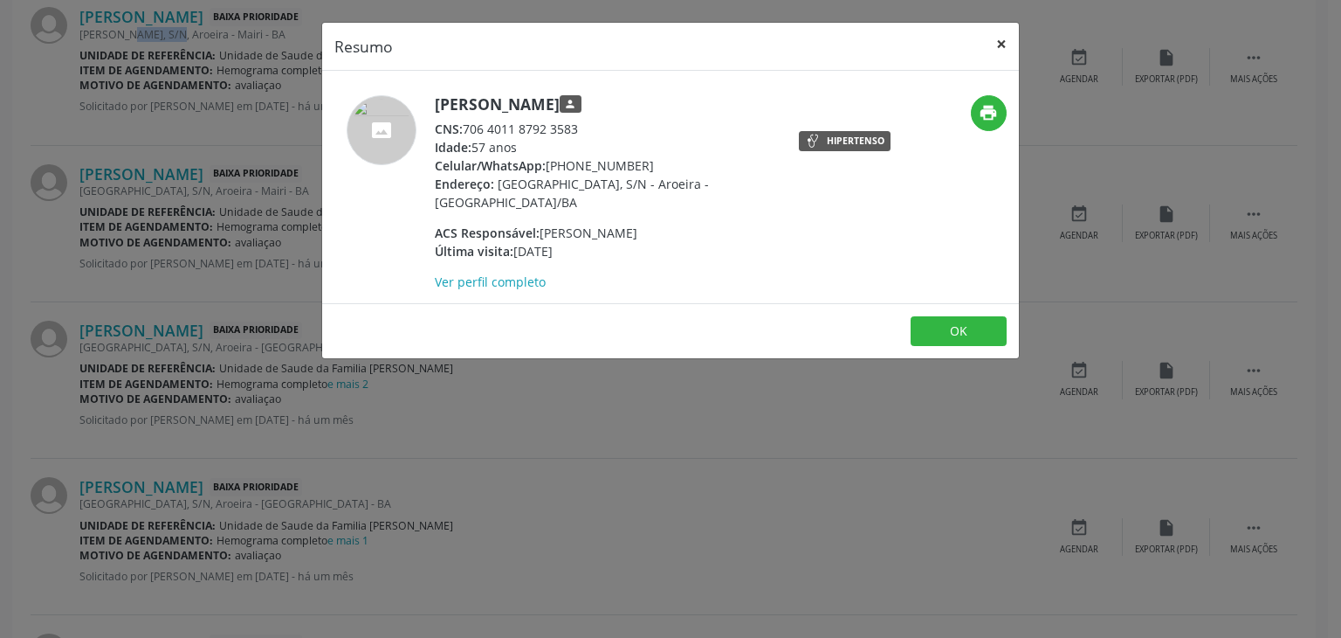
click at [1008, 33] on button "×" at bounding box center [1001, 44] width 35 height 43
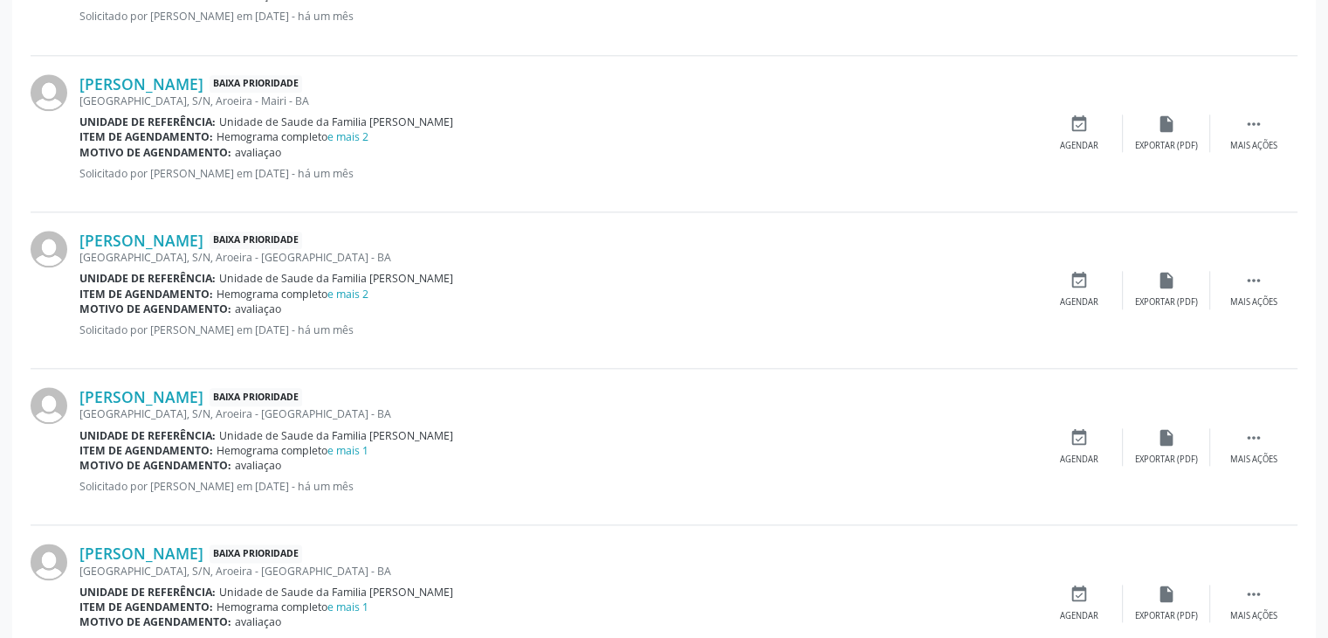
scroll to position [2096, 0]
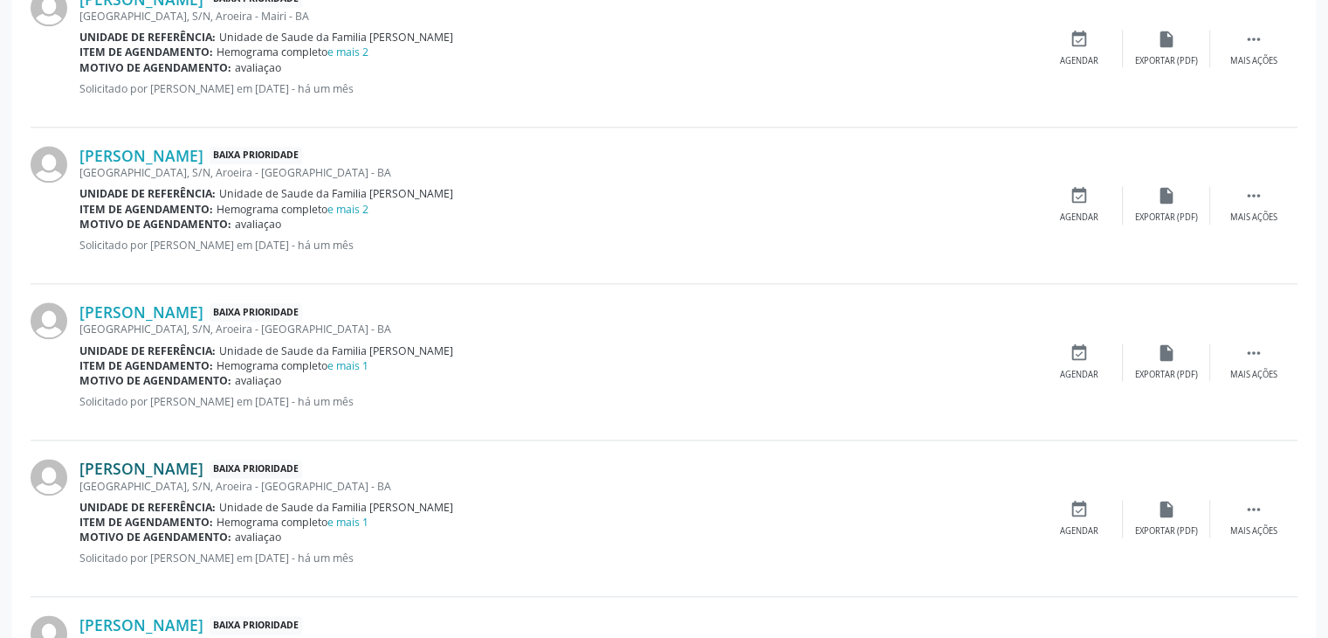
click at [178, 459] on link "[PERSON_NAME]" at bounding box center [141, 468] width 124 height 19
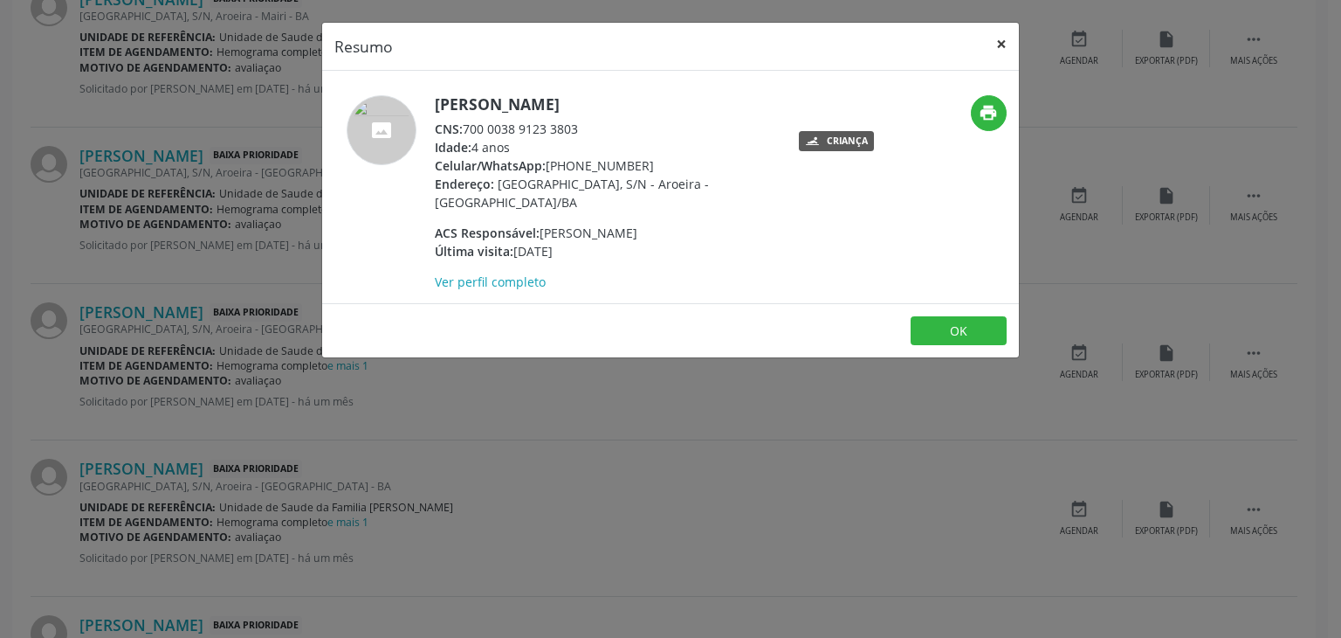
click at [989, 52] on button "×" at bounding box center [1001, 44] width 35 height 43
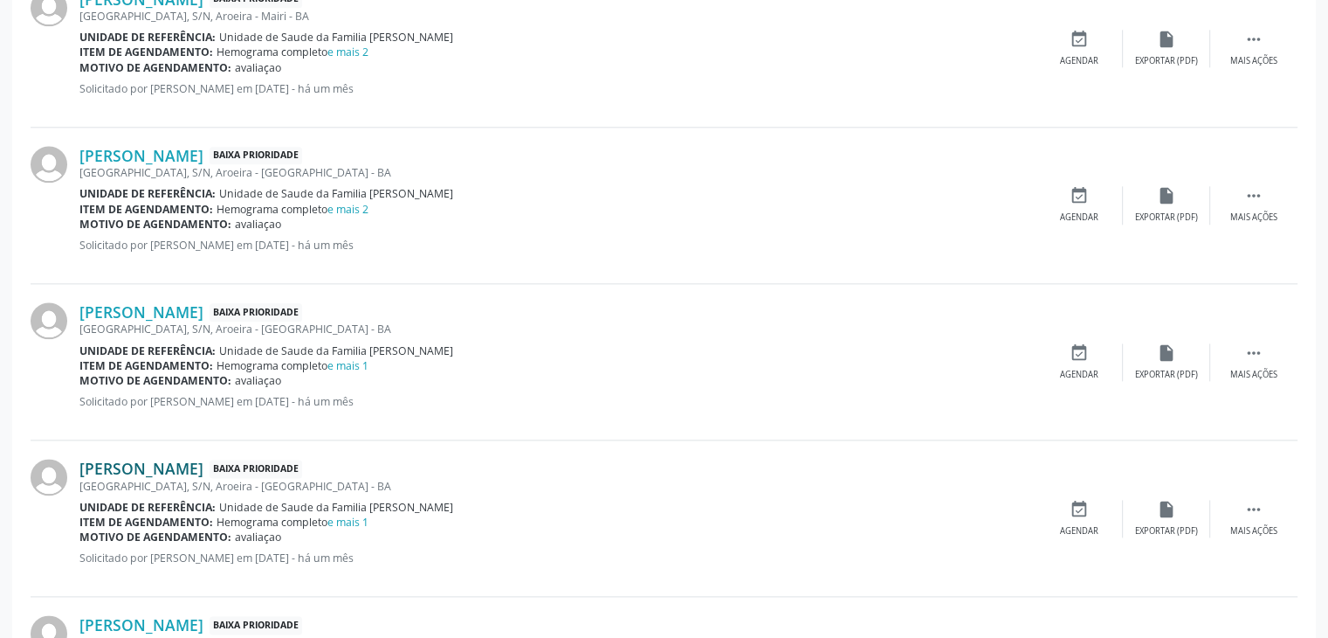
click at [139, 461] on link "[PERSON_NAME]" at bounding box center [141, 468] width 124 height 19
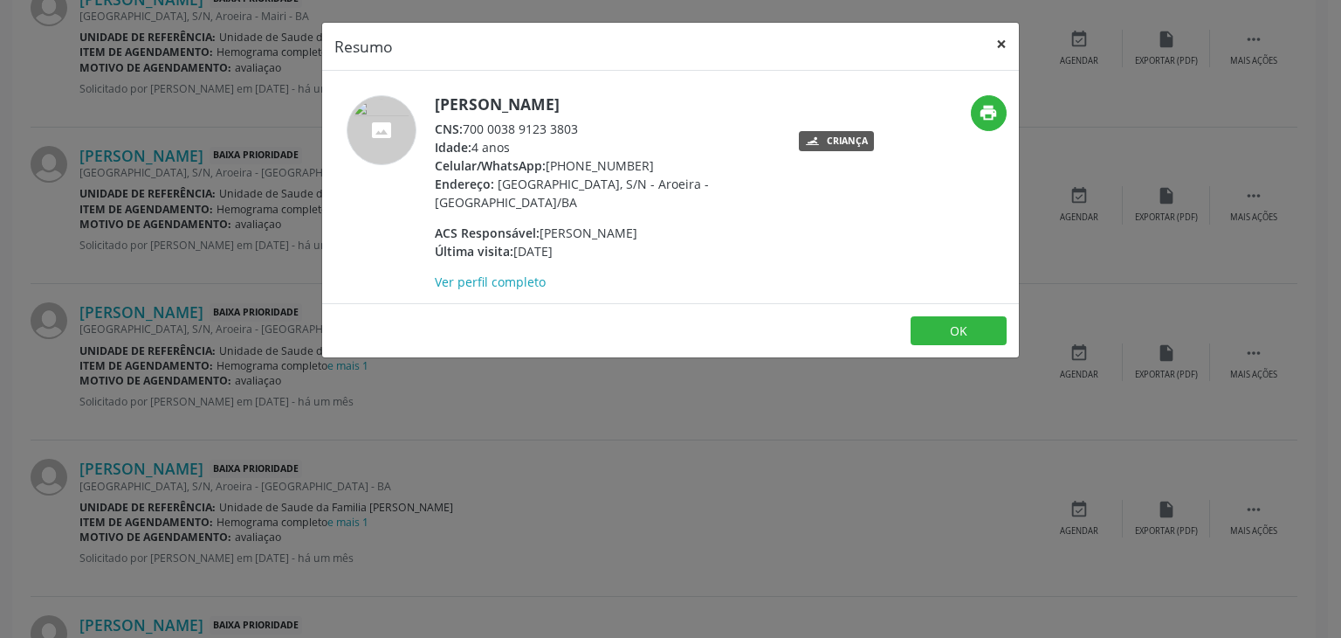
click at [994, 34] on button "×" at bounding box center [1001, 44] width 35 height 43
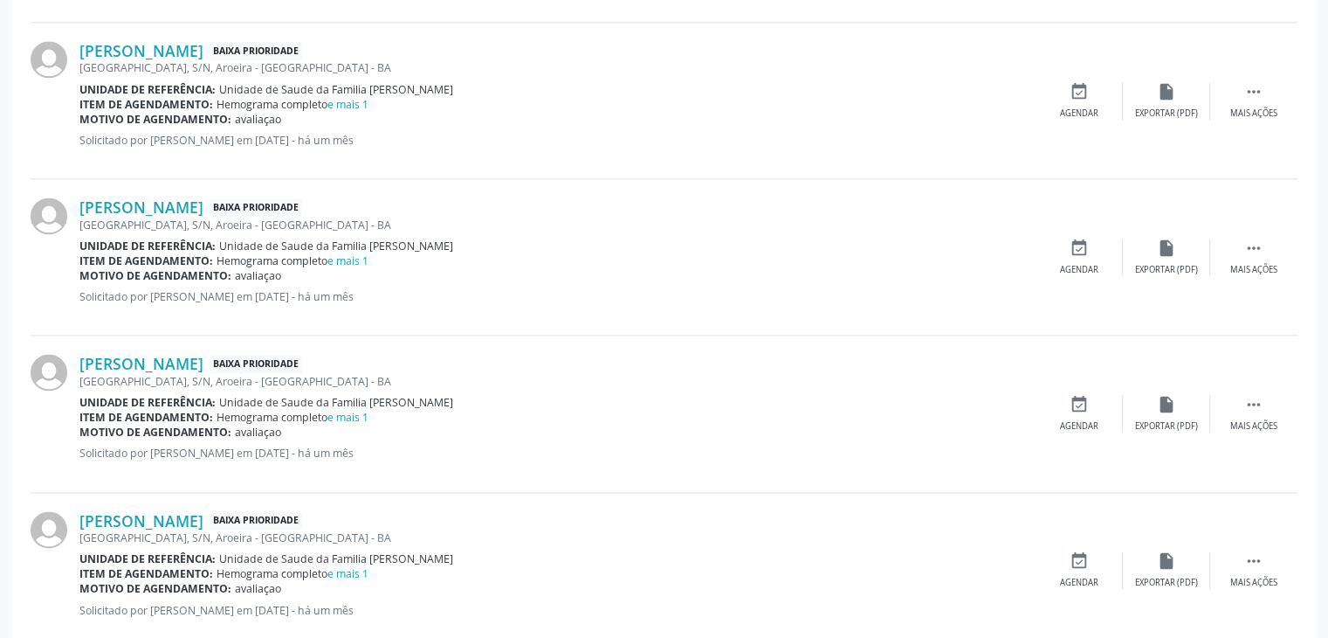
scroll to position [2358, 0]
click at [120, 354] on link "[PERSON_NAME]" at bounding box center [141, 362] width 124 height 19
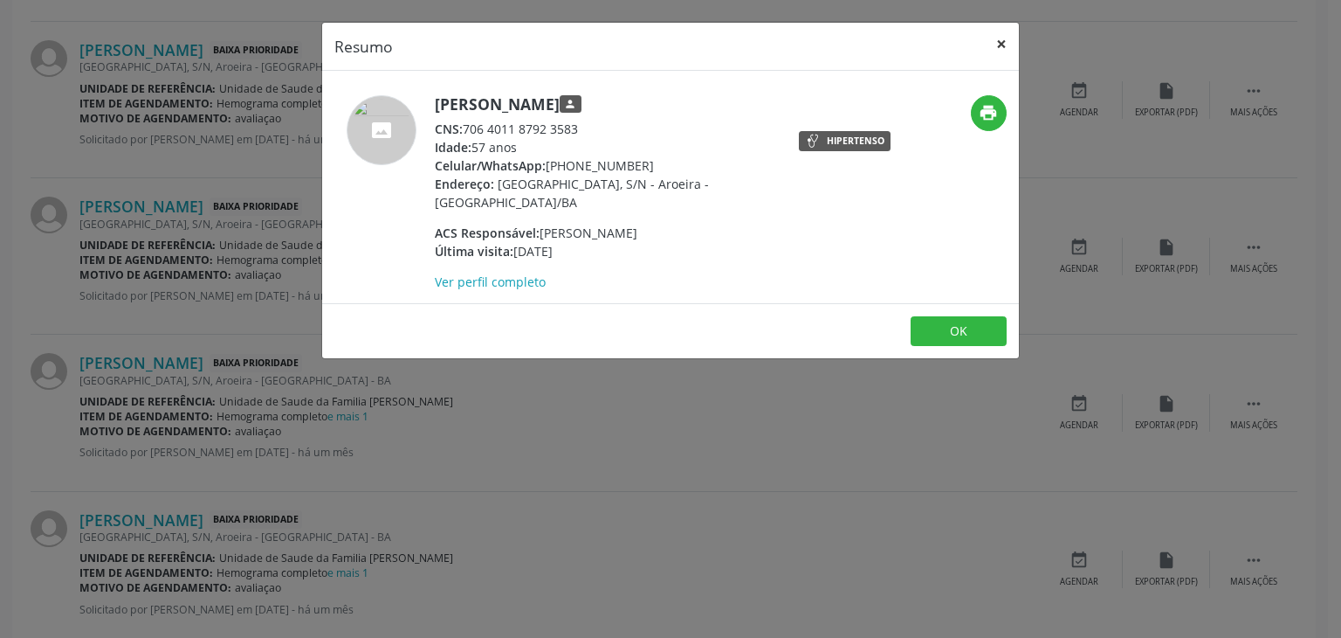
click at [1003, 38] on button "×" at bounding box center [1001, 44] width 35 height 43
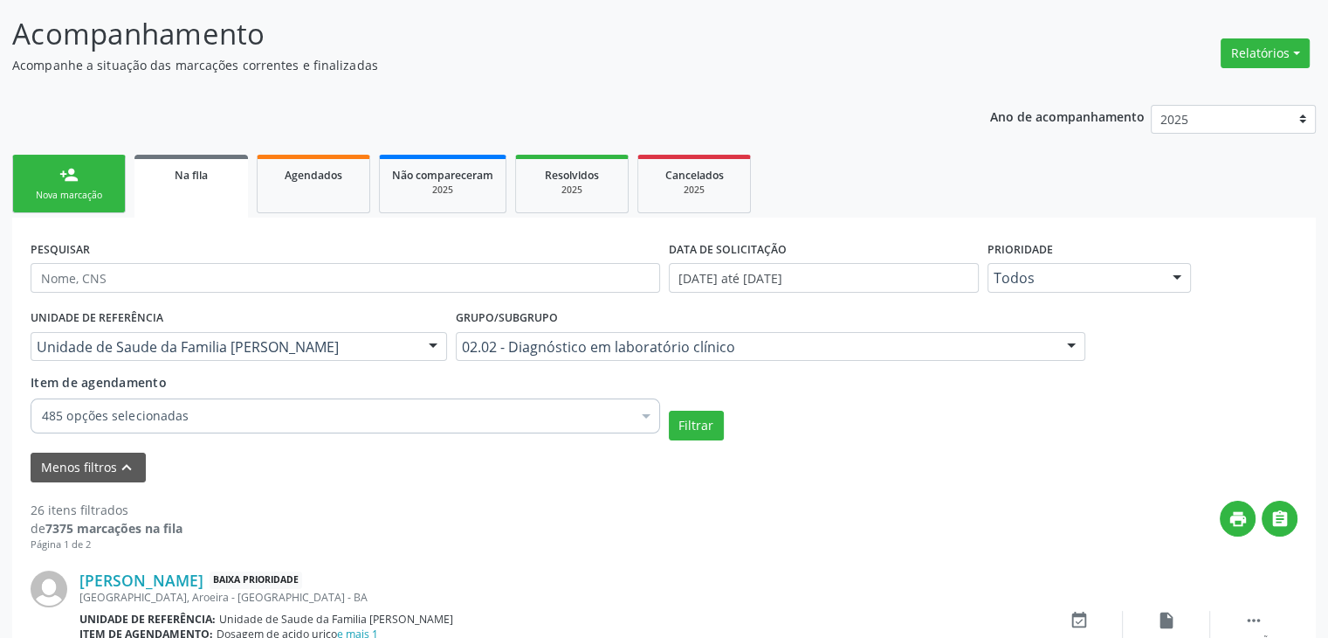
scroll to position [0, 0]
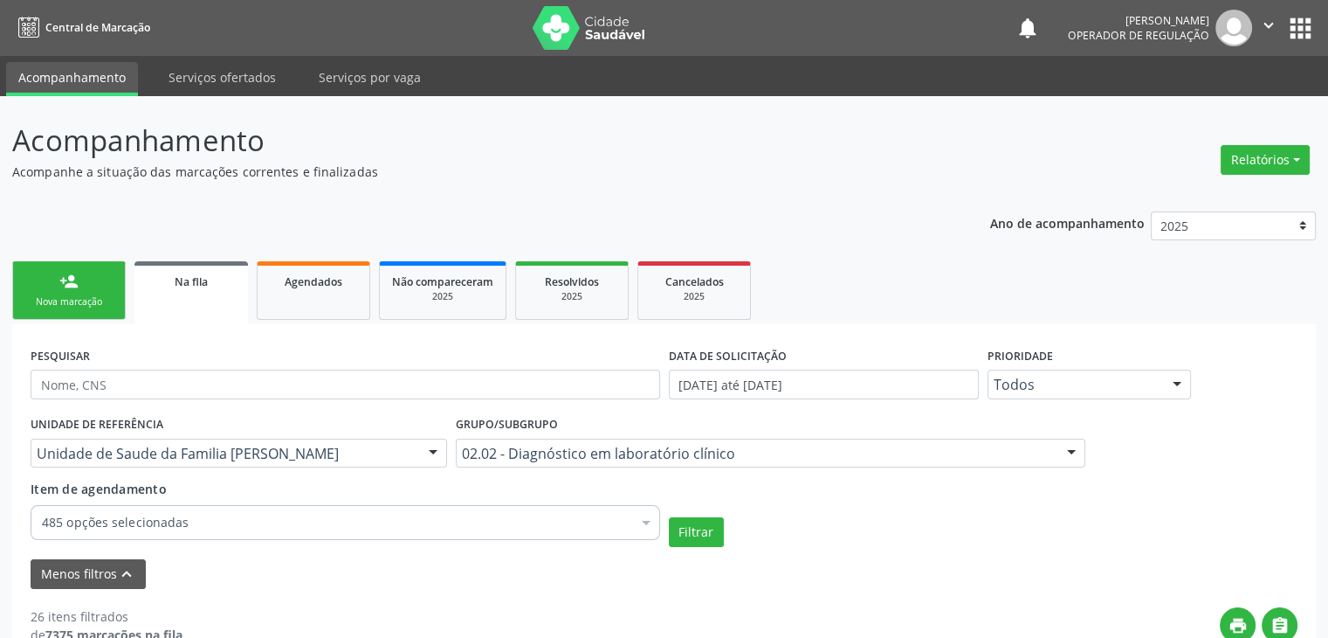
click at [631, 161] on p "Acompanhamento" at bounding box center [468, 141] width 913 height 44
click at [703, 159] on p "Acompanhamento" at bounding box center [468, 141] width 913 height 44
